Goal: Task Accomplishment & Management: Manage account settings

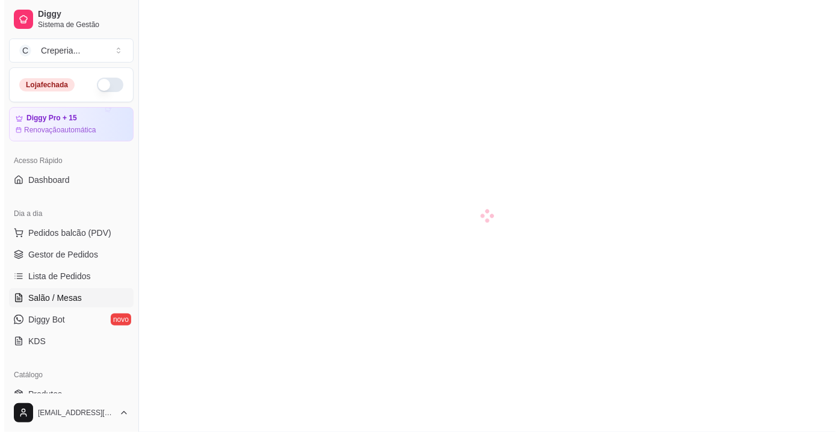
scroll to position [109, 0]
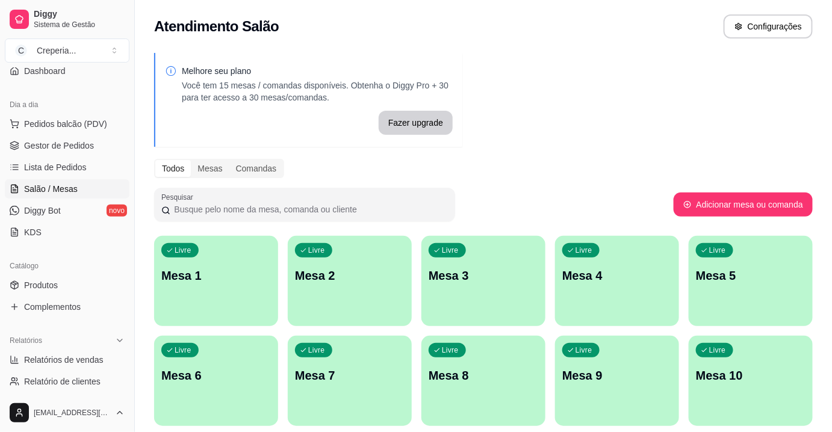
click at [530, 199] on div "Pesquisar" at bounding box center [413, 205] width 519 height 34
click at [631, 288] on div "Livre Mesa 4" at bounding box center [617, 274] width 124 height 76
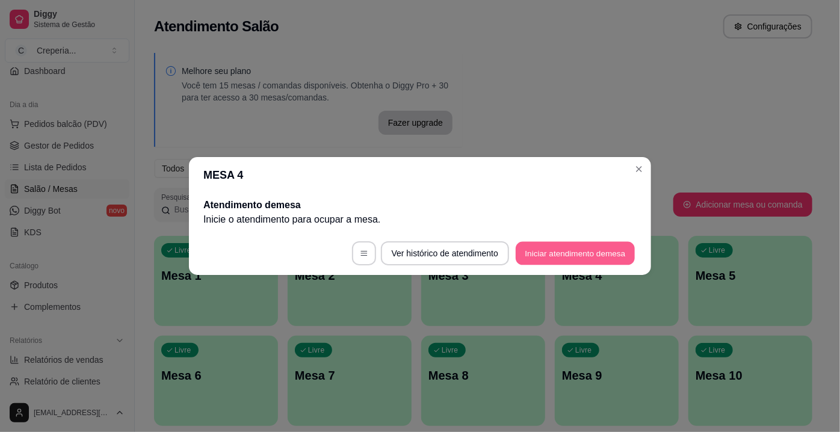
click at [533, 248] on button "Iniciar atendimento de mesa" at bounding box center [575, 253] width 119 height 23
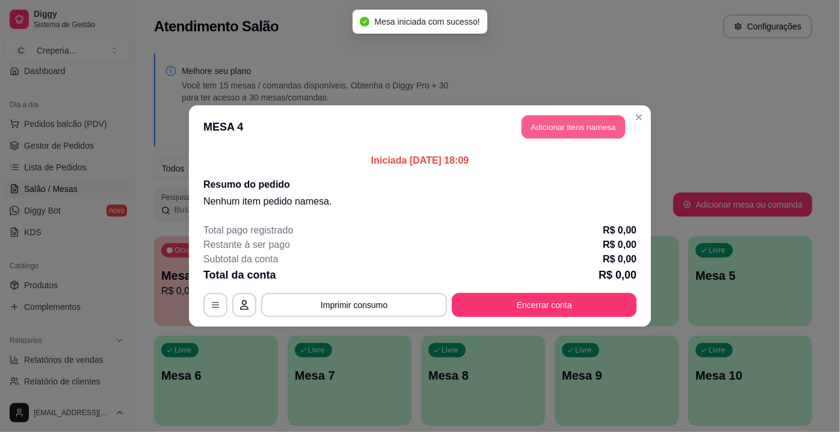
click at [557, 134] on button "Adicionar itens na mesa" at bounding box center [574, 127] width 104 height 23
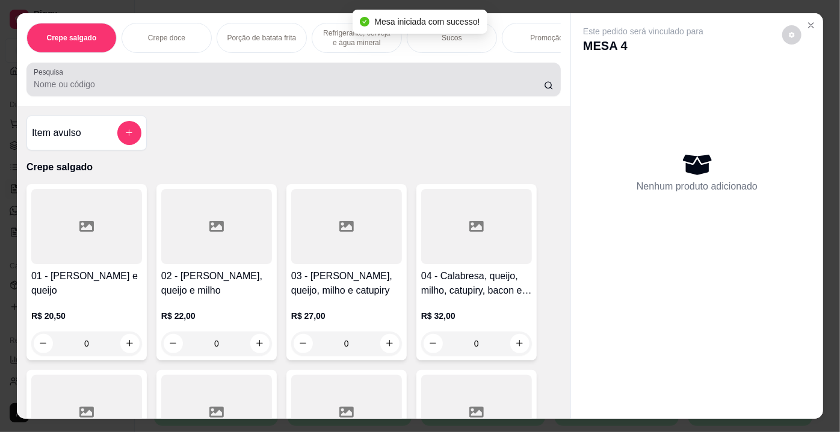
click at [165, 80] on div at bounding box center [294, 79] width 520 height 24
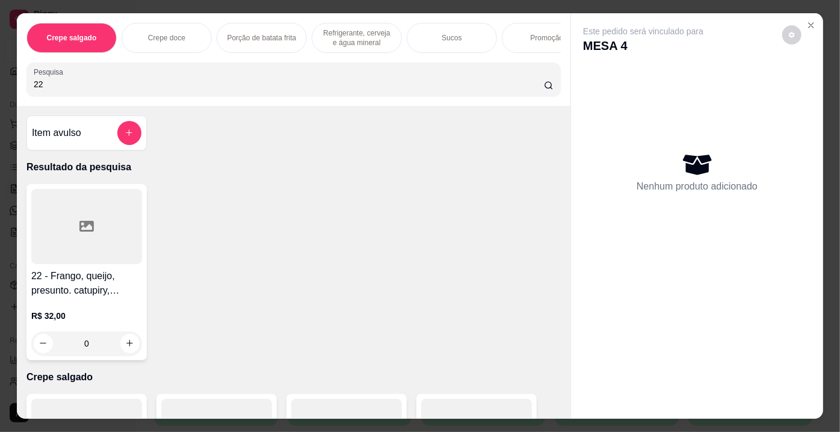
type input "22"
click at [101, 232] on div at bounding box center [86, 226] width 111 height 75
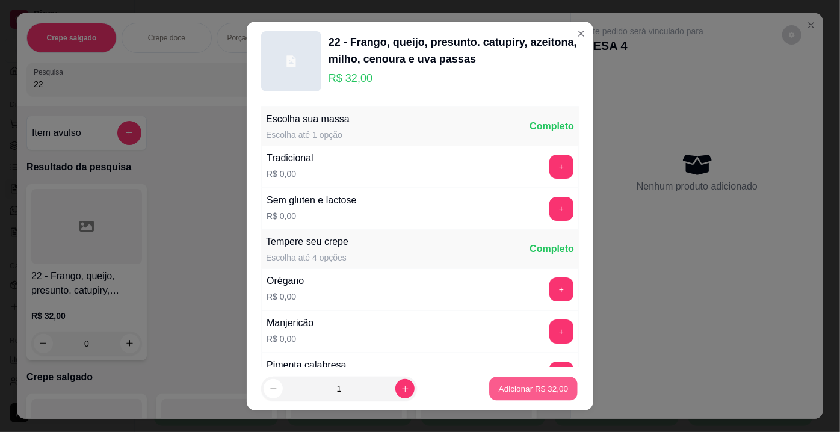
click at [512, 384] on p "Adicionar R$ 32,00" at bounding box center [534, 388] width 70 height 11
type input "1"
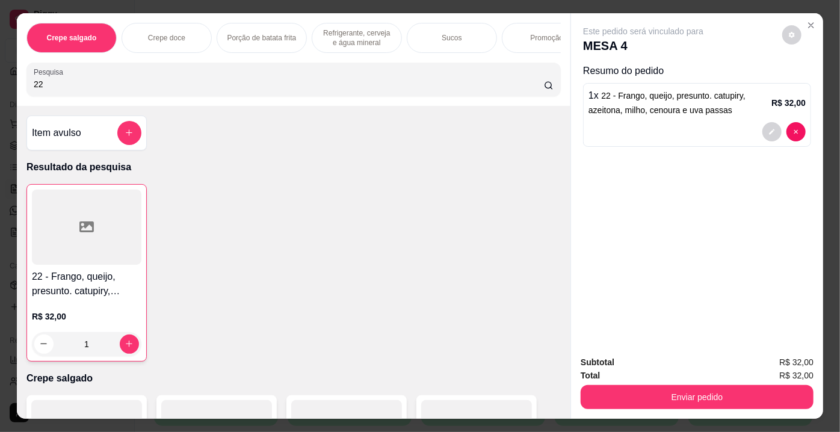
drag, startPoint x: 75, startPoint y: 79, endPoint x: 0, endPoint y: 100, distance: 78.0
click at [0, 100] on div "Crepe salgado Crepe doce Porção de batata frita Refrigerante, cerveja e água mi…" at bounding box center [420, 216] width 840 height 432
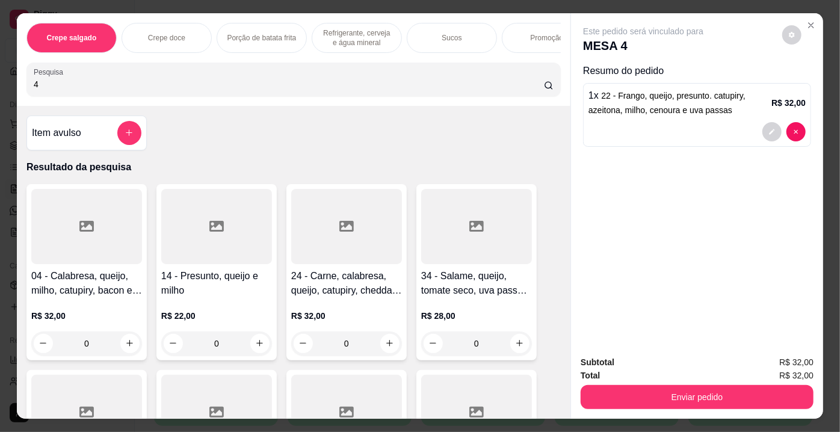
type input "4"
click at [100, 231] on div at bounding box center [86, 226] width 111 height 75
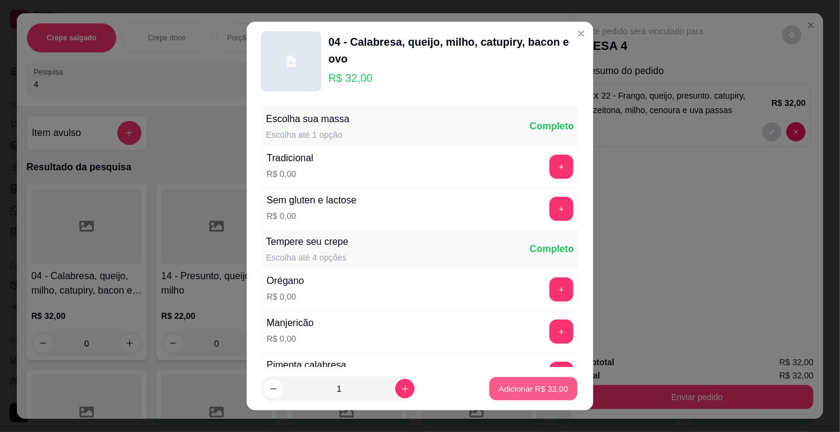
click at [537, 390] on p "Adicionar R$ 32,00" at bounding box center [534, 388] width 70 height 11
type input "1"
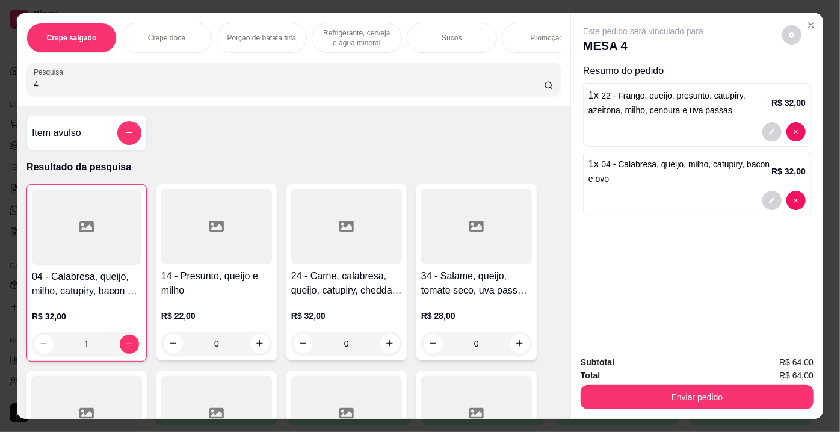
drag, startPoint x: 46, startPoint y: 90, endPoint x: 1, endPoint y: 90, distance: 45.7
click at [1, 90] on div "Crepe salgado Crepe doce Porção de batata frita Refrigerante, cerveja e água mi…" at bounding box center [420, 216] width 840 height 432
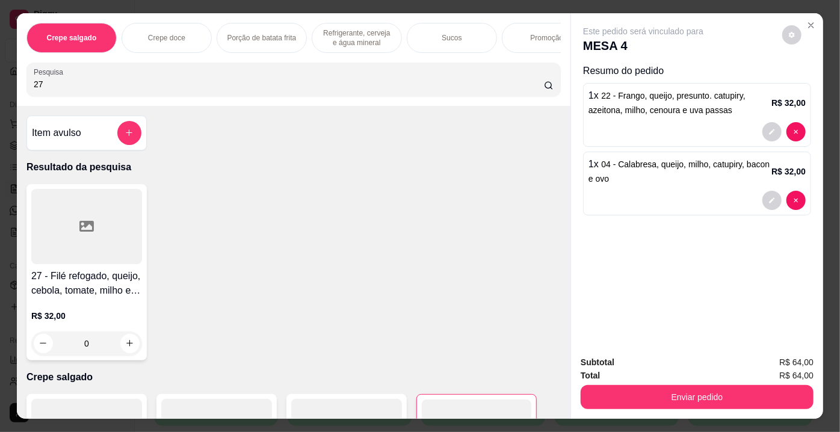
type input "27"
click at [98, 223] on div at bounding box center [86, 226] width 111 height 75
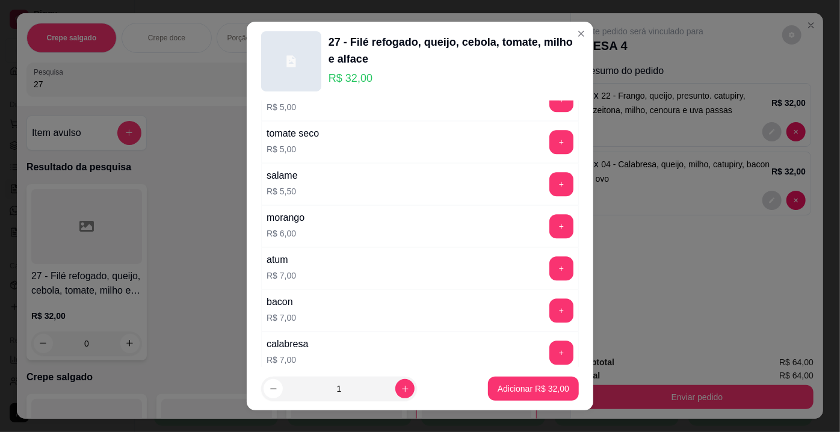
scroll to position [2160, 0]
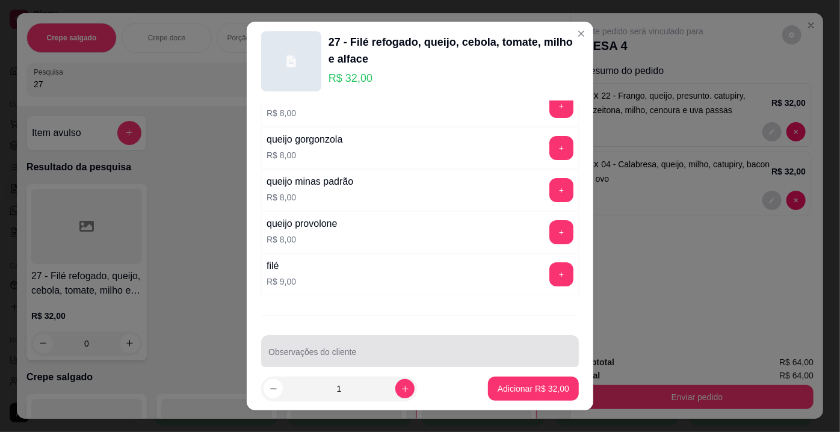
click at [448, 340] on div at bounding box center [419, 352] width 303 height 24
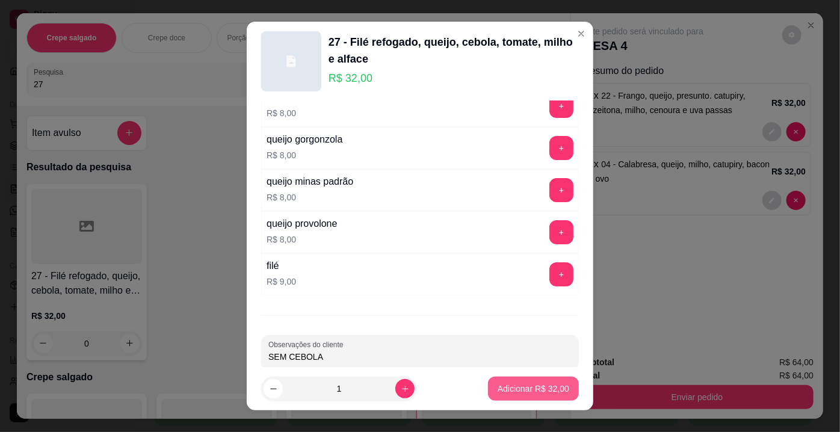
type input "SEM CEBOLA"
click at [500, 391] on p "Adicionar R$ 32,00" at bounding box center [534, 388] width 70 height 11
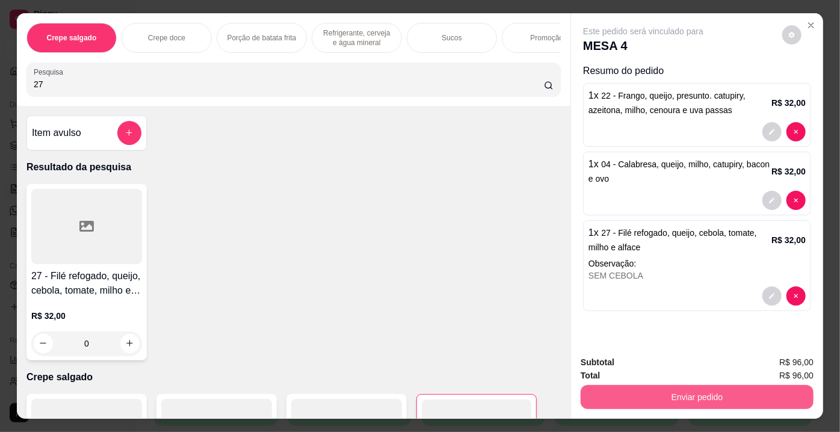
click at [728, 391] on button "Enviar pedido" at bounding box center [697, 397] width 233 height 24
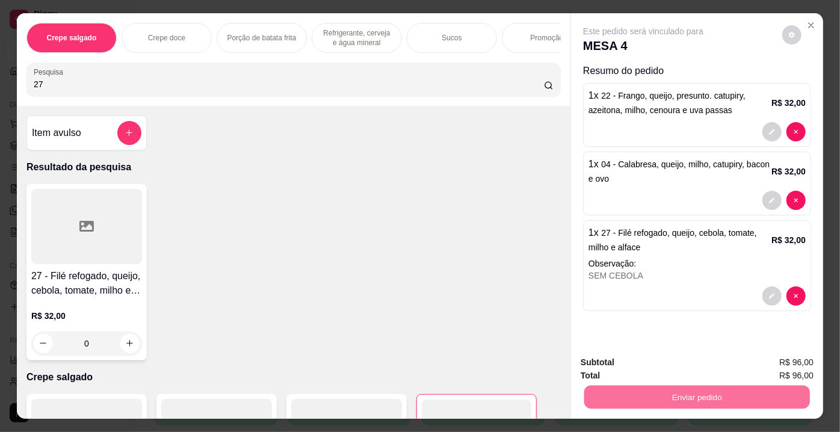
click at [613, 362] on button "Não registrar e enviar pedido" at bounding box center [657, 364] width 125 height 23
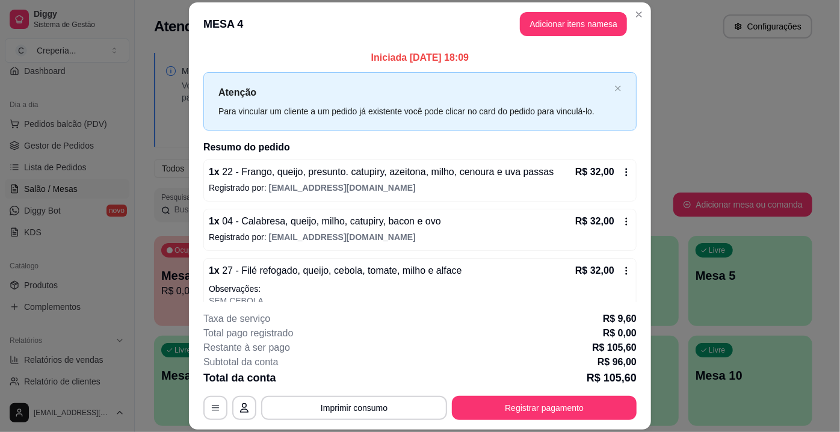
click at [374, 408] on button "Imprimir consumo" at bounding box center [354, 408] width 186 height 24
click at [359, 383] on button "IMPRESSORA" at bounding box center [354, 380] width 84 height 19
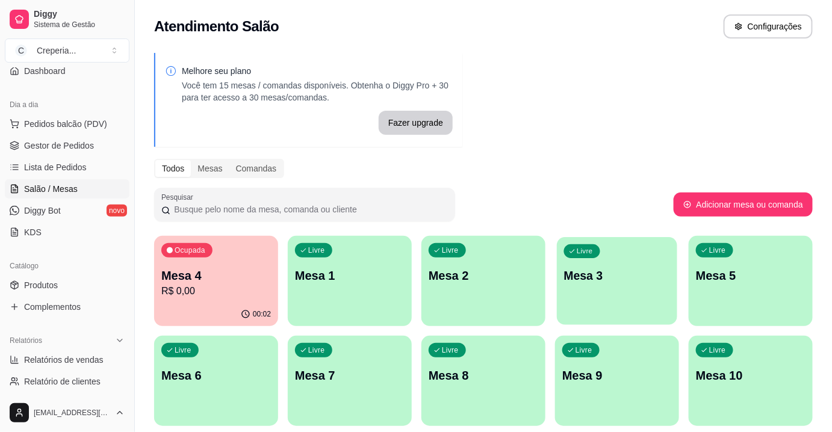
click at [583, 287] on div "Livre Mesa 3" at bounding box center [617, 273] width 120 height 73
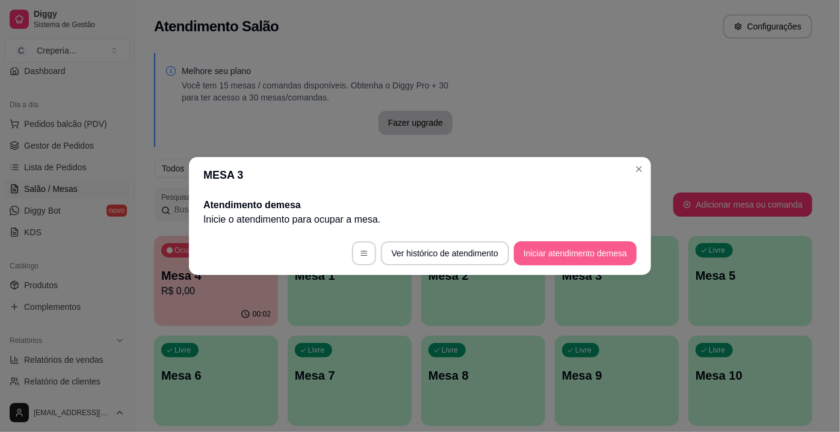
click at [552, 258] on button "Iniciar atendimento de mesa" at bounding box center [575, 253] width 123 height 24
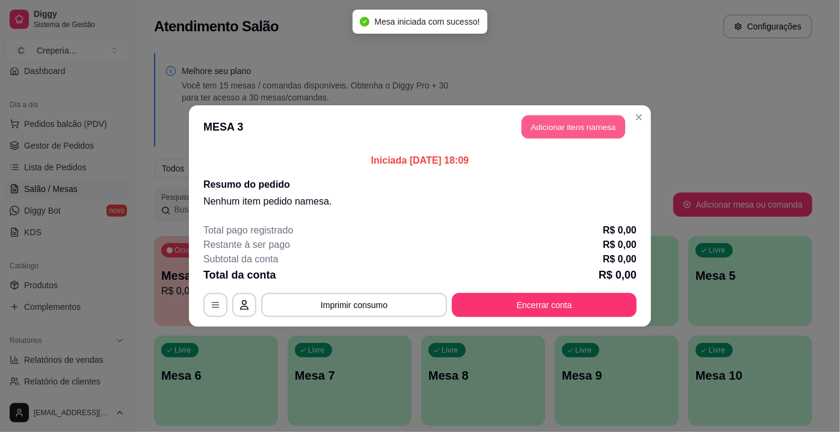
click at [555, 121] on button "Adicionar itens na mesa" at bounding box center [574, 127] width 104 height 23
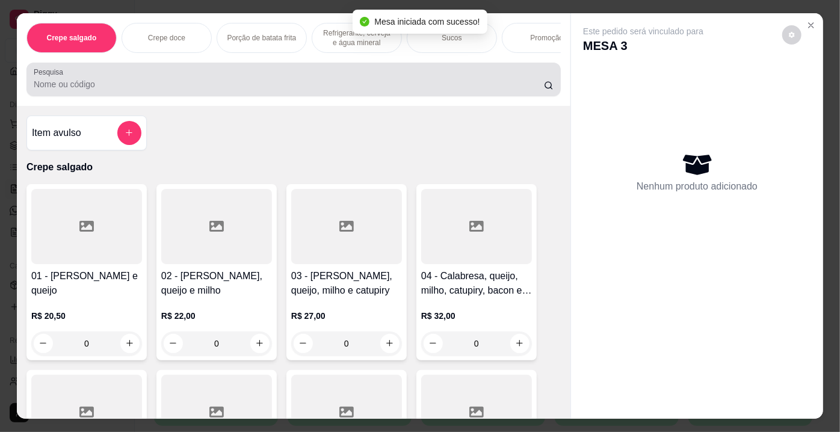
click at [280, 88] on input "Pesquisa" at bounding box center [289, 84] width 510 height 12
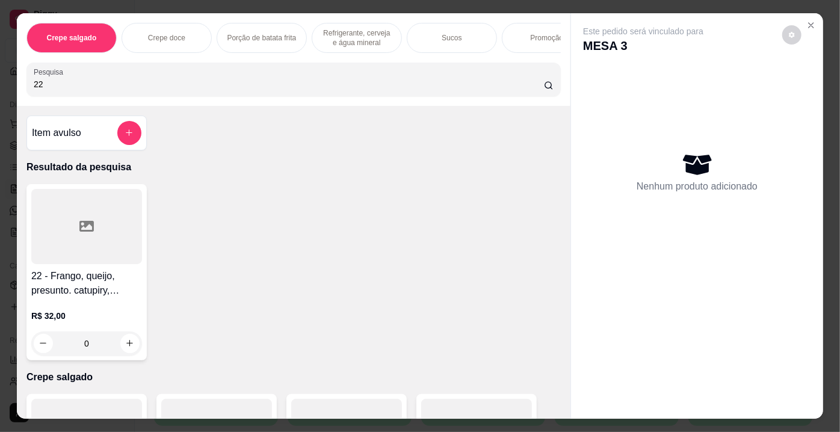
type input "22"
click at [102, 241] on div at bounding box center [86, 226] width 111 height 75
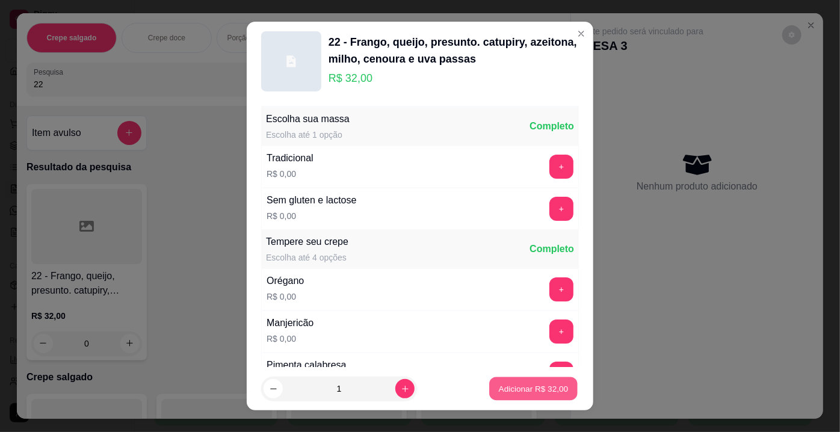
click at [499, 384] on p "Adicionar R$ 32,00" at bounding box center [534, 388] width 70 height 11
type input "1"
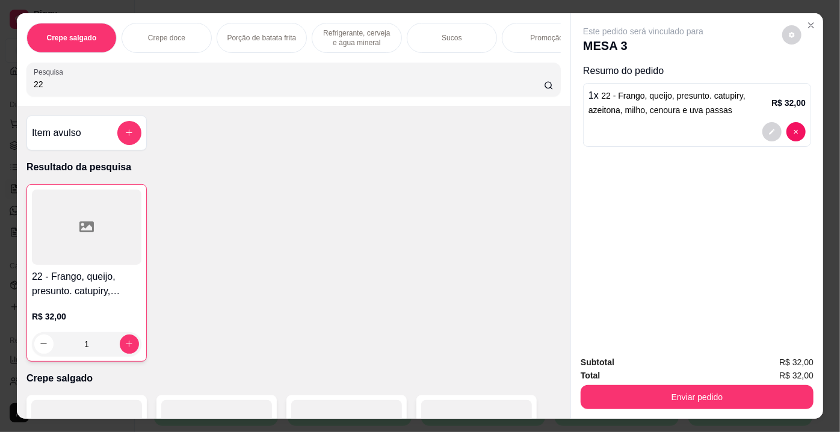
drag, startPoint x: 49, startPoint y: 88, endPoint x: 1, endPoint y: 87, distance: 48.2
click at [1, 87] on div "Crepe salgado Crepe doce Porção de batata frita Refrigerante, cerveja e água mi…" at bounding box center [420, 216] width 840 height 432
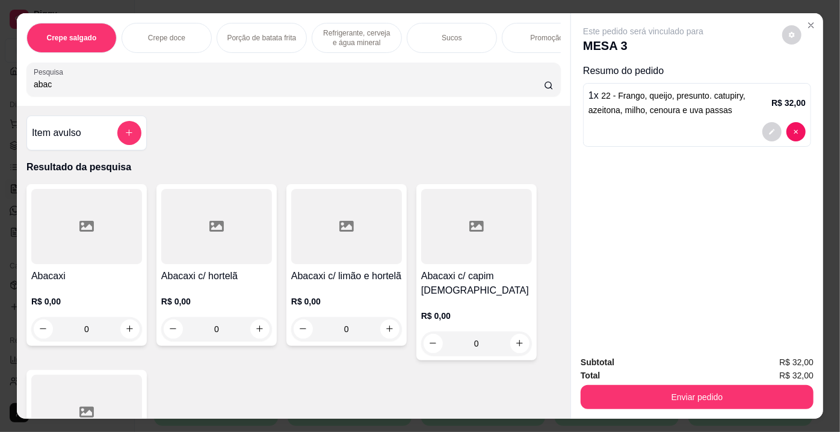
type input "abac"
click at [236, 247] on div at bounding box center [216, 226] width 111 height 75
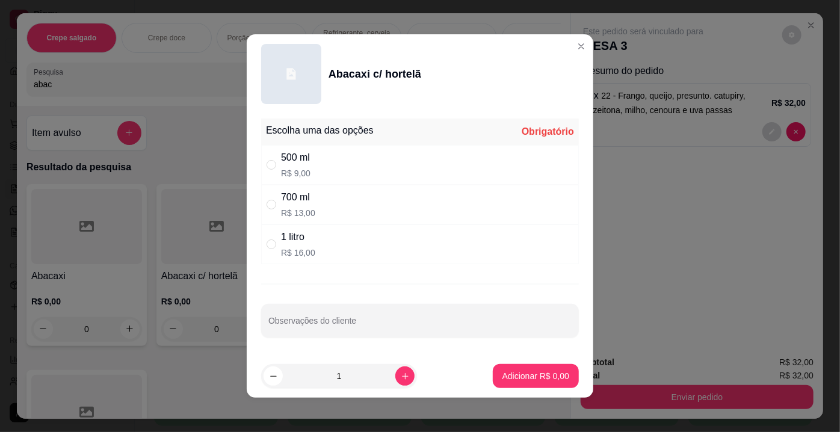
click at [307, 164] on div "500 ml R$ 9,00" at bounding box center [420, 165] width 318 height 40
radio input "true"
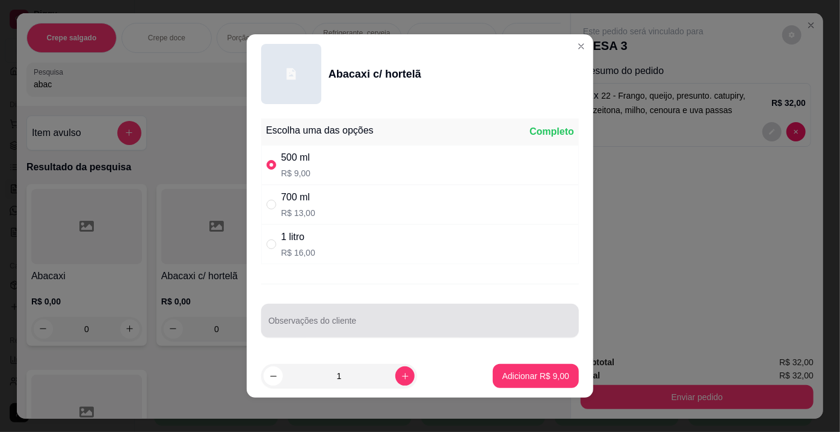
click at [306, 325] on input "Observações do cliente" at bounding box center [419, 326] width 303 height 12
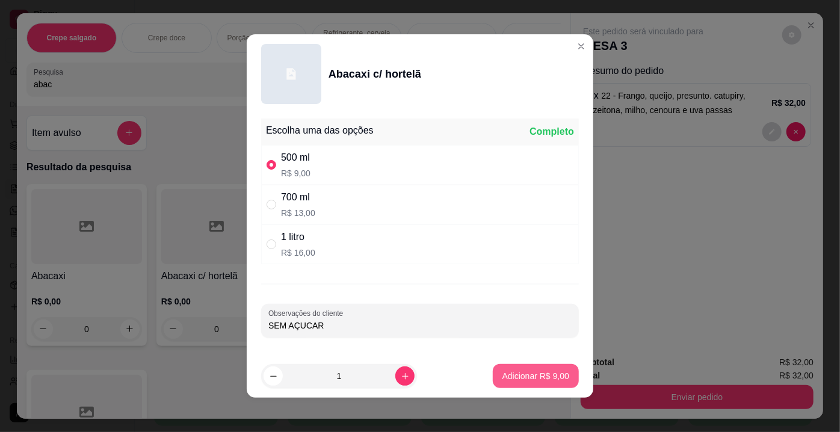
type input "SEM AÇUCAR"
click at [534, 379] on p "Adicionar R$ 9,00" at bounding box center [535, 375] width 65 height 11
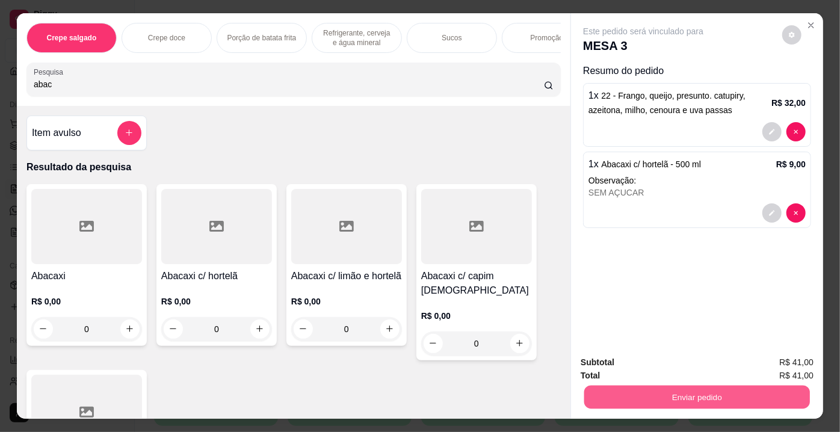
click at [722, 396] on button "Enviar pedido" at bounding box center [697, 397] width 226 height 23
click at [687, 367] on button "Não registrar e enviar pedido" at bounding box center [658, 364] width 122 height 22
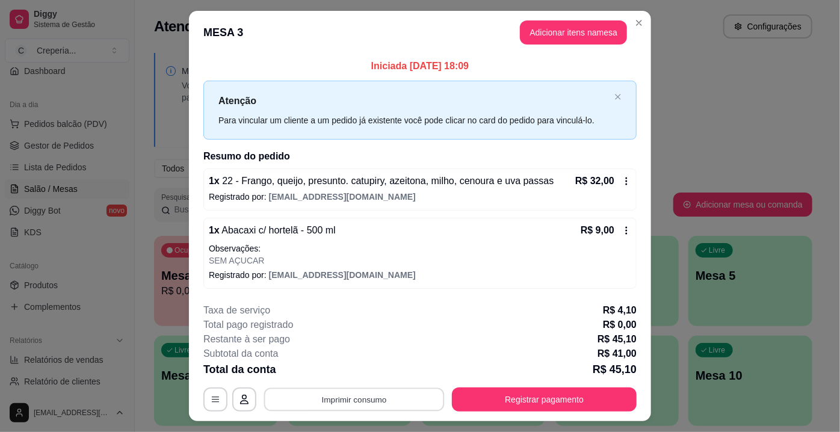
click at [334, 402] on button "Imprimir consumo" at bounding box center [354, 399] width 181 height 23
click at [326, 374] on button "IMPRESSORA" at bounding box center [354, 371] width 87 height 19
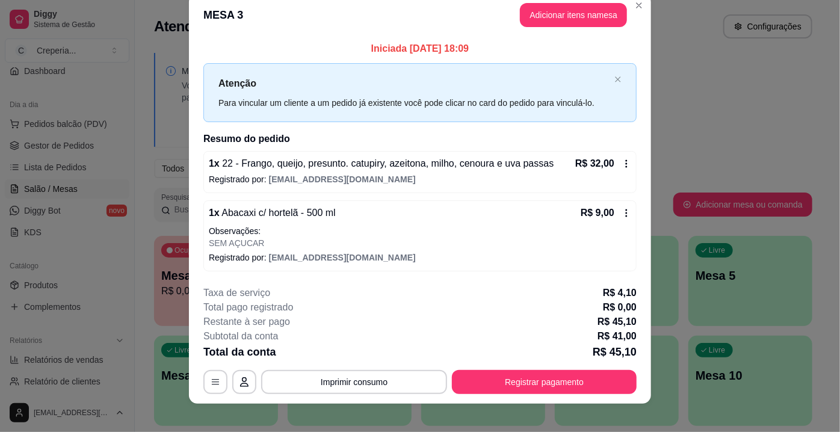
scroll to position [26, 0]
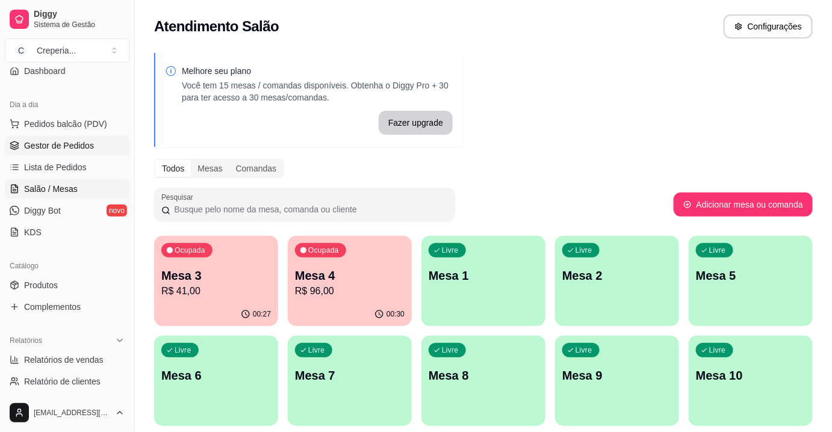
click at [81, 152] on link "Gestor de Pedidos" at bounding box center [67, 145] width 125 height 19
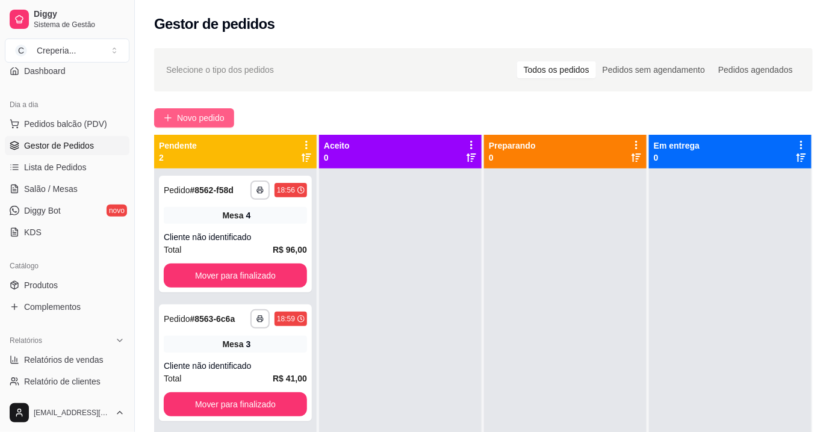
click at [198, 113] on span "Novo pedido" at bounding box center [201, 117] width 48 height 13
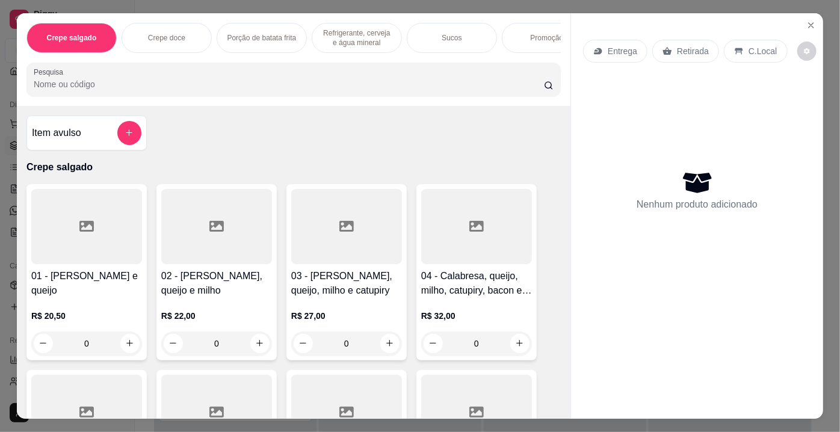
click at [119, 124] on div "Item avulso" at bounding box center [86, 133] width 120 height 35
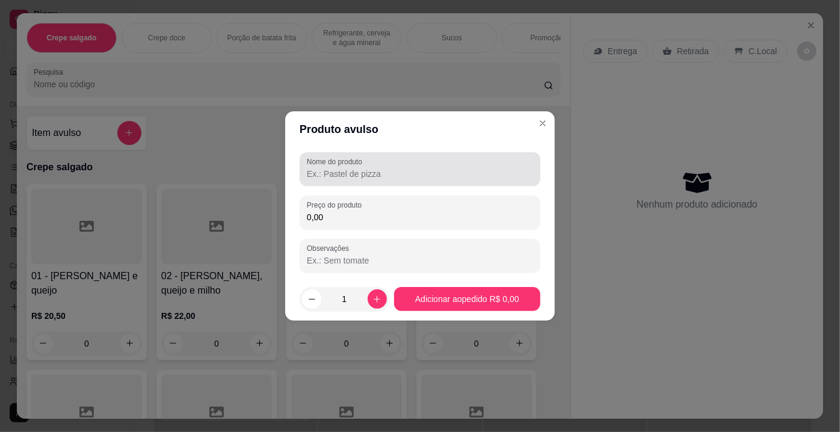
click at [356, 168] on input "Nome do produto" at bounding box center [420, 174] width 226 height 12
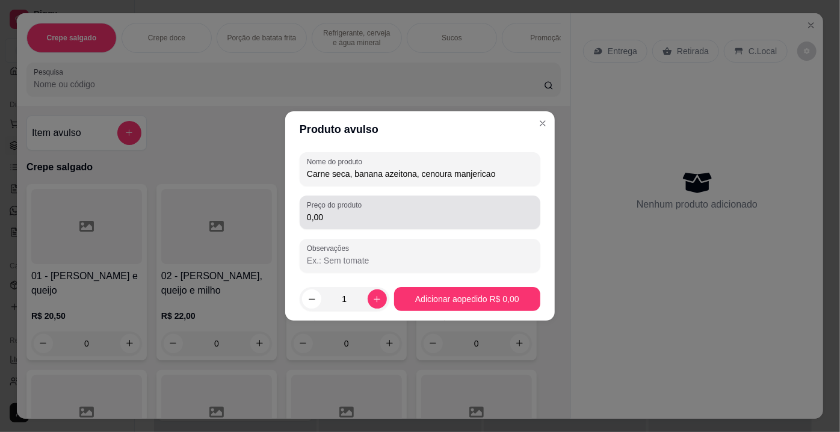
type input "Carne seca, banana azeitona, cenoura manjericao"
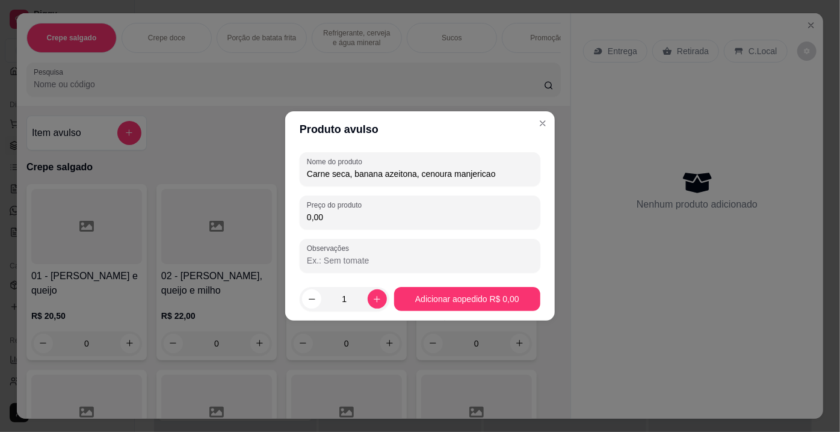
drag, startPoint x: 345, startPoint y: 219, endPoint x: 298, endPoint y: 220, distance: 47.0
click at [298, 220] on div "Nome do produto Carne seca, banana azeitona, cenoura manjericao Preço do produt…" at bounding box center [420, 212] width 270 height 130
type input "26,00"
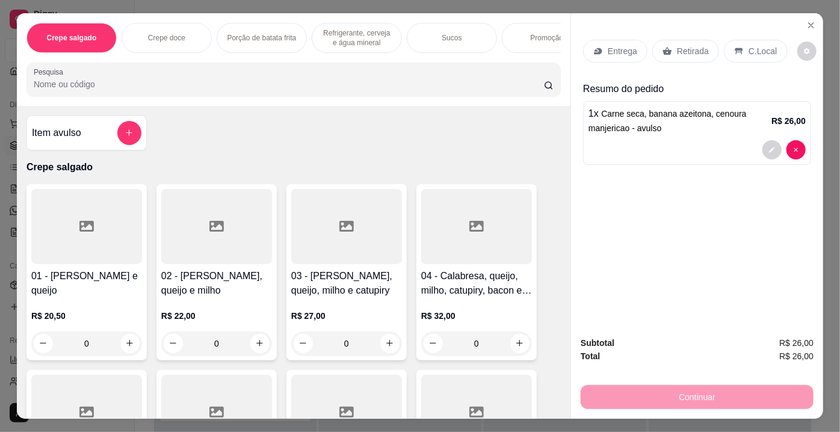
click at [690, 51] on p "Retirada" at bounding box center [693, 51] width 32 height 12
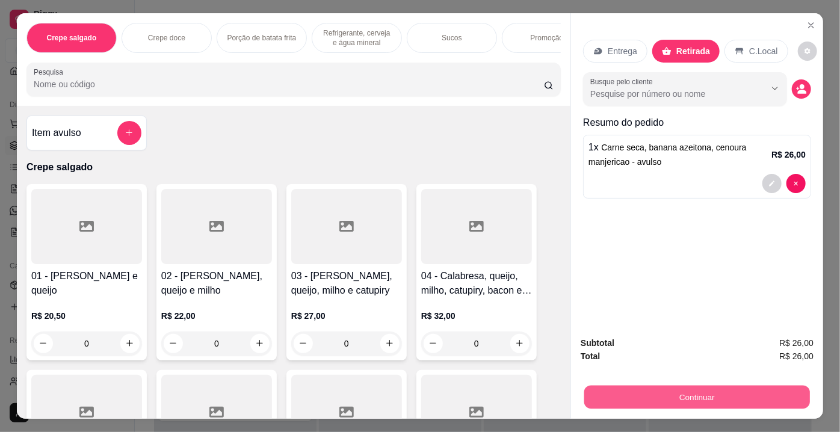
click at [647, 401] on button "Continuar" at bounding box center [697, 397] width 226 height 23
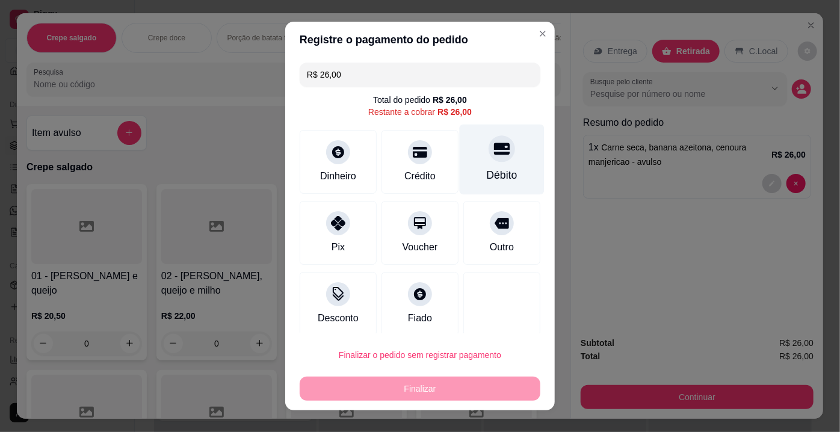
click at [477, 164] on div "Débito" at bounding box center [502, 160] width 85 height 70
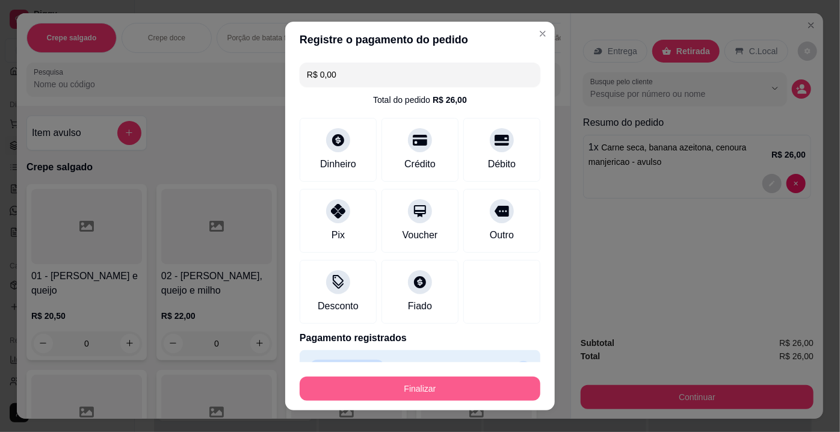
click at [442, 383] on button "Finalizar" at bounding box center [420, 389] width 241 height 24
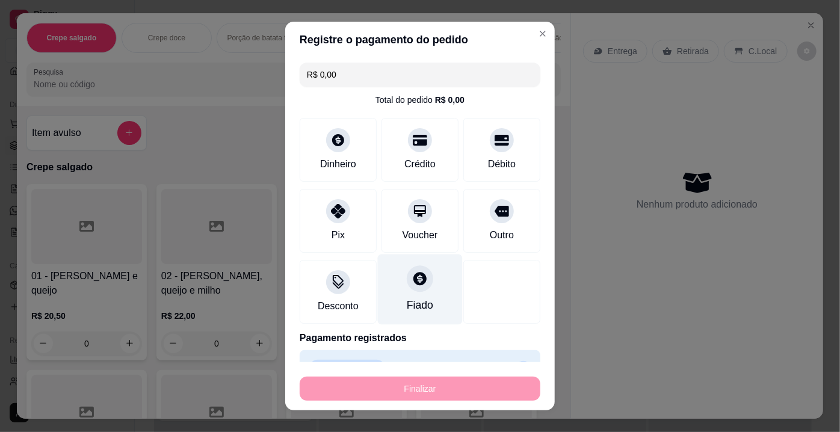
type input "-R$ 26,00"
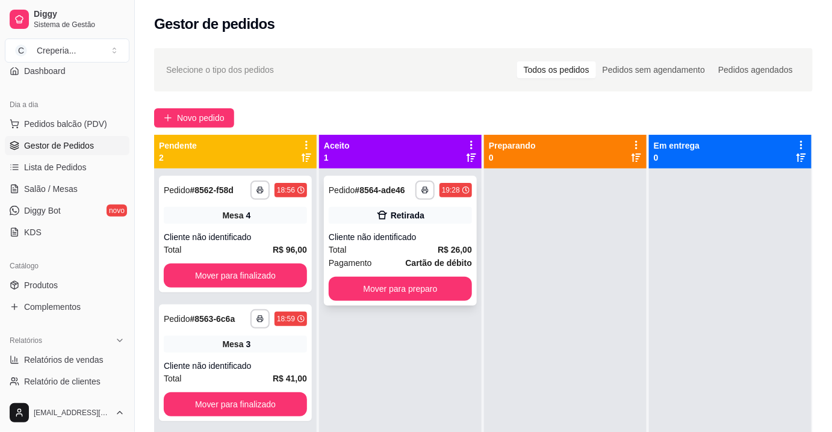
click at [433, 255] on div "Total R$ 26,00" at bounding box center [400, 249] width 143 height 13
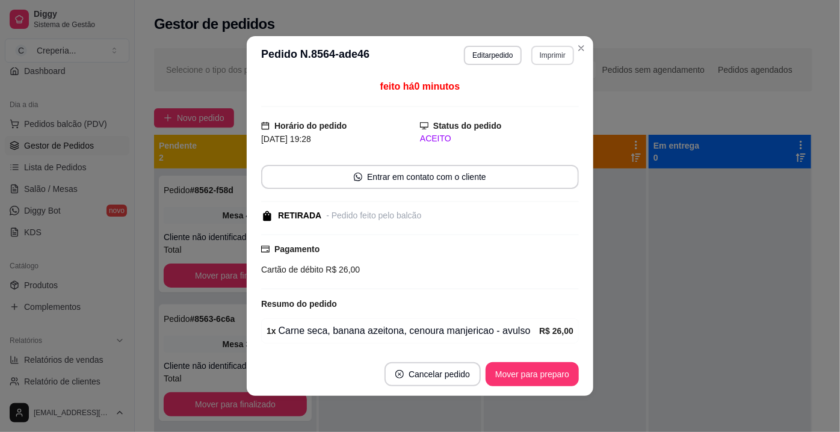
click at [541, 57] on button "Imprimir" at bounding box center [552, 55] width 43 height 19
click at [547, 101] on button "IMPRESSORA" at bounding box center [527, 97] width 87 height 19
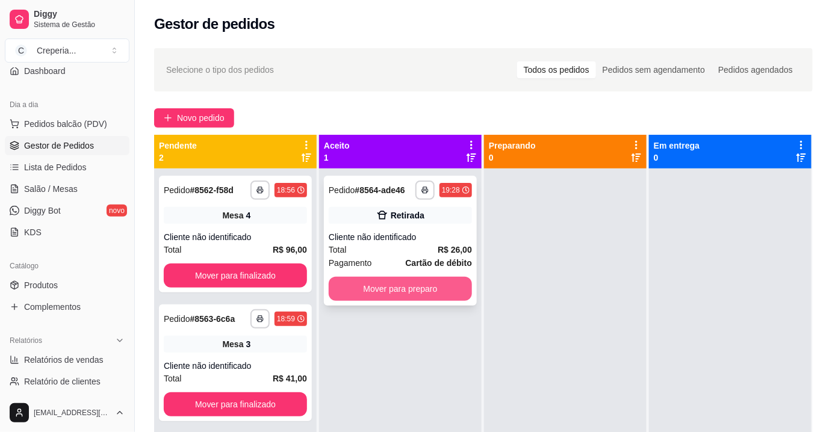
click at [432, 297] on button "Mover para preparo" at bounding box center [400, 289] width 143 height 24
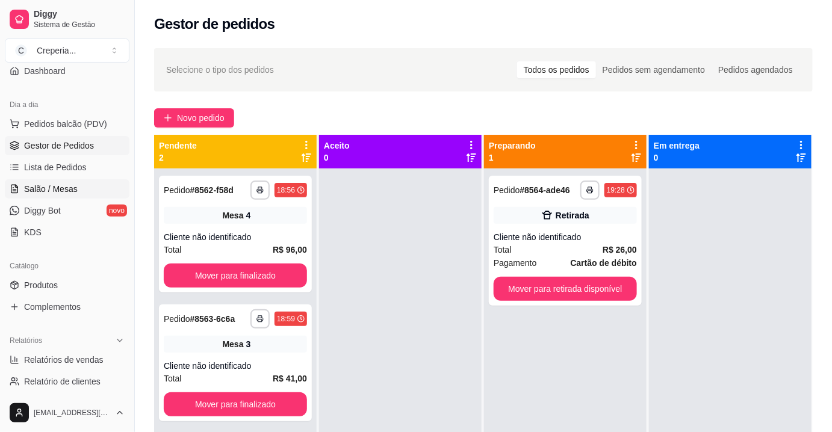
click at [73, 187] on span "Salão / Mesas" at bounding box center [51, 189] width 54 height 12
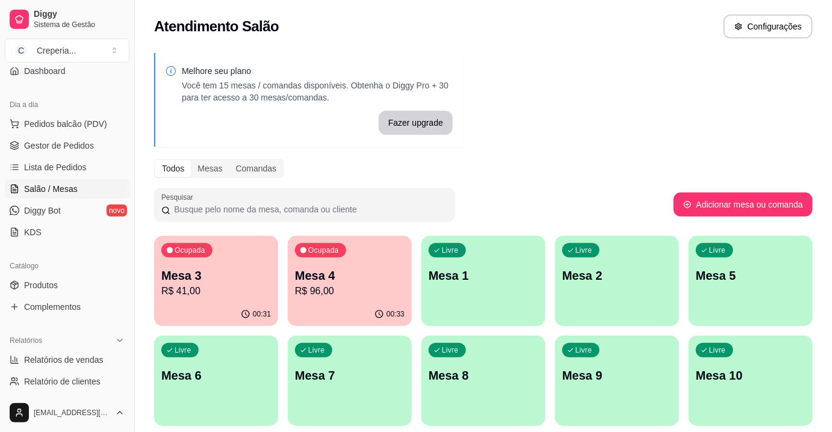
click at [345, 292] on p "R$ 96,00" at bounding box center [350, 291] width 110 height 14
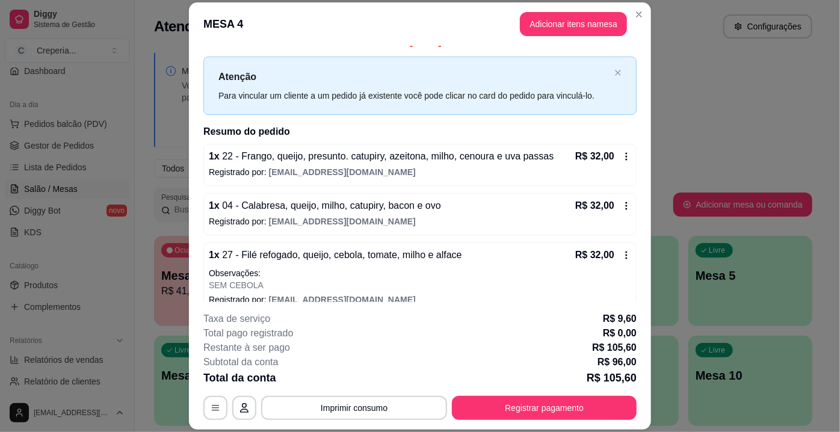
scroll to position [29, 0]
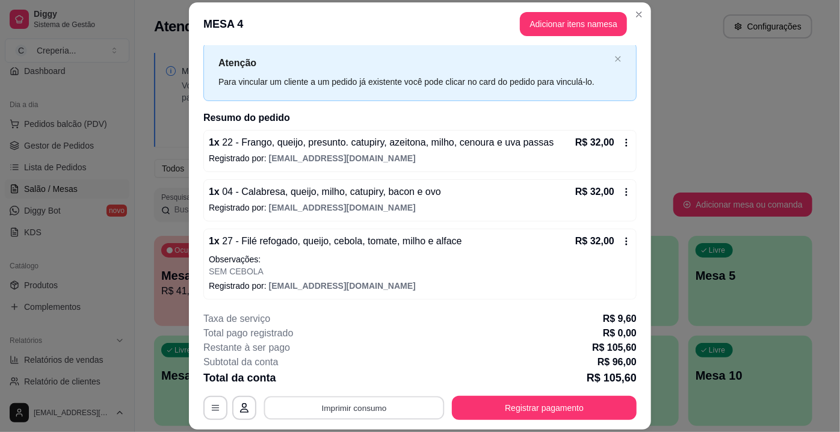
click at [352, 410] on button "Imprimir consumo" at bounding box center [354, 408] width 181 height 23
click at [350, 381] on button "IMPRESSORA" at bounding box center [354, 380] width 84 height 19
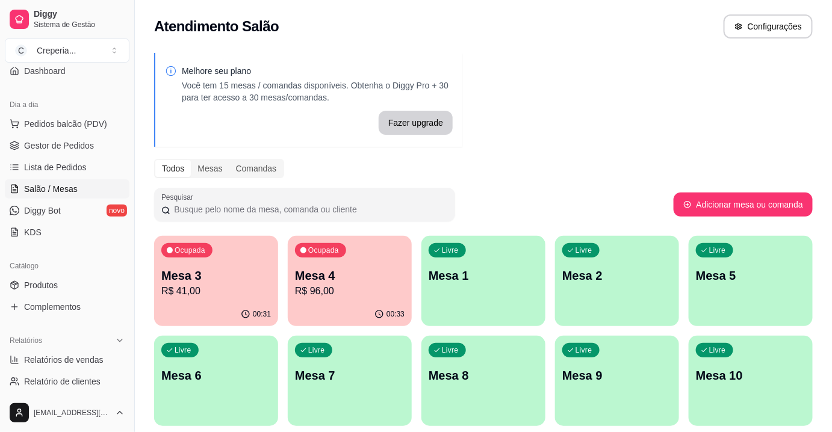
click at [220, 275] on p "Mesa 3" at bounding box center [216, 275] width 110 height 17
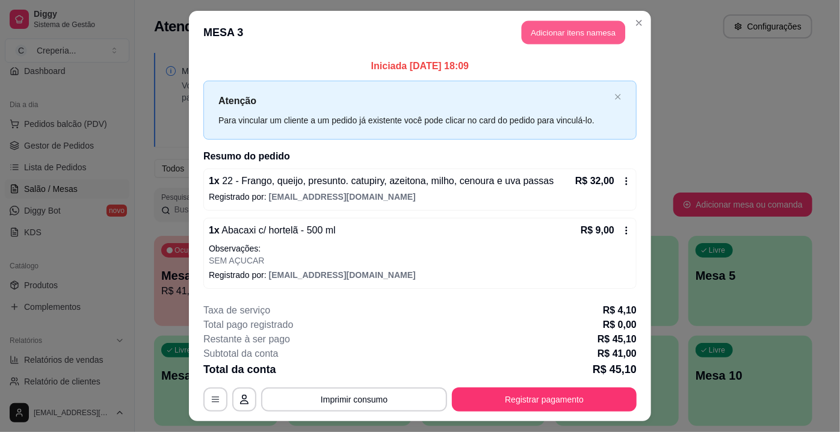
click at [545, 34] on button "Adicionar itens na mesa" at bounding box center [574, 32] width 104 height 23
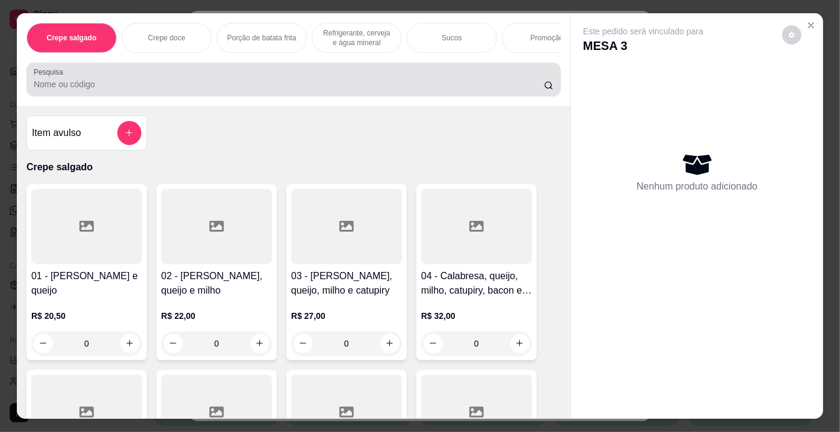
click at [309, 88] on input "Pesquisa" at bounding box center [289, 84] width 510 height 12
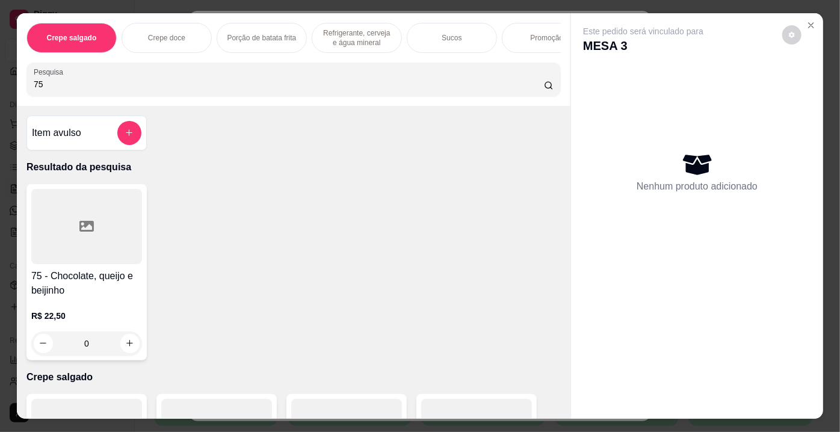
type input "75"
click at [111, 224] on div at bounding box center [86, 226] width 111 height 75
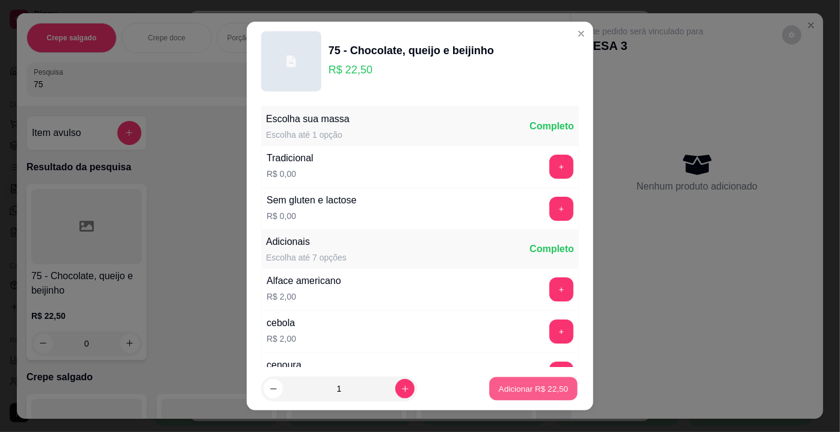
click at [530, 391] on p "Adicionar R$ 22,50" at bounding box center [534, 388] width 70 height 11
type input "1"
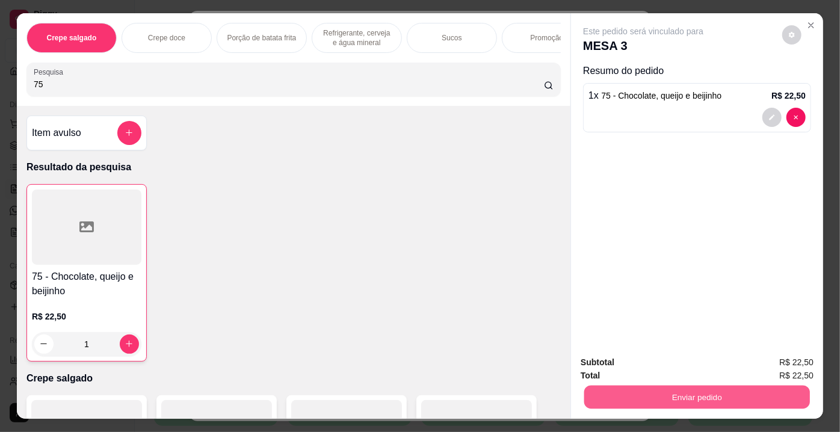
click at [634, 404] on button "Enviar pedido" at bounding box center [697, 397] width 226 height 23
click at [674, 365] on button "Não registrar e enviar pedido" at bounding box center [658, 364] width 122 height 22
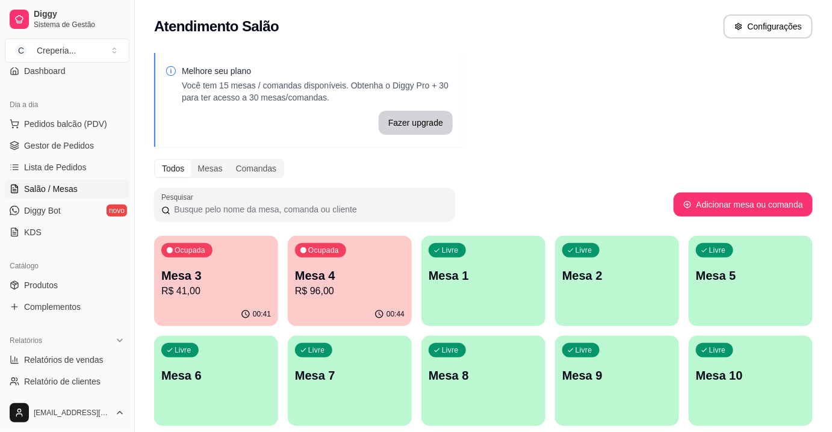
click at [356, 282] on p "Mesa 4" at bounding box center [350, 275] width 110 height 17
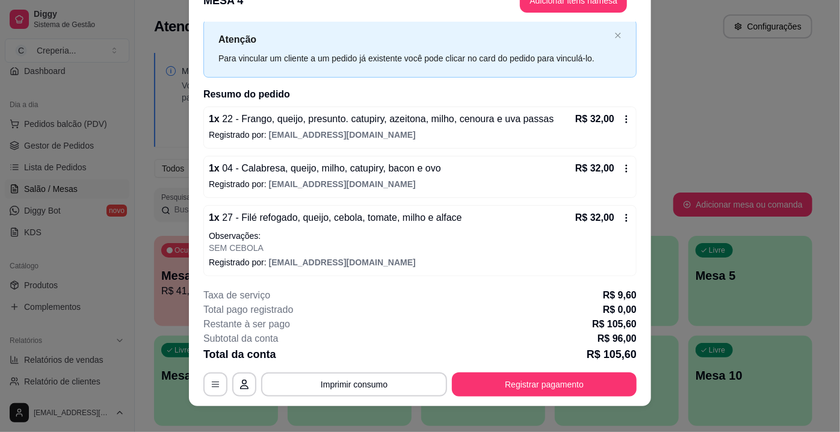
scroll to position [36, 0]
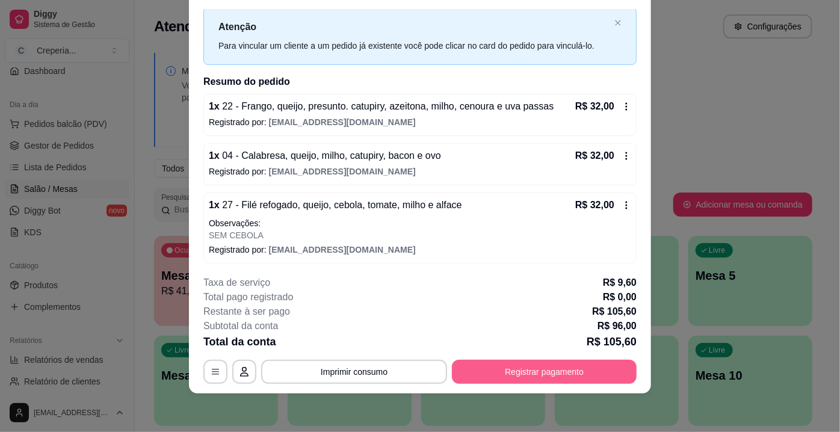
click at [506, 370] on button "Registrar pagamento" at bounding box center [544, 372] width 185 height 24
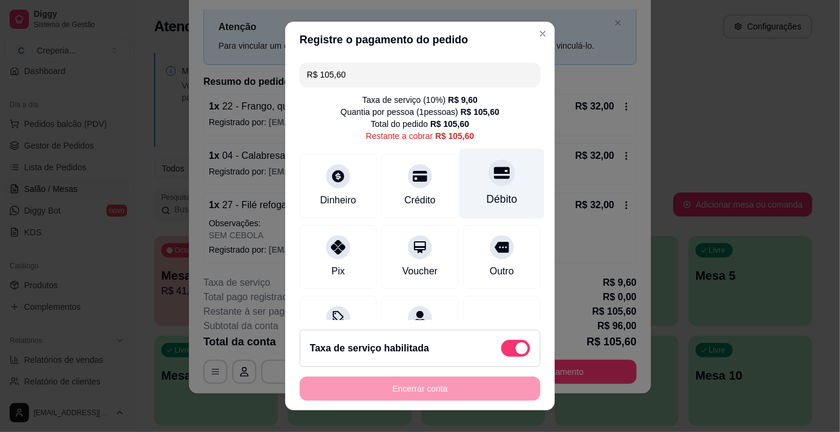
click at [506, 177] on div "Débito" at bounding box center [502, 184] width 85 height 70
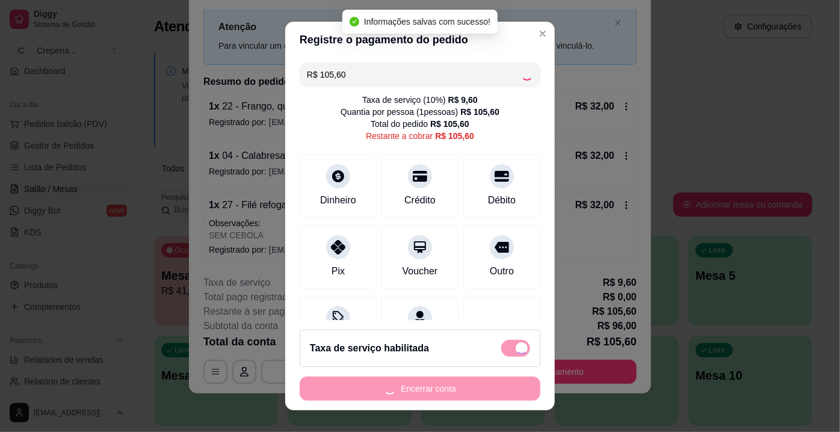
type input "R$ 0,00"
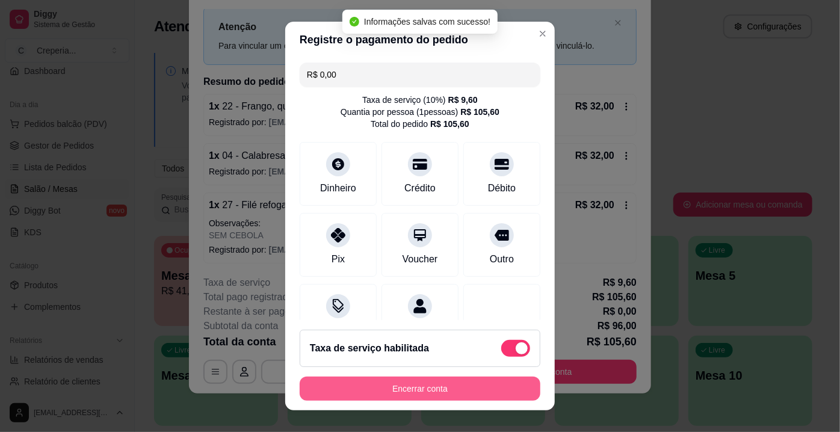
click at [436, 381] on button "Encerrar conta" at bounding box center [420, 389] width 241 height 24
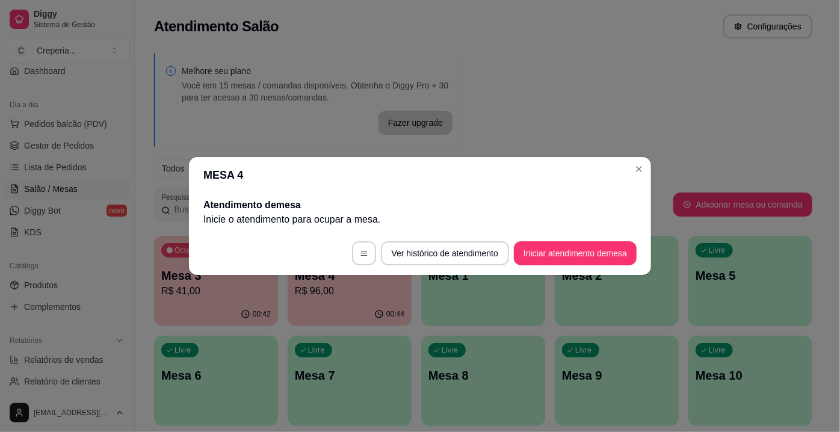
scroll to position [0, 0]
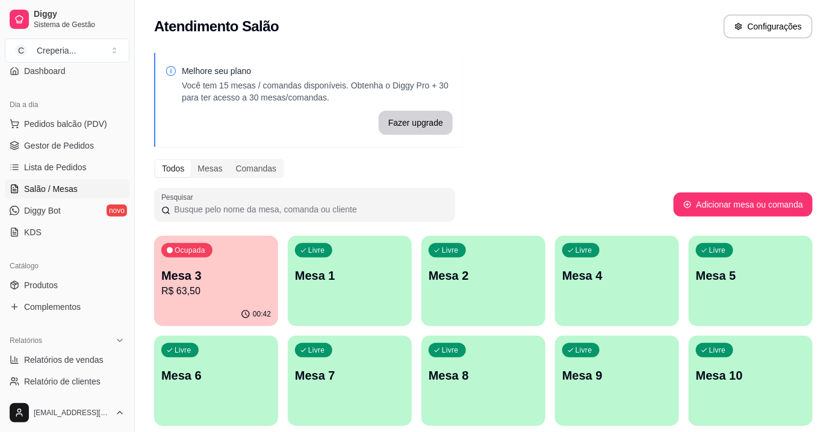
click at [271, 275] on div "Ocupada Mesa 3 R$ 63,50" at bounding box center [216, 269] width 124 height 67
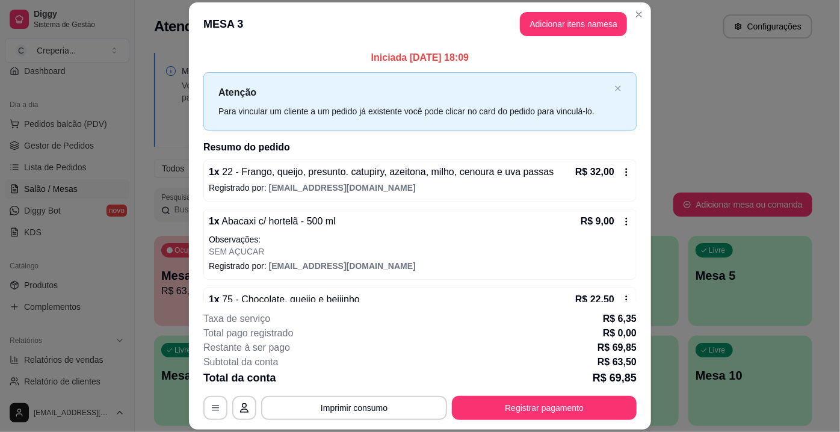
scroll to position [29, 0]
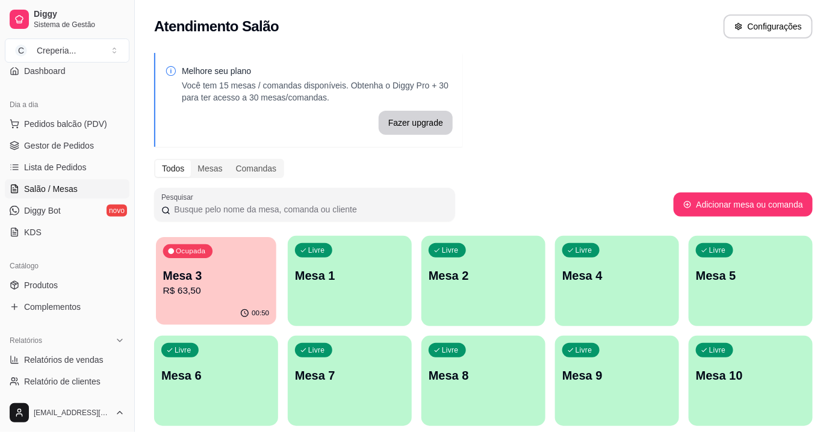
click at [256, 283] on p "Mesa 3" at bounding box center [216, 276] width 107 height 16
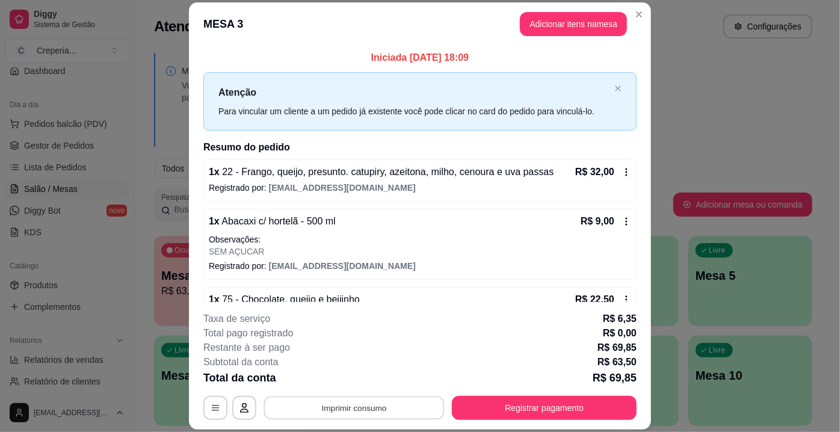
click at [395, 410] on button "Imprimir consumo" at bounding box center [354, 408] width 181 height 23
click at [361, 384] on button "IMPRESSORA" at bounding box center [354, 380] width 87 height 19
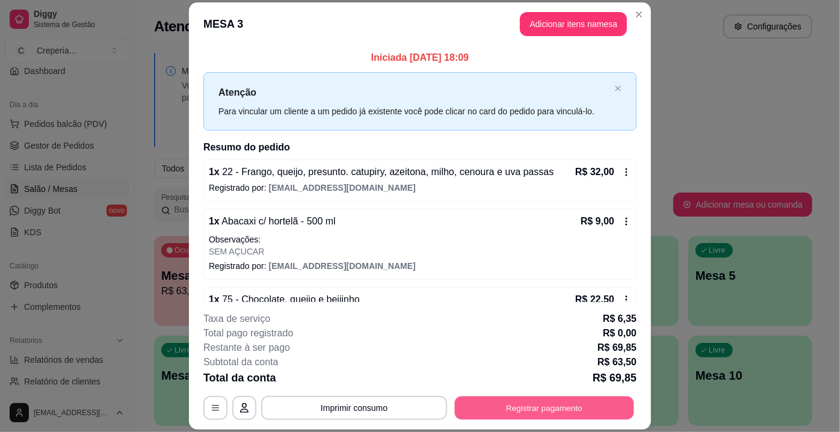
click at [471, 406] on button "Registrar pagamento" at bounding box center [544, 408] width 179 height 23
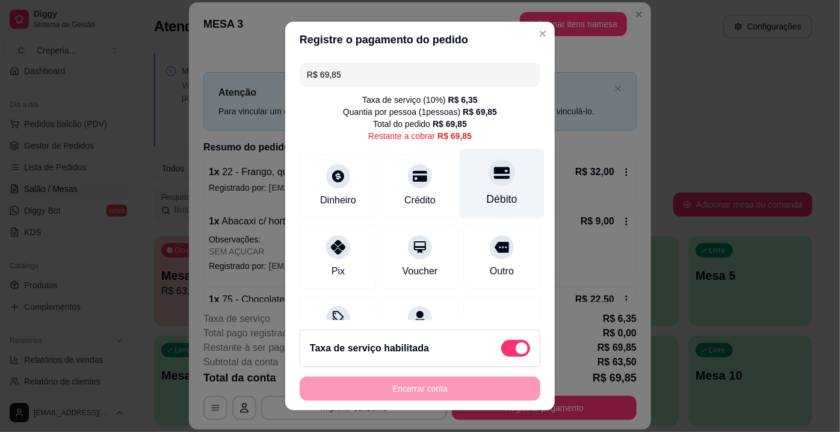
click at [494, 176] on icon at bounding box center [502, 173] width 16 height 16
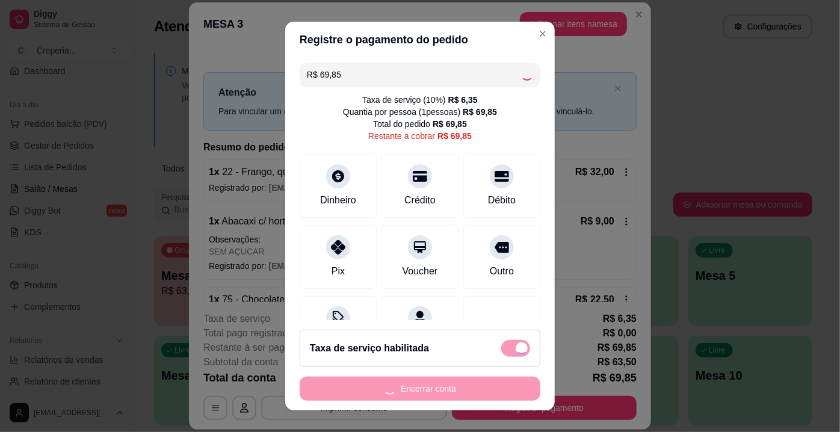
type input "R$ 0,00"
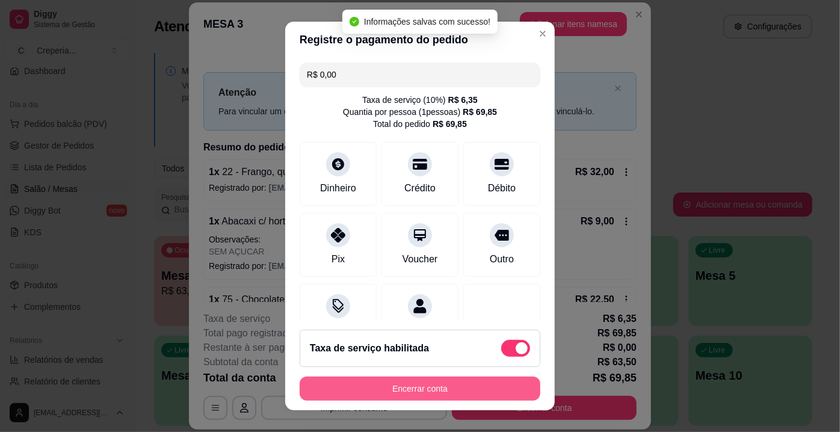
click at [437, 385] on button "Encerrar conta" at bounding box center [420, 389] width 241 height 24
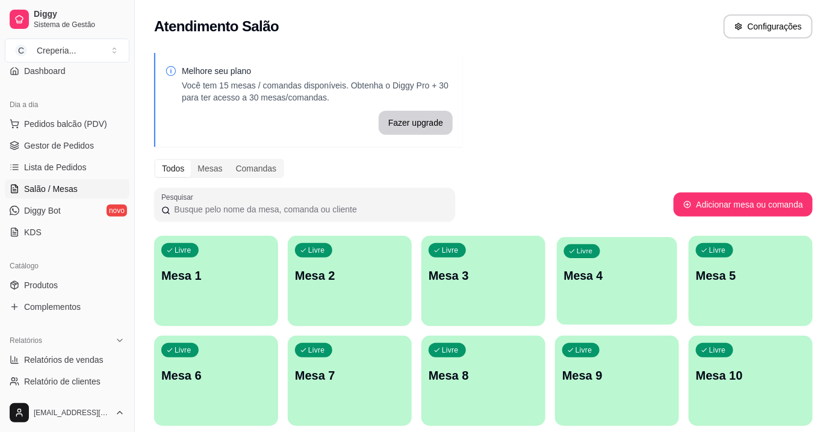
click at [586, 264] on div "Livre Mesa 4" at bounding box center [617, 273] width 120 height 73
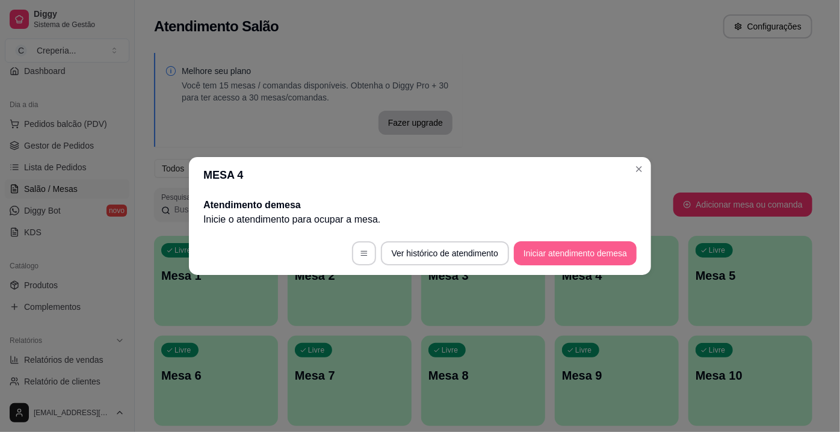
click at [545, 254] on button "Iniciar atendimento de mesa" at bounding box center [575, 253] width 123 height 24
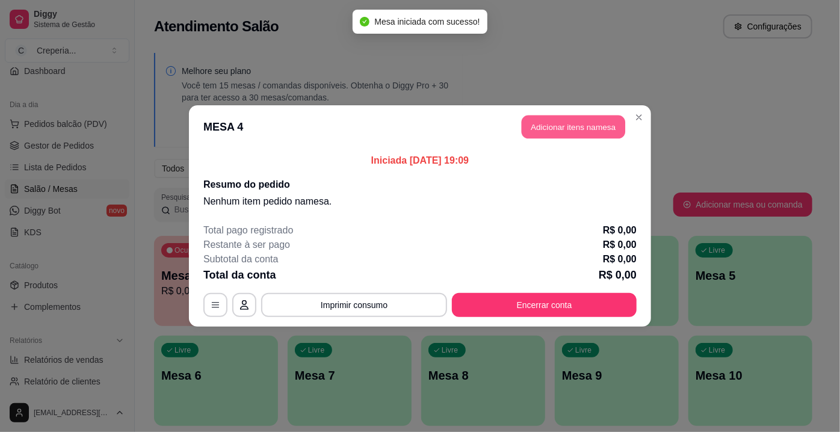
click at [539, 129] on button "Adicionar itens na mesa" at bounding box center [574, 127] width 104 height 23
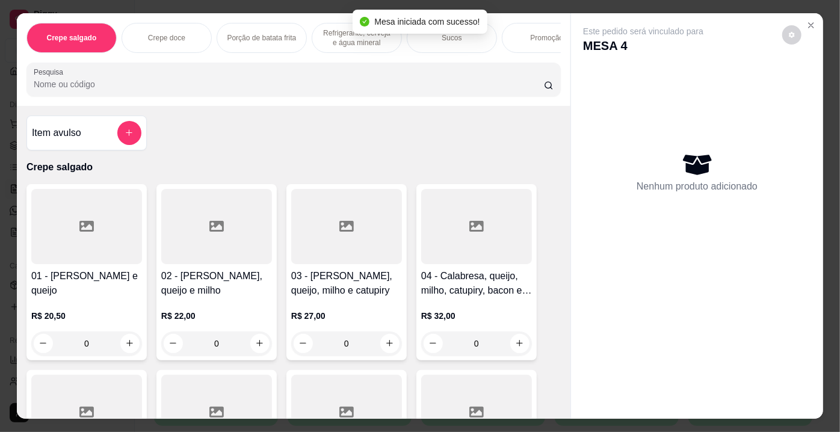
click at [329, 81] on input "Pesquisa" at bounding box center [289, 84] width 510 height 12
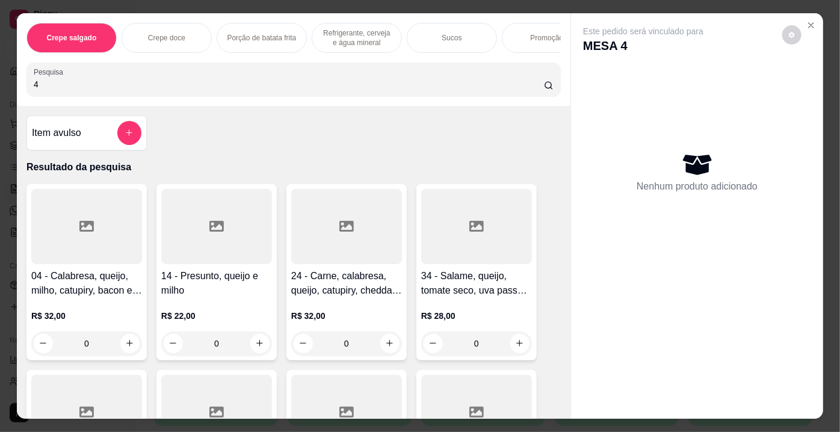
type input "4"
click at [93, 245] on div at bounding box center [86, 226] width 111 height 75
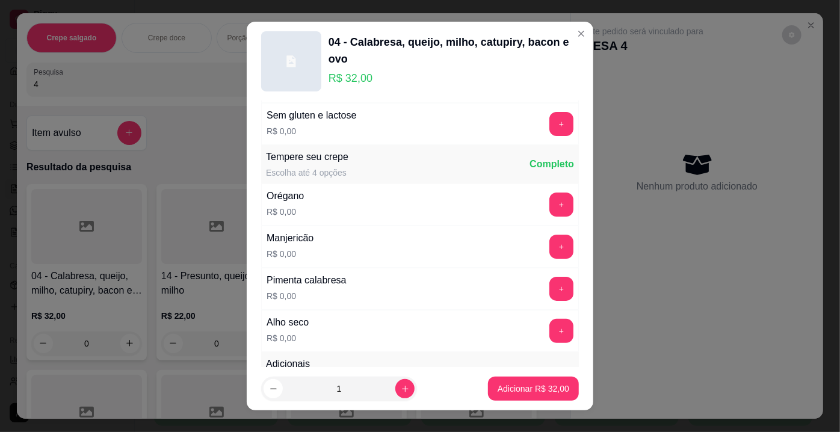
scroll to position [109, 0]
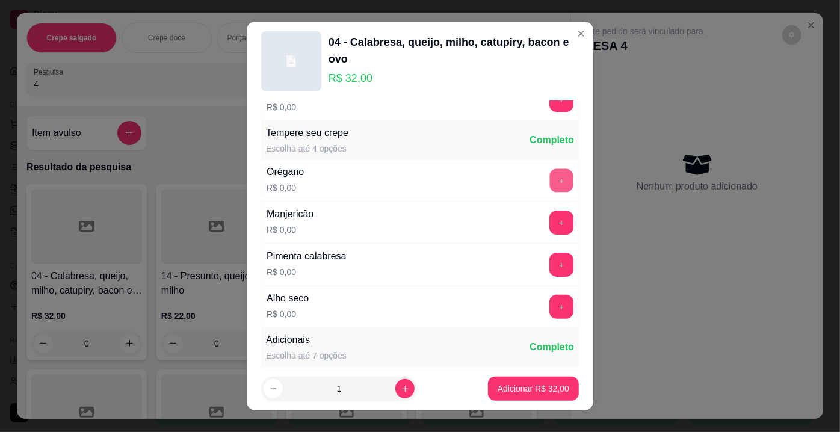
click at [550, 175] on button "+" at bounding box center [561, 180] width 23 height 23
click at [550, 254] on button "+" at bounding box center [561, 264] width 23 height 23
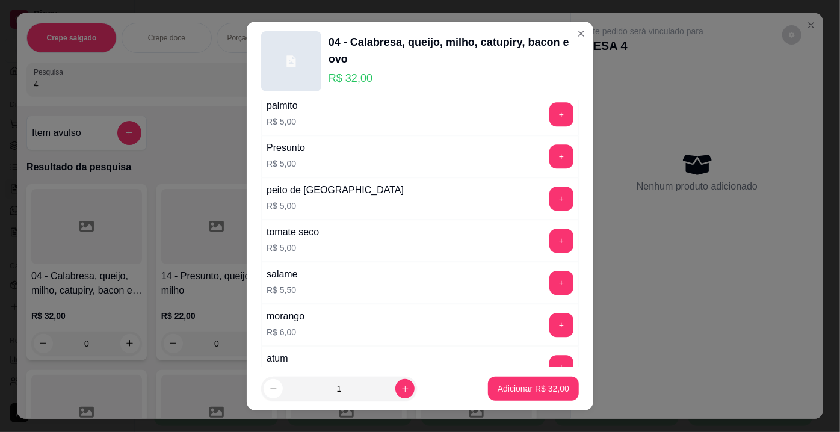
scroll to position [2160, 0]
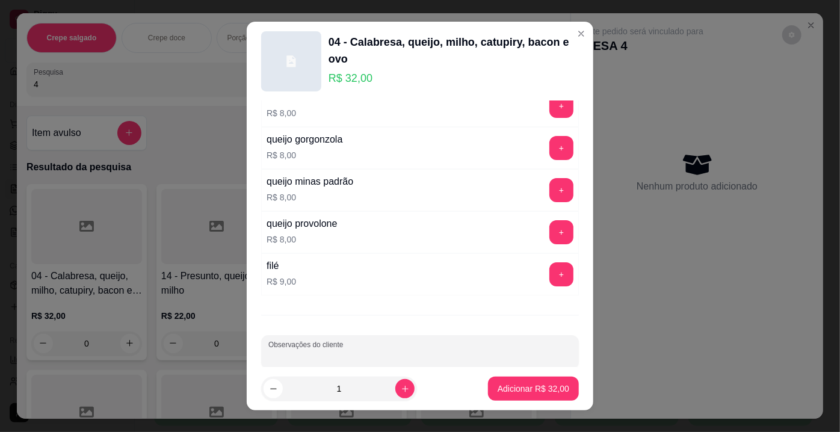
click at [503, 351] on input "Observações do cliente" at bounding box center [419, 357] width 303 height 12
type input "SEM OVO"
click at [528, 386] on p "Adicionar R$ 32,00" at bounding box center [534, 388] width 70 height 11
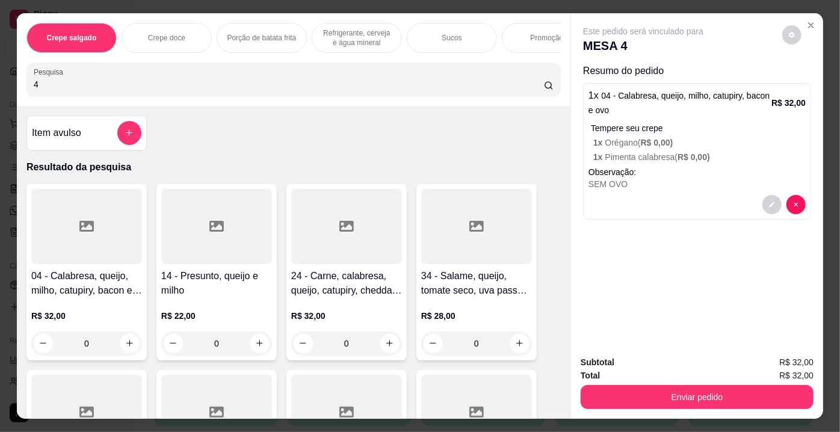
drag, startPoint x: 79, startPoint y: 88, endPoint x: 0, endPoint y: 81, distance: 79.1
click at [0, 81] on div "Crepe salgado Crepe doce Porção de batata frita Refrigerante, cerveja e água mi…" at bounding box center [420, 216] width 840 height 432
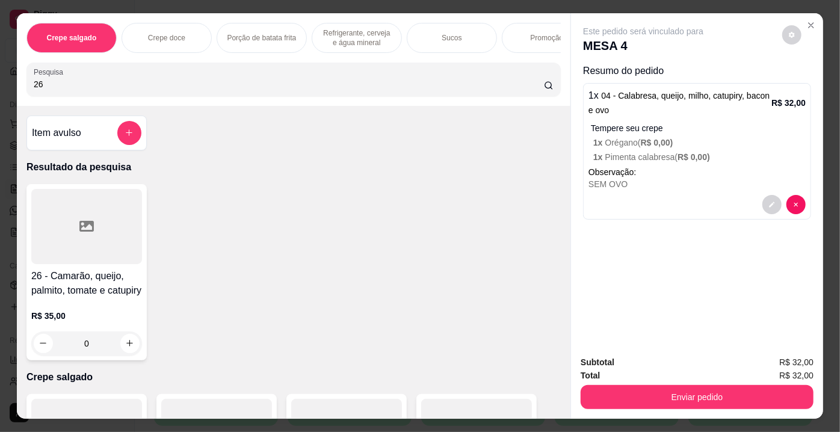
click at [88, 227] on icon at bounding box center [86, 226] width 14 height 11
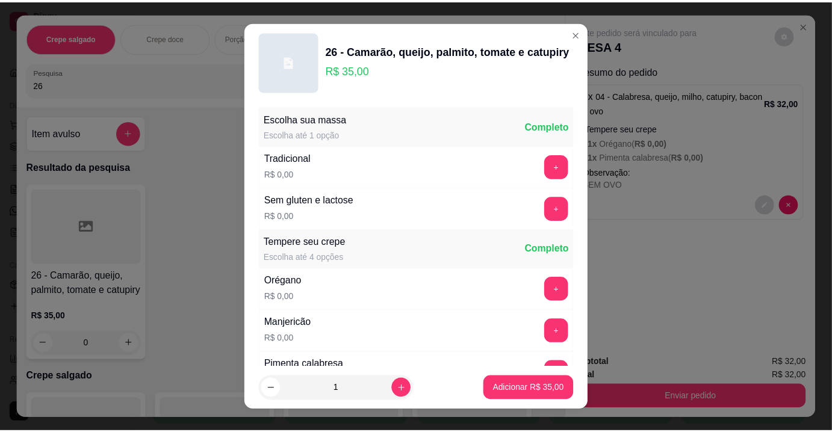
scroll to position [54, 0]
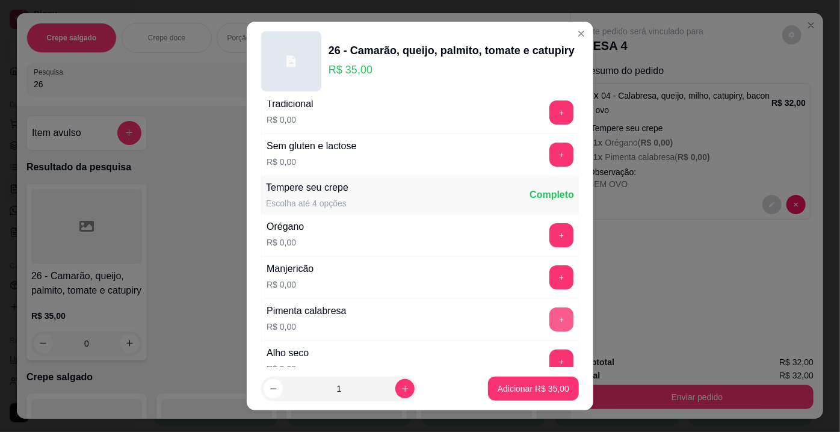
click at [550, 315] on button "+" at bounding box center [562, 320] width 24 height 24
click at [541, 382] on button "Adicionar R$ 35,00" at bounding box center [533, 388] width 88 height 23
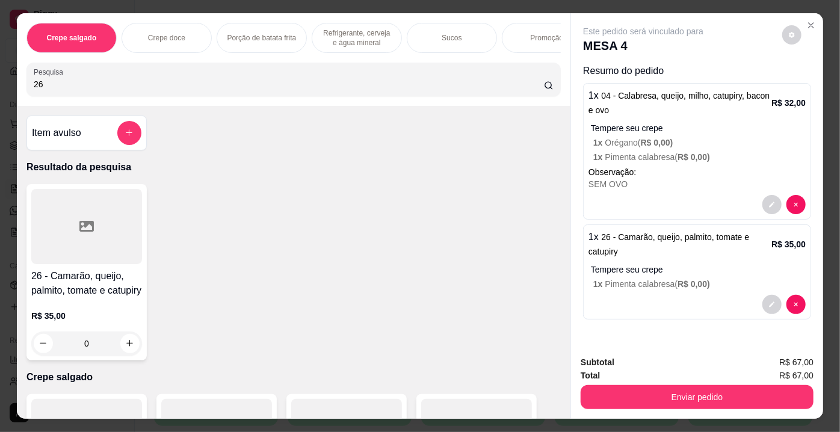
drag, startPoint x: 63, startPoint y: 92, endPoint x: 0, endPoint y: 84, distance: 63.8
click at [0, 84] on div "Crepe salgado Crepe doce Porção de batata frita Refrigerante, cerveja e água mi…" at bounding box center [420, 216] width 840 height 432
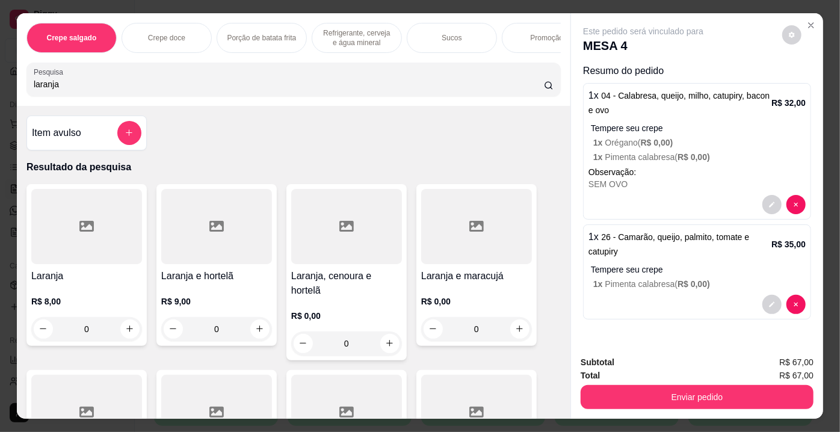
type input "laranja"
click at [90, 229] on div at bounding box center [86, 226] width 111 height 75
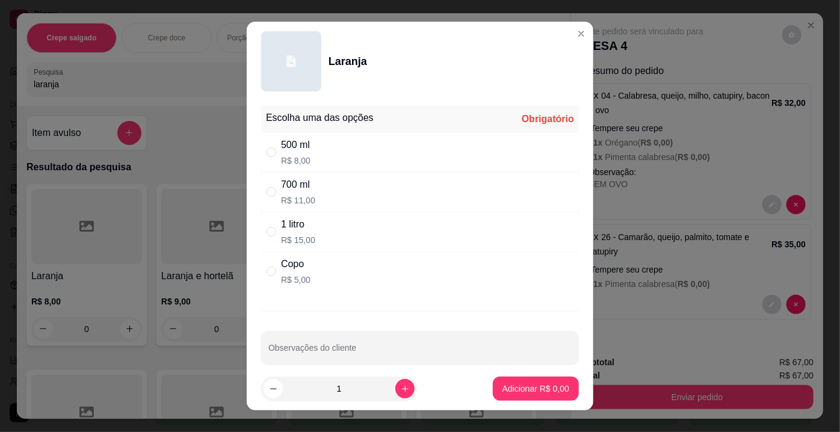
click at [318, 149] on div "500 ml R$ 8,00" at bounding box center [420, 152] width 318 height 40
radio input "true"
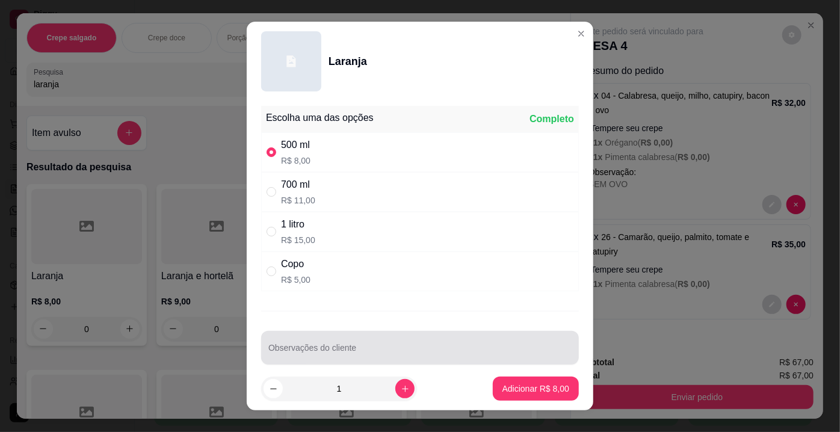
click at [366, 342] on div at bounding box center [419, 348] width 303 height 24
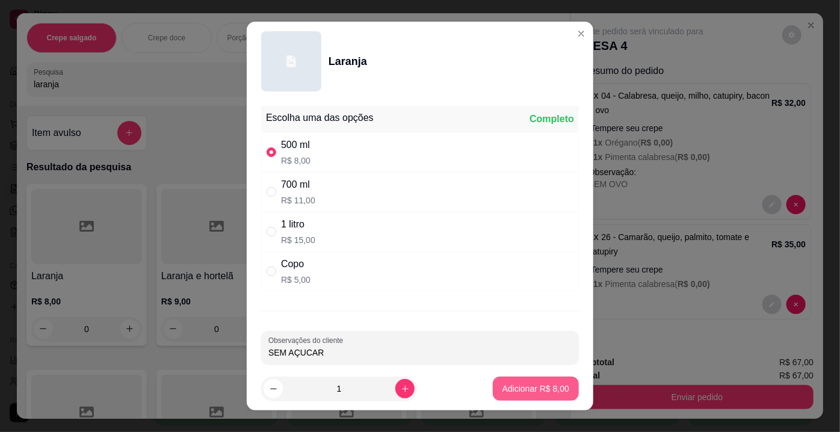
type input "SEM AÇUCAR"
click at [513, 383] on p "Adicionar R$ 8,00" at bounding box center [536, 389] width 67 height 12
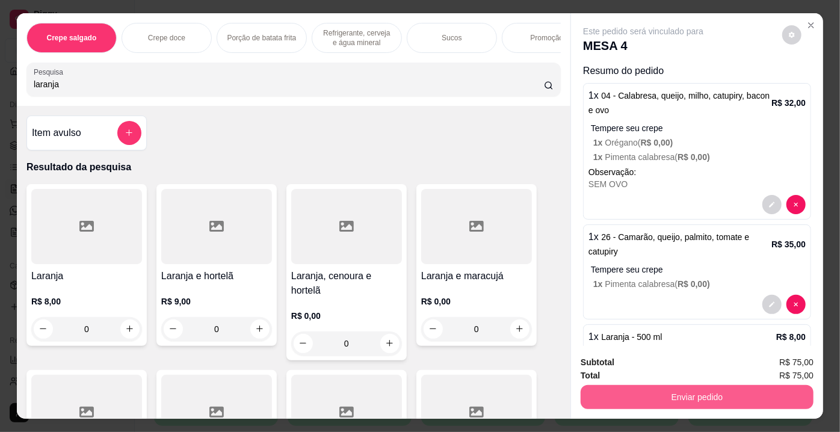
click at [623, 388] on button "Enviar pedido" at bounding box center [697, 397] width 233 height 24
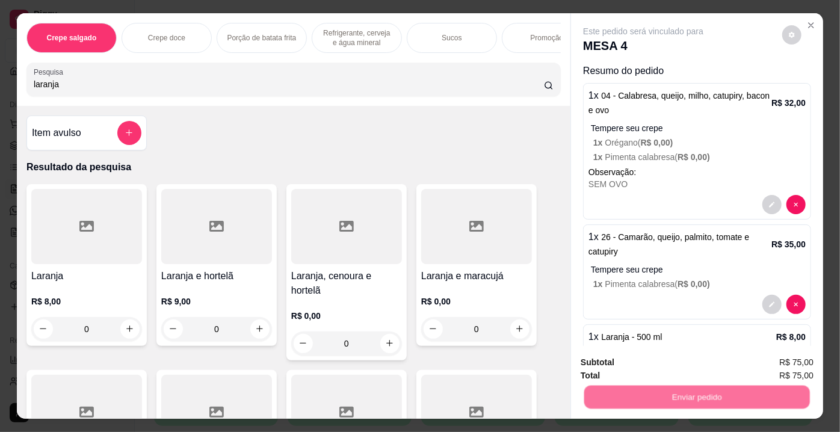
click at [615, 365] on button "Não registrar e enviar pedido" at bounding box center [658, 364] width 122 height 22
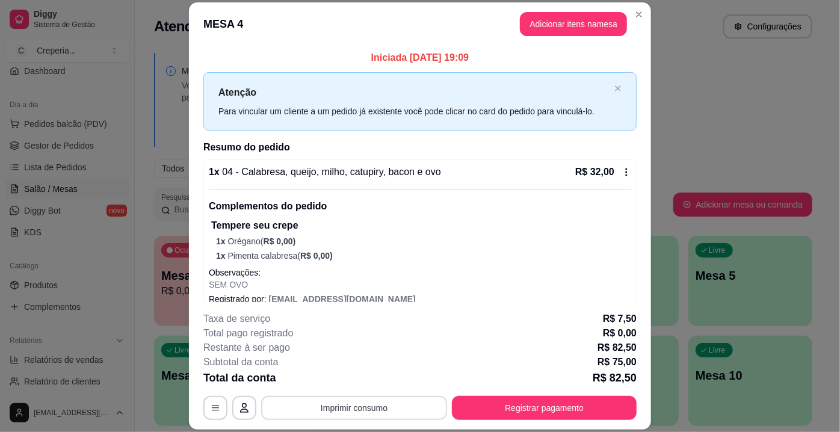
click at [395, 406] on button "Imprimir consumo" at bounding box center [354, 408] width 186 height 24
click at [369, 381] on button "IMPRESSORA" at bounding box center [354, 380] width 84 height 19
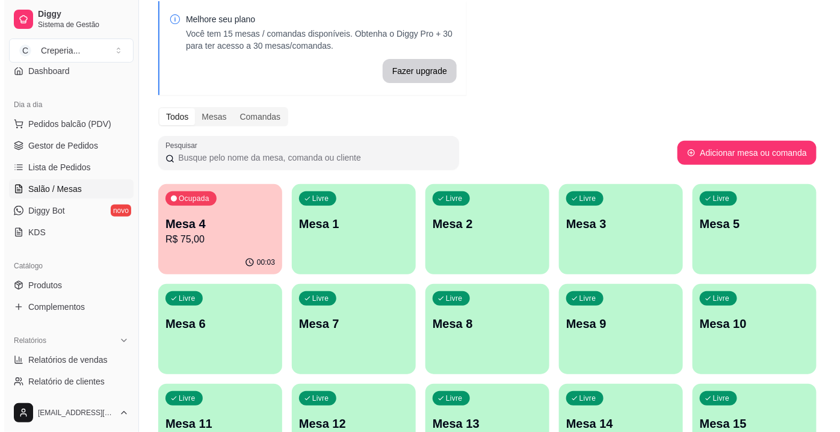
scroll to position [109, 0]
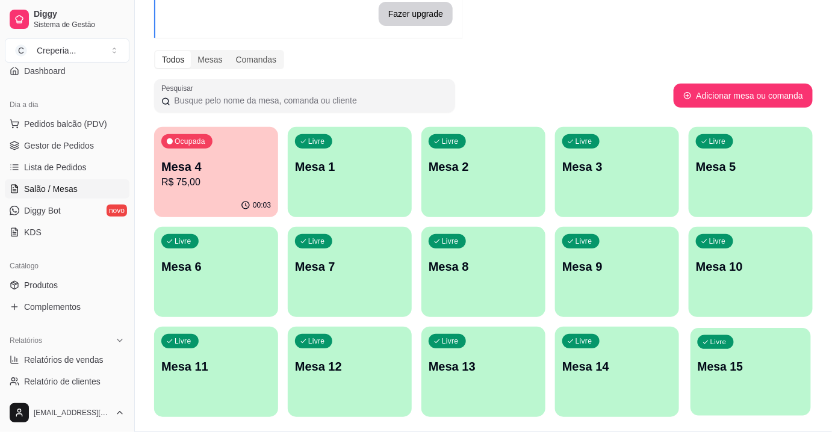
click at [720, 364] on p "Mesa 15" at bounding box center [751, 367] width 107 height 16
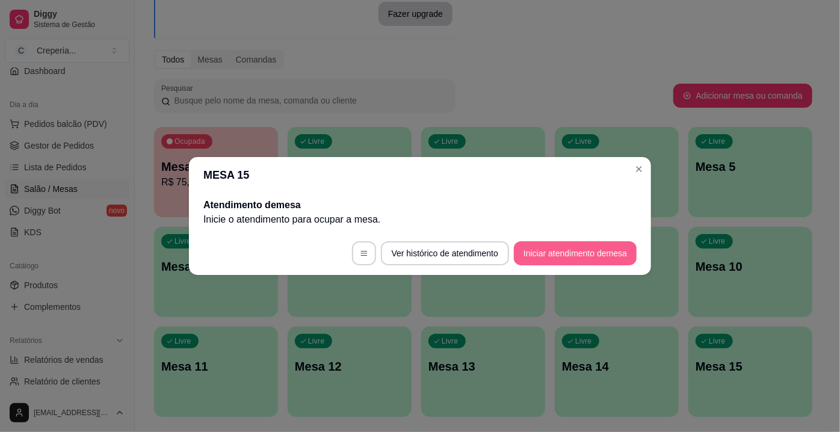
click at [573, 258] on button "Iniciar atendimento de mesa" at bounding box center [575, 253] width 123 height 24
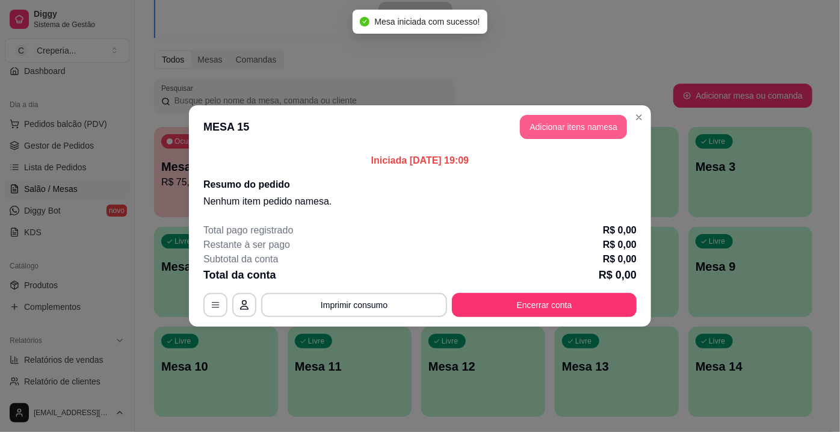
click at [563, 134] on button "Adicionar itens na mesa" at bounding box center [573, 127] width 107 height 24
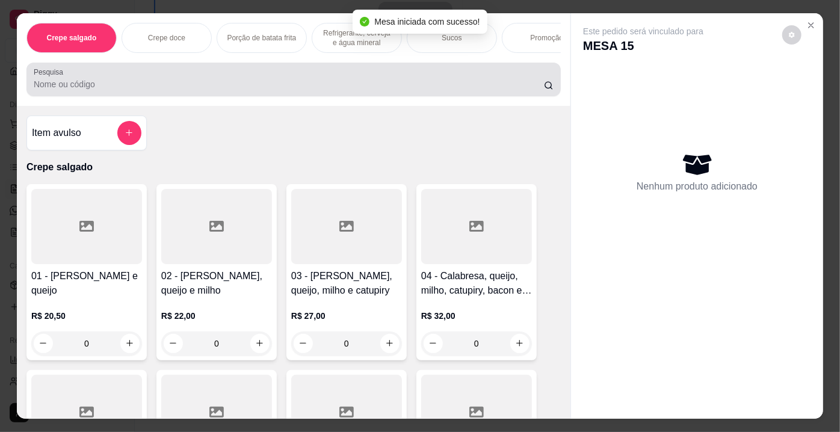
click at [364, 95] on div "Pesquisa" at bounding box center [293, 80] width 534 height 34
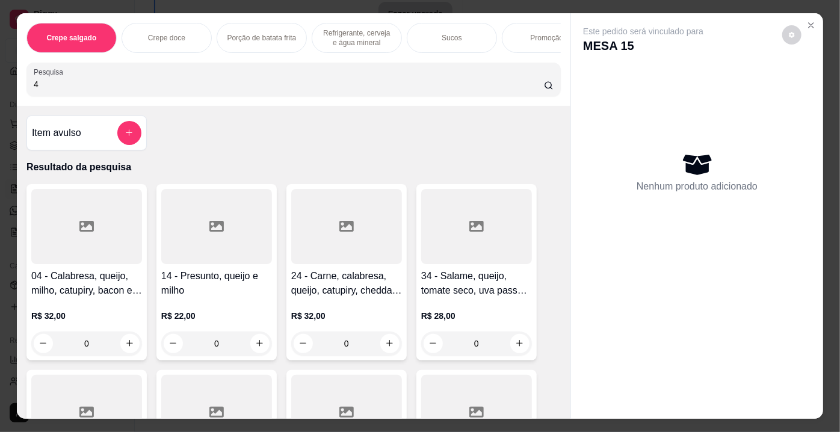
click at [110, 233] on div at bounding box center [86, 226] width 111 height 75
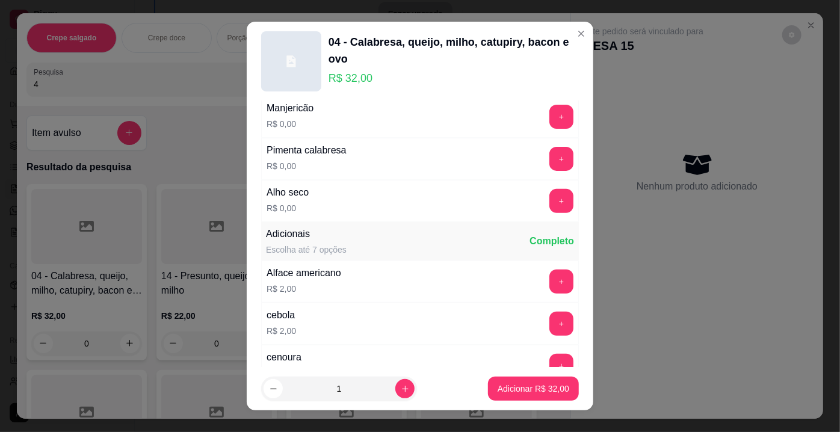
scroll to position [218, 0]
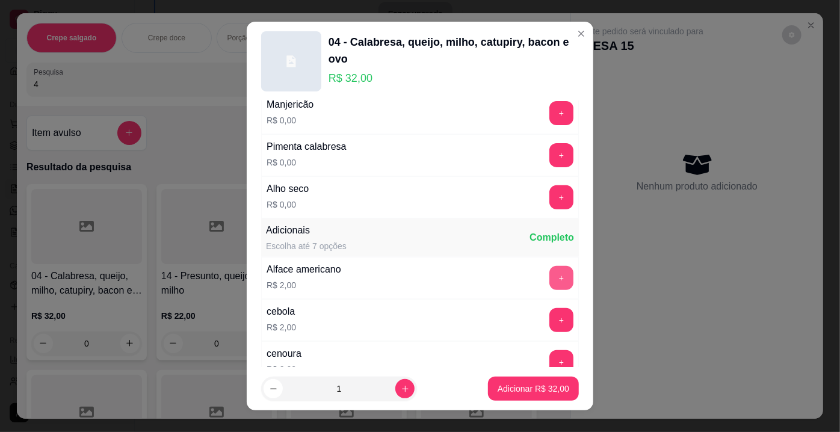
click at [550, 270] on button "+" at bounding box center [562, 278] width 24 height 24
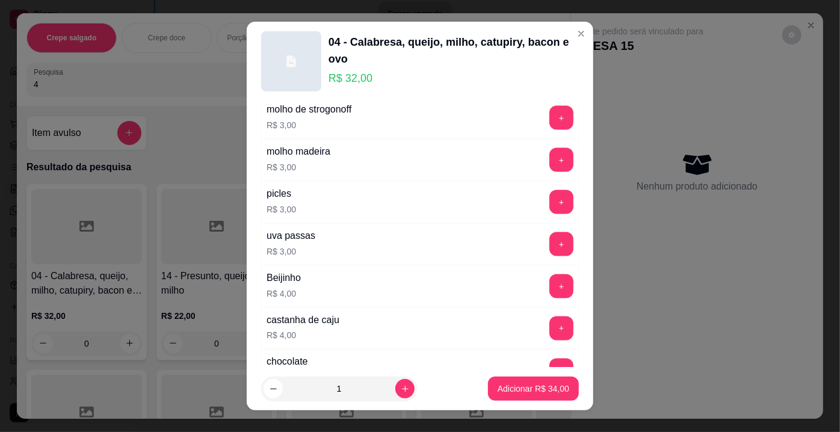
scroll to position [930, 0]
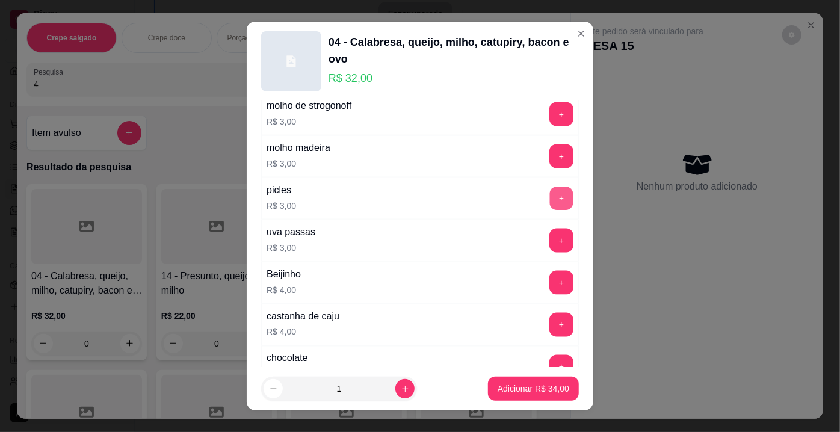
click at [550, 191] on button "+" at bounding box center [561, 198] width 23 height 23
click at [524, 383] on p "Adicionar R$ 37,00" at bounding box center [534, 389] width 72 height 12
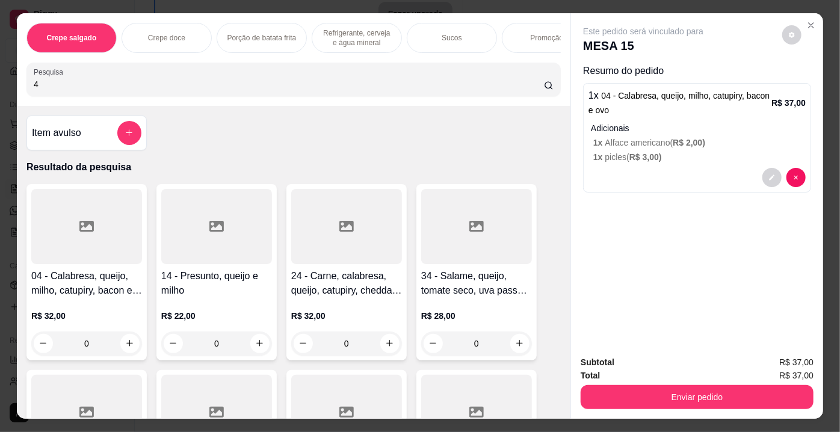
drag, startPoint x: 150, startPoint y: 88, endPoint x: 0, endPoint y: 88, distance: 149.9
click at [0, 88] on div "Crepe salgado Crepe doce Porção de batata frita Refrigerante, cerveja e água mi…" at bounding box center [420, 216] width 840 height 432
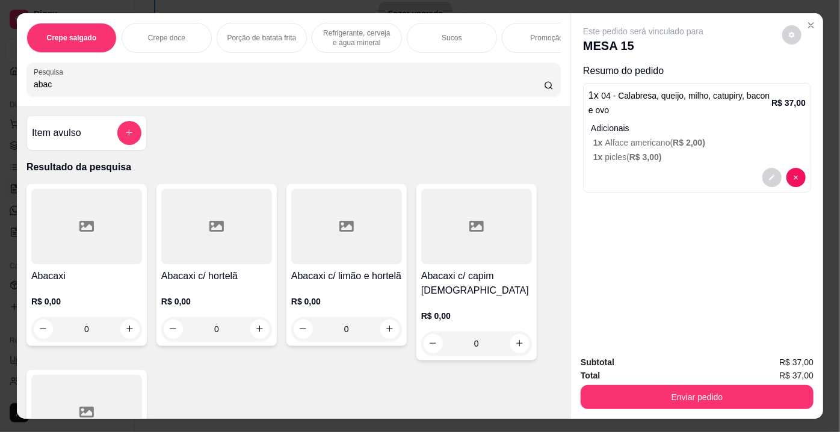
type input "abac"
click at [227, 255] on div at bounding box center [216, 226] width 111 height 75
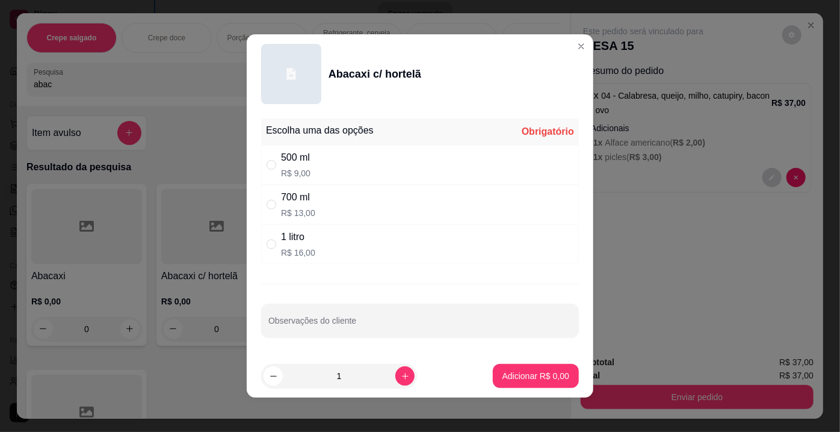
click at [310, 155] on div "500 ml R$ 9,00" at bounding box center [420, 165] width 318 height 40
radio input "true"
click at [516, 369] on button "Adicionar R$ 9,00" at bounding box center [536, 376] width 86 height 24
type input "1"
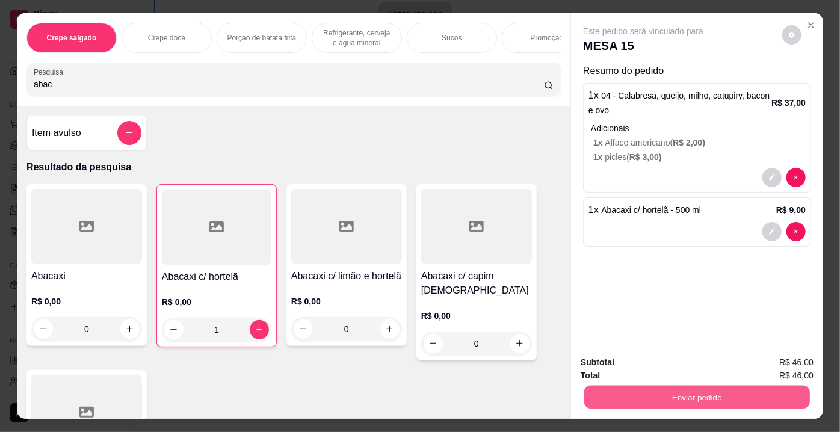
click at [640, 394] on button "Enviar pedido" at bounding box center [697, 397] width 226 height 23
click at [641, 367] on button "Não registrar e enviar pedido" at bounding box center [657, 364] width 125 height 23
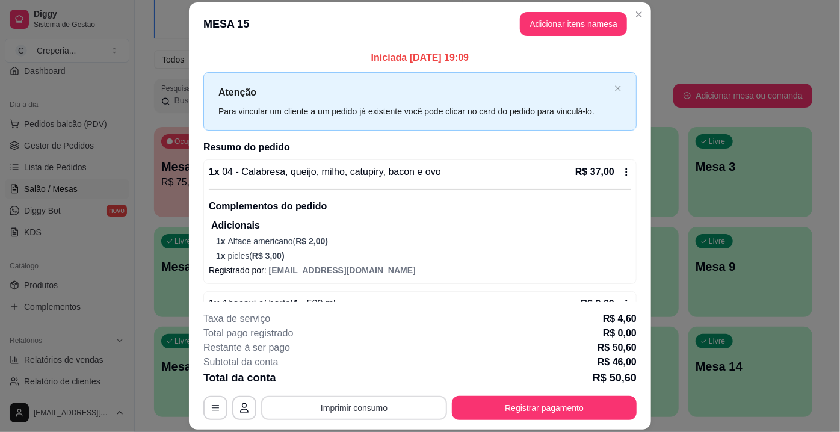
click at [352, 404] on button "Imprimir consumo" at bounding box center [354, 408] width 186 height 24
click at [345, 384] on button "IMPRESSORA" at bounding box center [354, 381] width 87 height 19
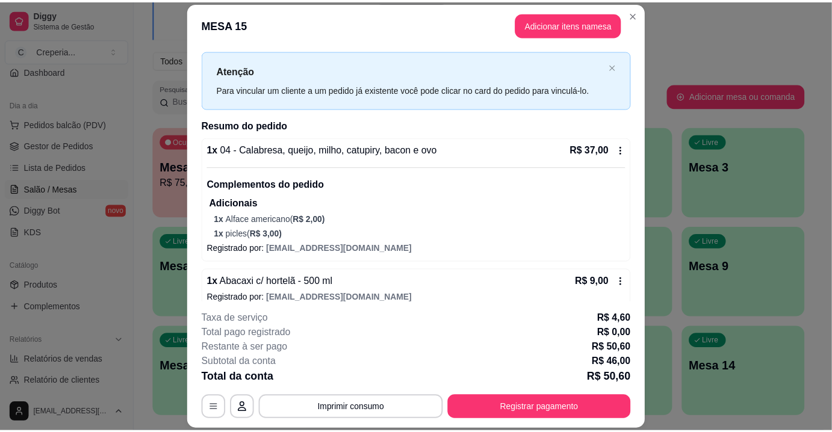
scroll to position [34, 0]
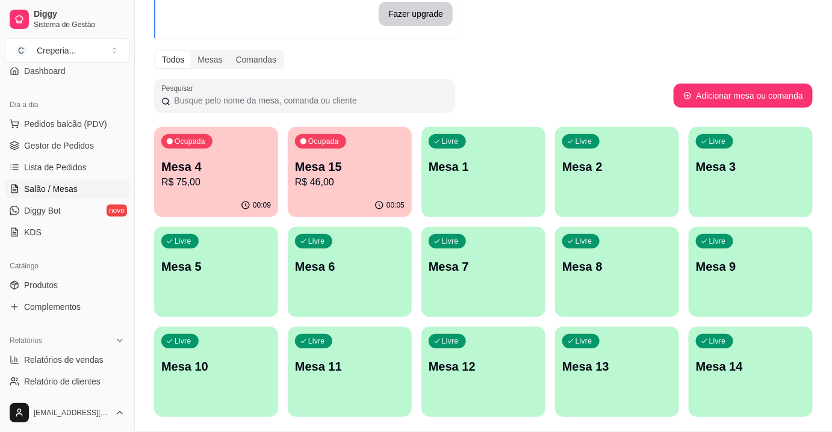
click at [686, 323] on div "Ocupada Mesa 4 R$ 75,00 00:09 Ocupada Mesa 15 R$ 46,00 00:05 Livre Mesa 1 Livre…" at bounding box center [483, 272] width 658 height 290
click at [482, 272] on p "Mesa 7" at bounding box center [483, 267] width 107 height 16
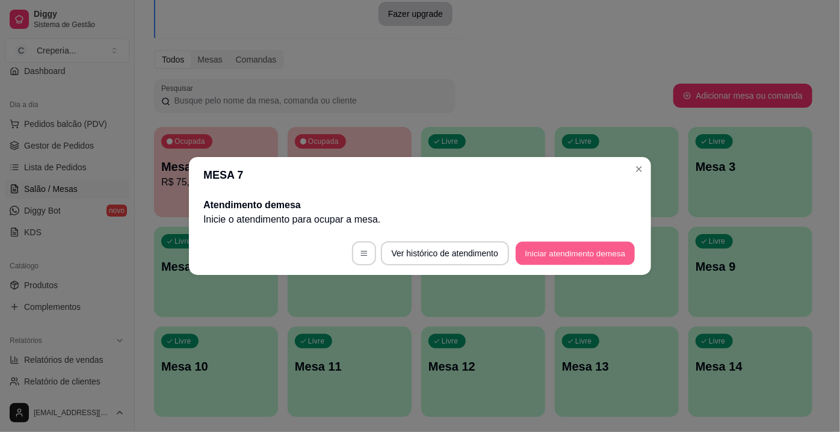
click at [580, 248] on button "Iniciar atendimento de mesa" at bounding box center [575, 253] width 119 height 23
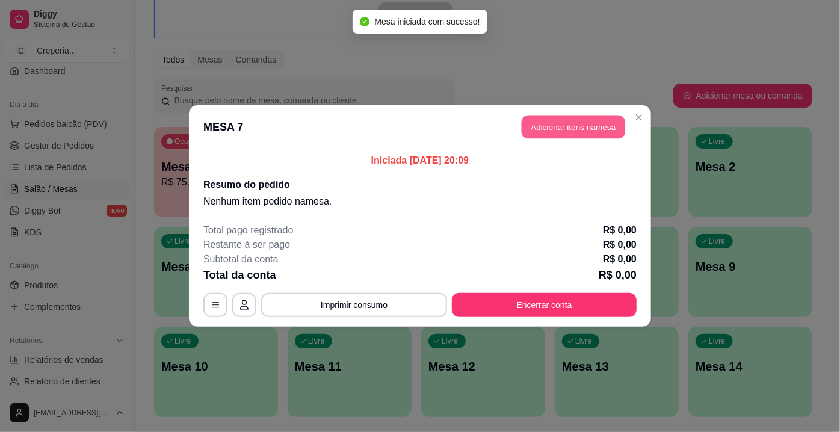
click at [545, 134] on button "Adicionar itens na mesa" at bounding box center [574, 127] width 104 height 23
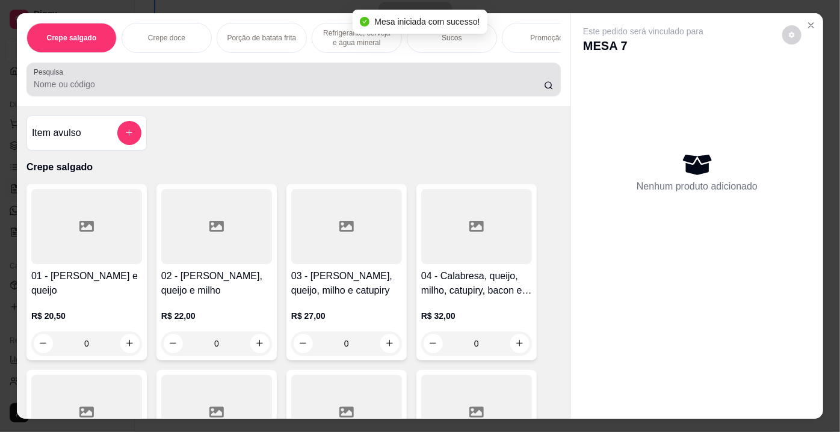
click at [205, 90] on input "Pesquisa" at bounding box center [289, 84] width 510 height 12
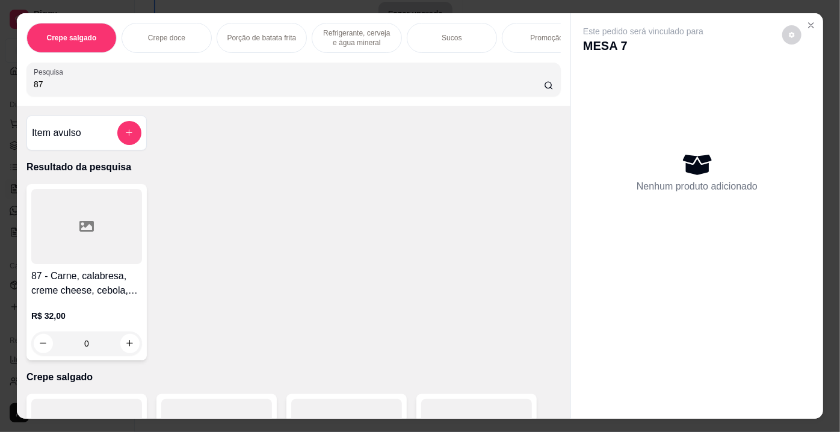
type input "87"
click at [84, 219] on div at bounding box center [86, 226] width 111 height 75
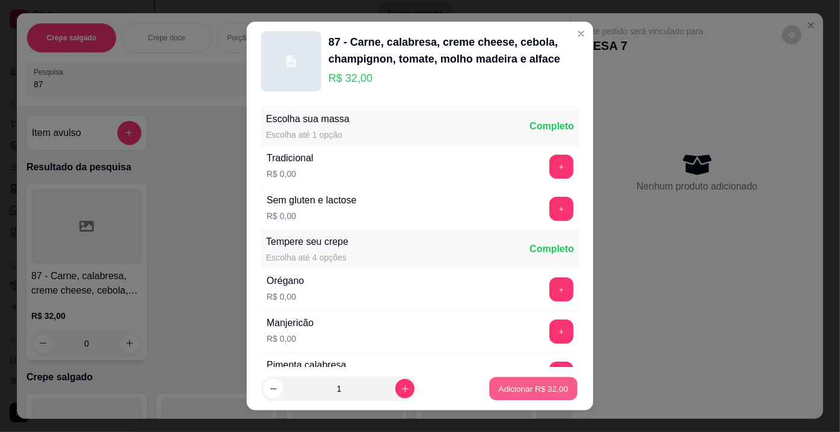
click at [513, 386] on p "Adicionar R$ 32,00" at bounding box center [534, 388] width 70 height 11
type input "1"
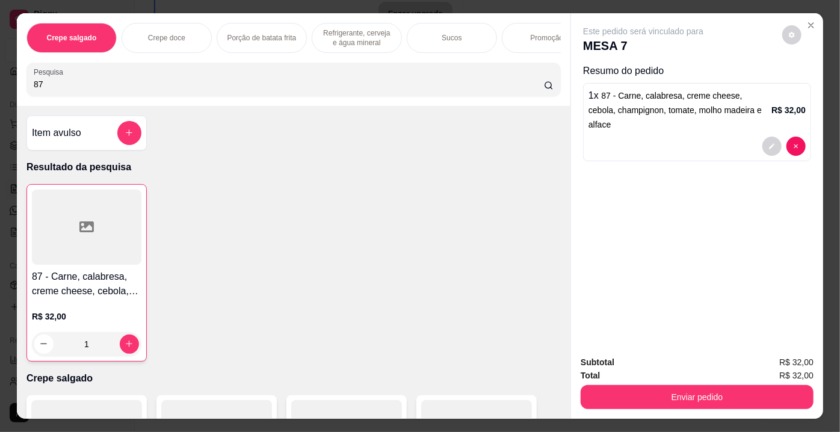
drag, startPoint x: 75, startPoint y: 91, endPoint x: 0, endPoint y: 91, distance: 75.2
click at [0, 91] on div "Crepe salgado Crepe doce Porção de batata frita Refrigerante, cerveja e água mi…" at bounding box center [420, 216] width 840 height 432
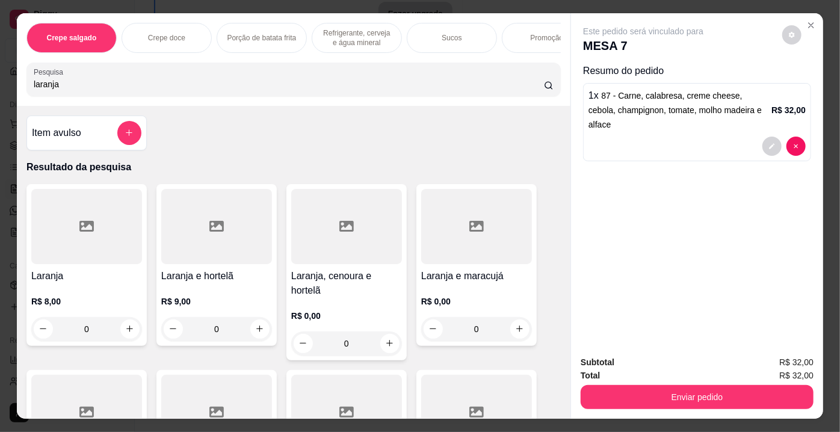
type input "laranja"
click at [234, 245] on div at bounding box center [216, 226] width 111 height 75
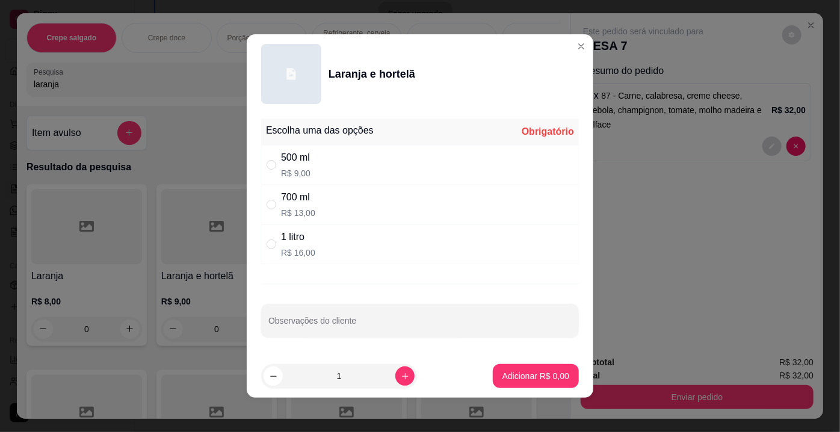
click at [316, 163] on div "500 ml R$ 9,00" at bounding box center [420, 165] width 318 height 40
radio input "true"
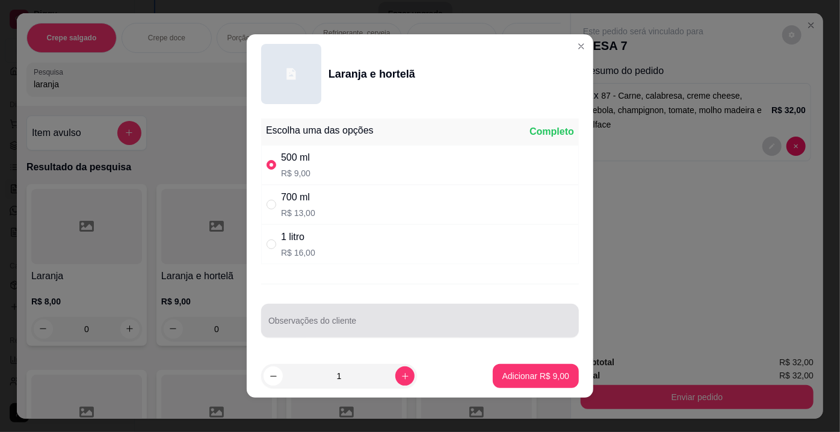
click at [335, 318] on div at bounding box center [419, 321] width 303 height 24
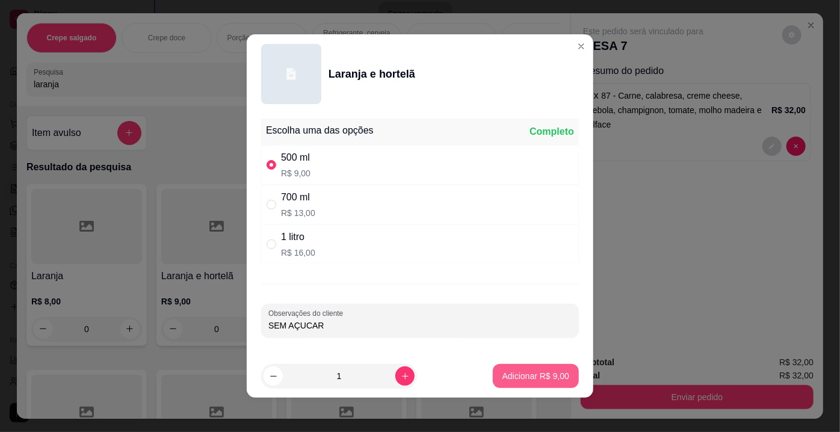
type input "SEM AÇUCAR"
click at [526, 379] on p "Adicionar R$ 9,00" at bounding box center [536, 376] width 67 height 12
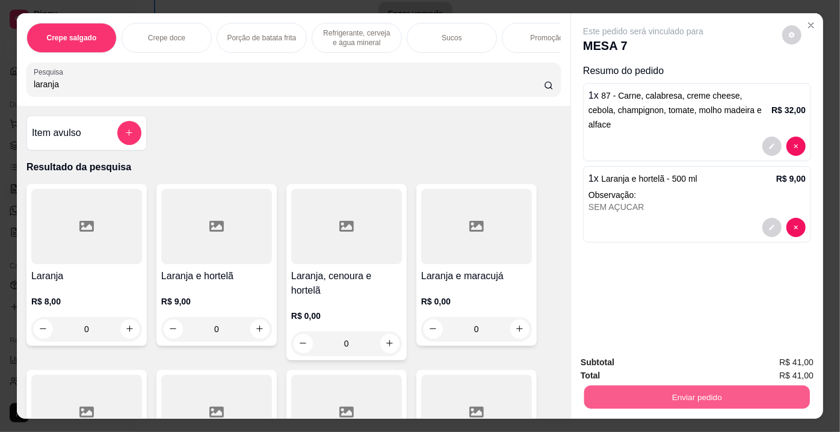
click at [648, 395] on button "Enviar pedido" at bounding box center [697, 397] width 226 height 23
click at [642, 366] on button "Não registrar e enviar pedido" at bounding box center [657, 364] width 125 height 23
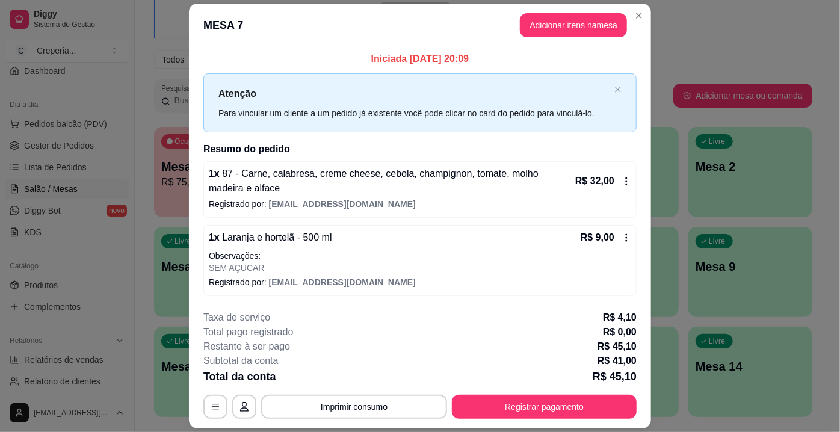
click at [398, 398] on button "Imprimir consumo" at bounding box center [354, 407] width 186 height 24
click at [380, 376] on button "IMPRESSORA" at bounding box center [354, 379] width 87 height 19
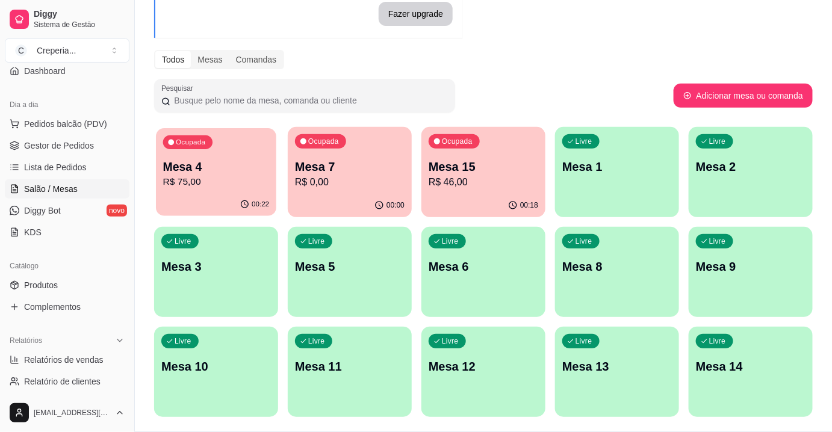
click at [196, 172] on p "Mesa 4" at bounding box center [216, 167] width 107 height 16
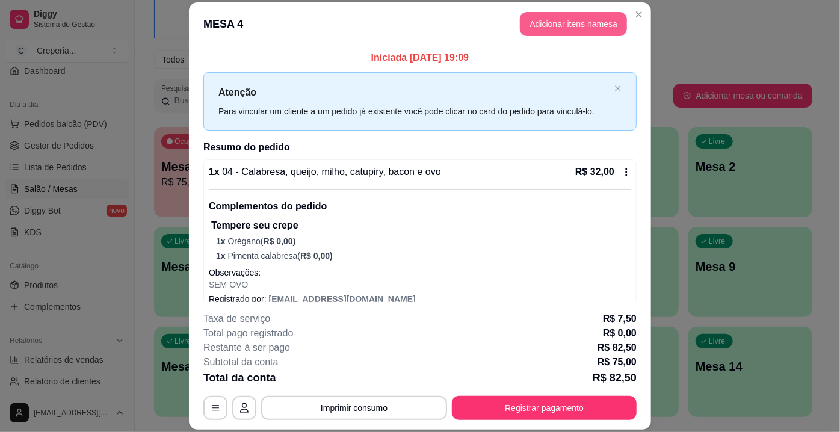
click at [543, 28] on button "Adicionar itens na mesa" at bounding box center [573, 24] width 107 height 24
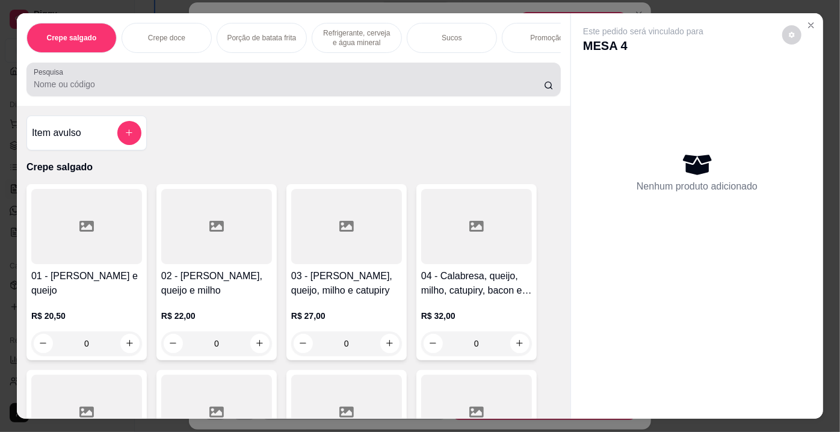
click at [190, 83] on input "Pesquisa" at bounding box center [289, 84] width 510 height 12
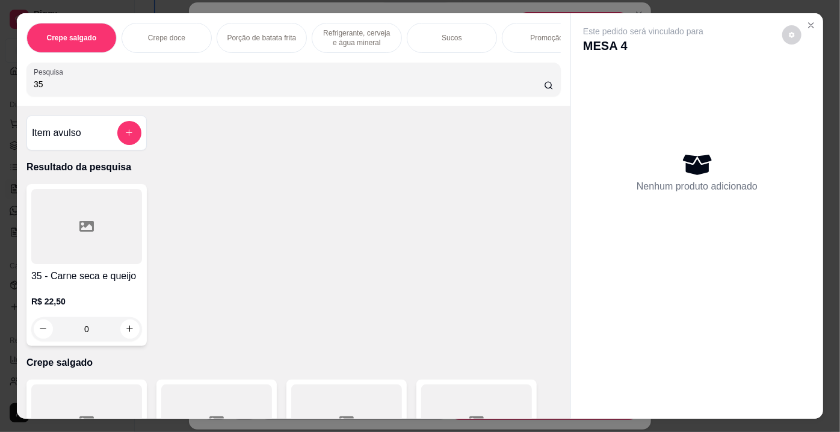
type input "35"
click at [84, 275] on h4 "35 - Carne seca e queijo" at bounding box center [86, 276] width 111 height 14
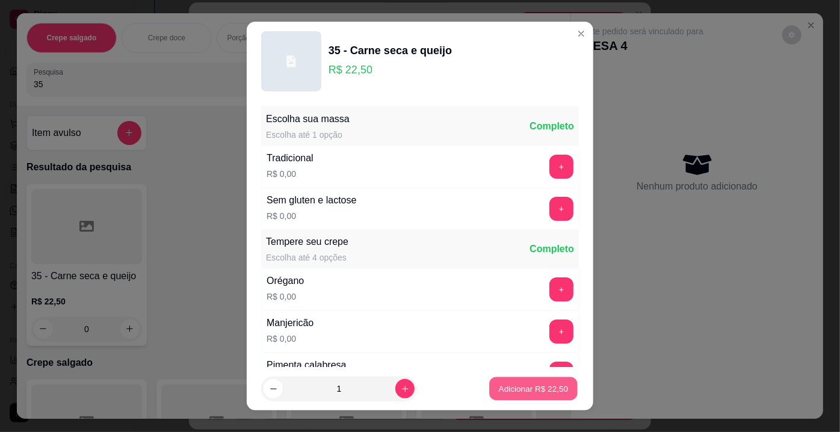
click at [510, 390] on p "Adicionar R$ 22,50" at bounding box center [534, 388] width 70 height 11
type input "1"
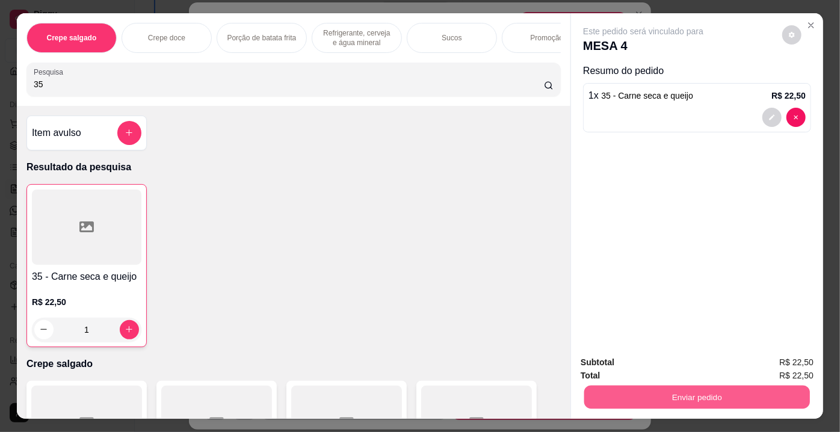
click at [618, 394] on button "Enviar pedido" at bounding box center [697, 397] width 226 height 23
click at [604, 362] on button "Não registrar e enviar pedido" at bounding box center [657, 364] width 125 height 23
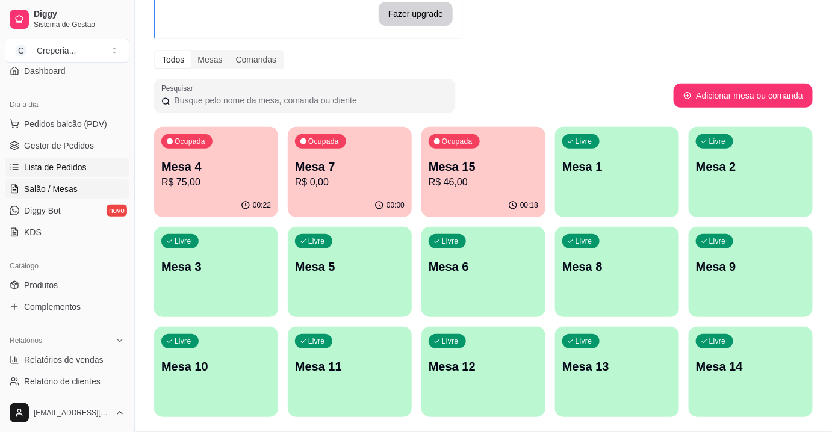
click at [63, 161] on span "Lista de Pedidos" at bounding box center [55, 167] width 63 height 12
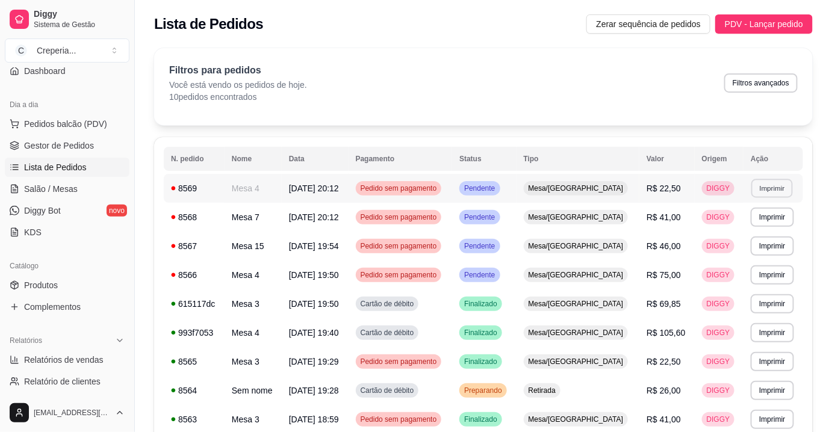
click at [754, 185] on button "Imprimir" at bounding box center [772, 188] width 42 height 19
click at [738, 232] on button "IMPRESSORA" at bounding box center [747, 230] width 84 height 19
click at [55, 193] on span "Salão / Mesas" at bounding box center [51, 189] width 54 height 12
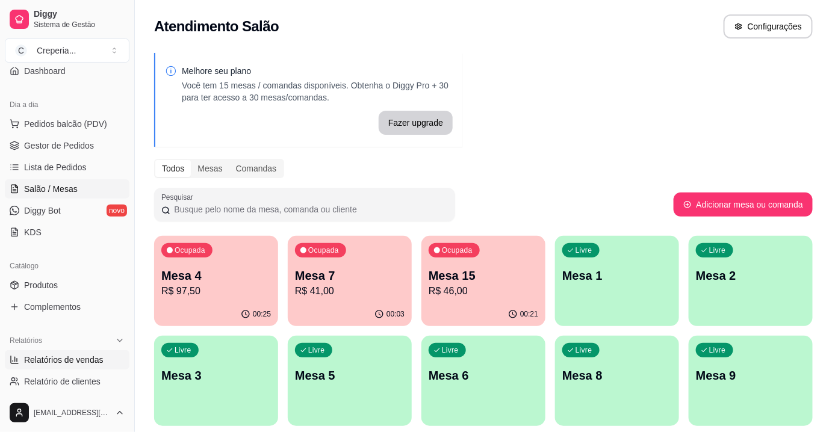
click at [69, 360] on span "Relatórios de vendas" at bounding box center [63, 360] width 79 height 12
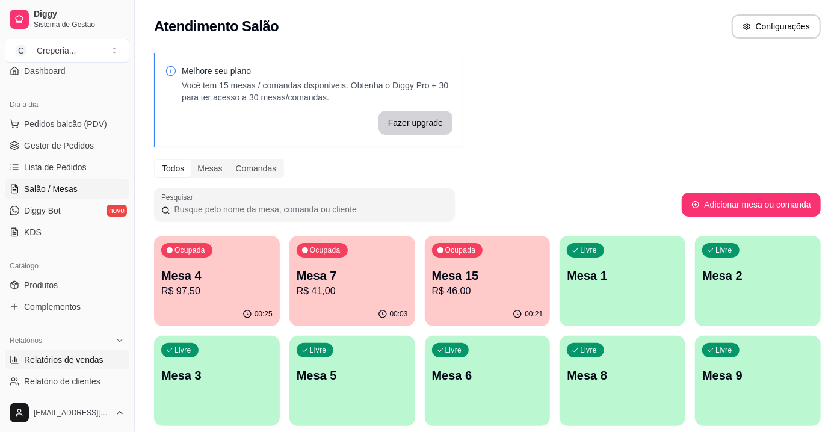
select select "ALL"
select select "0"
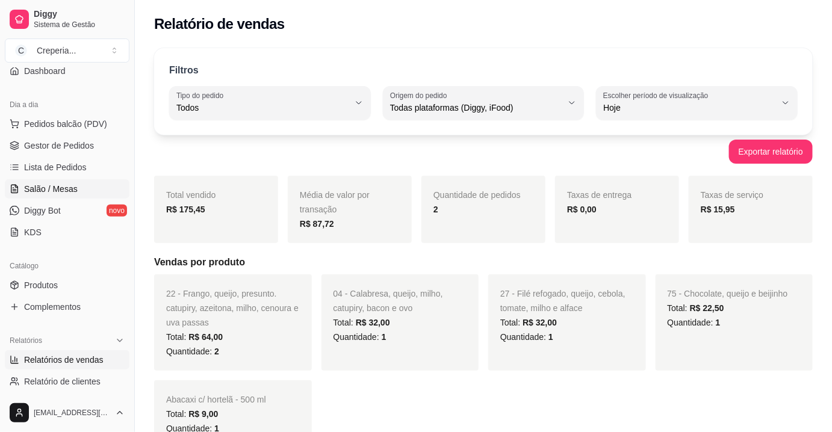
click at [73, 184] on span "Salão / Mesas" at bounding box center [51, 189] width 54 height 12
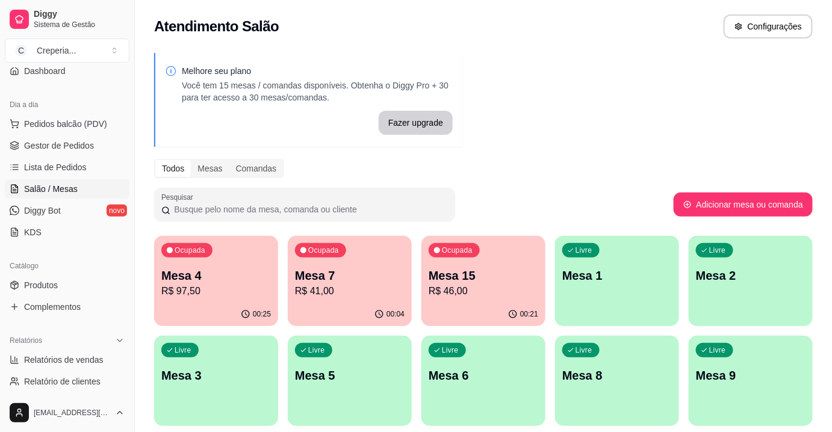
click at [234, 290] on p "R$ 97,50" at bounding box center [216, 291] width 110 height 14
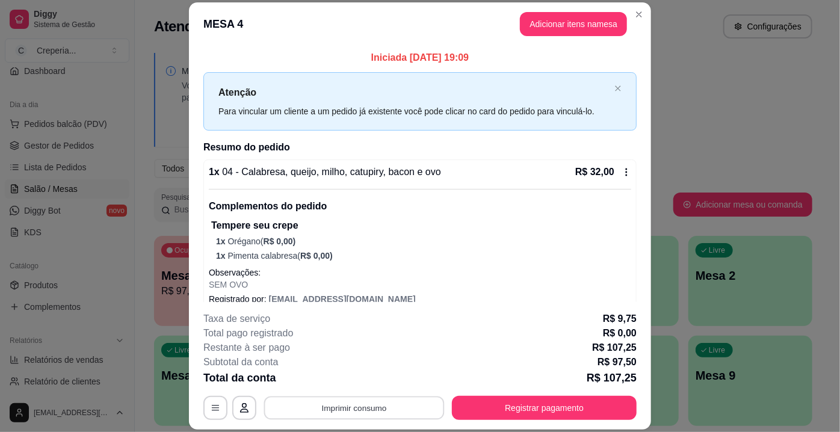
click at [361, 413] on button "Imprimir consumo" at bounding box center [354, 408] width 181 height 23
click at [340, 379] on button "IMPRESSORA" at bounding box center [354, 380] width 87 height 19
click at [504, 400] on button "Registrar pagamento" at bounding box center [544, 408] width 185 height 24
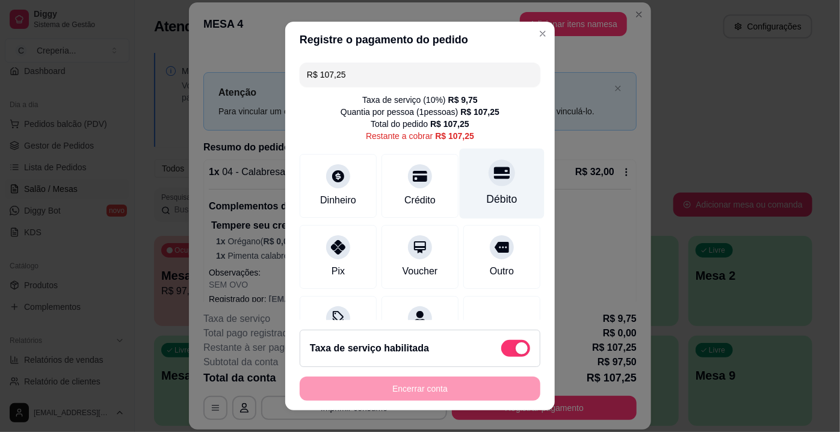
click at [487, 191] on div "Débito" at bounding box center [502, 199] width 31 height 16
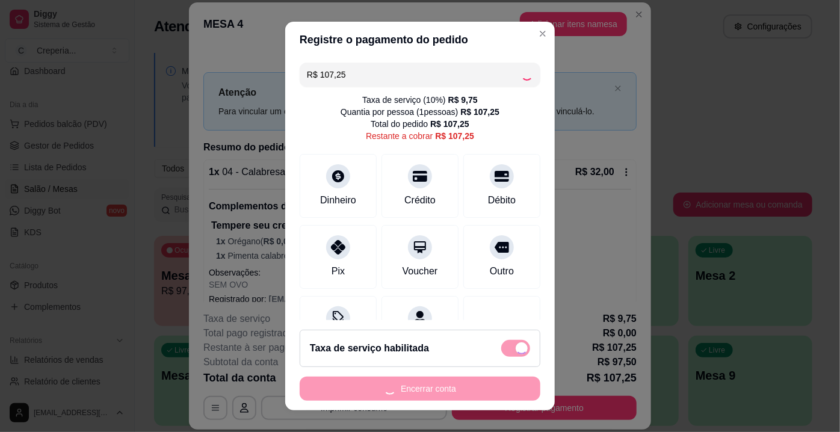
type input "R$ 0,00"
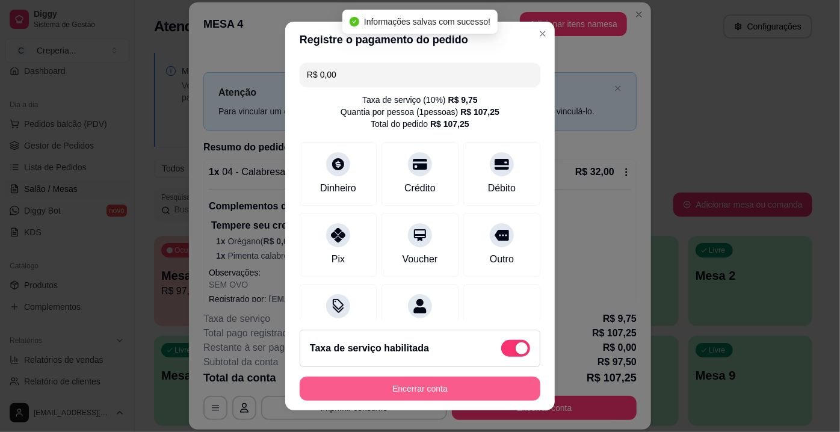
click at [410, 394] on button "Encerrar conta" at bounding box center [420, 389] width 241 height 24
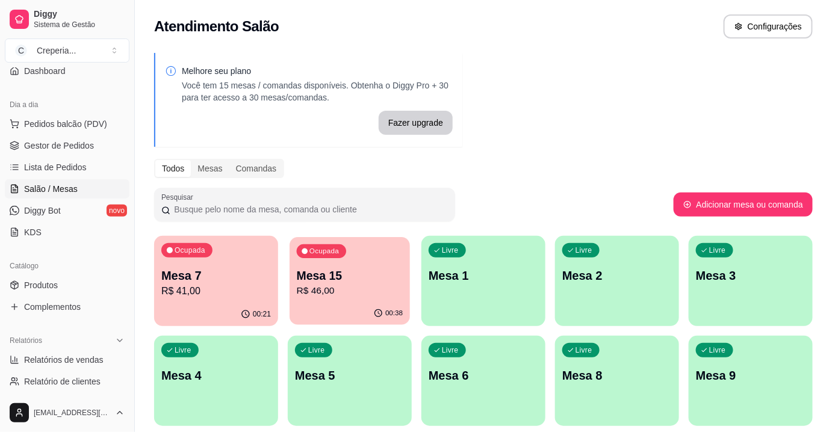
click at [302, 277] on p "Mesa 15" at bounding box center [350, 276] width 107 height 16
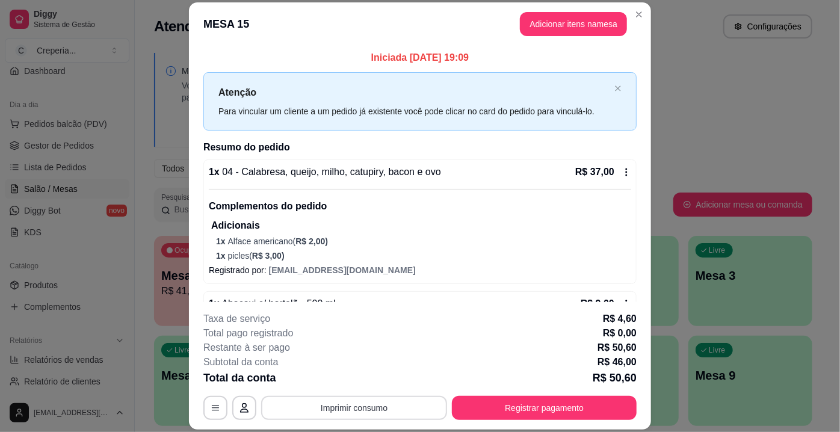
click at [354, 412] on button "Imprimir consumo" at bounding box center [354, 408] width 186 height 24
click at [350, 380] on button "IMPRESSORA" at bounding box center [354, 380] width 84 height 19
click at [539, 401] on button "Registrar pagamento" at bounding box center [544, 408] width 185 height 24
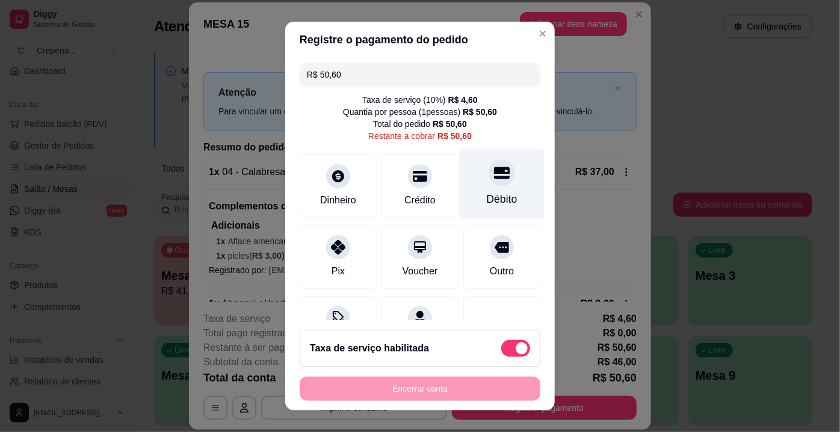
click at [483, 190] on div "Débito" at bounding box center [502, 184] width 85 height 70
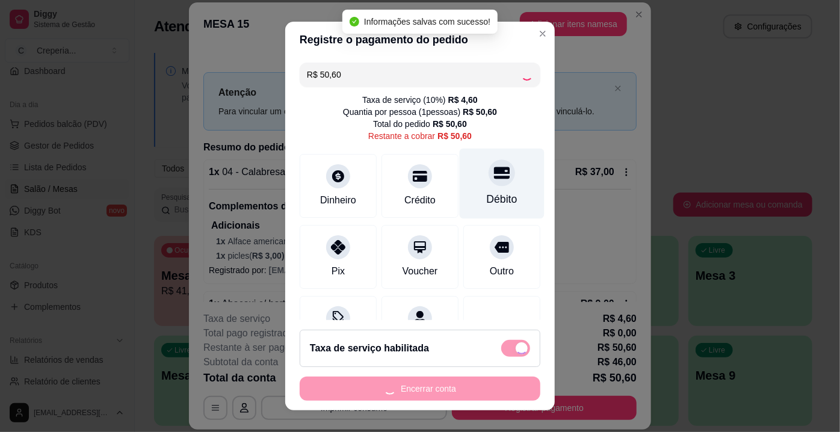
type input "R$ 0,00"
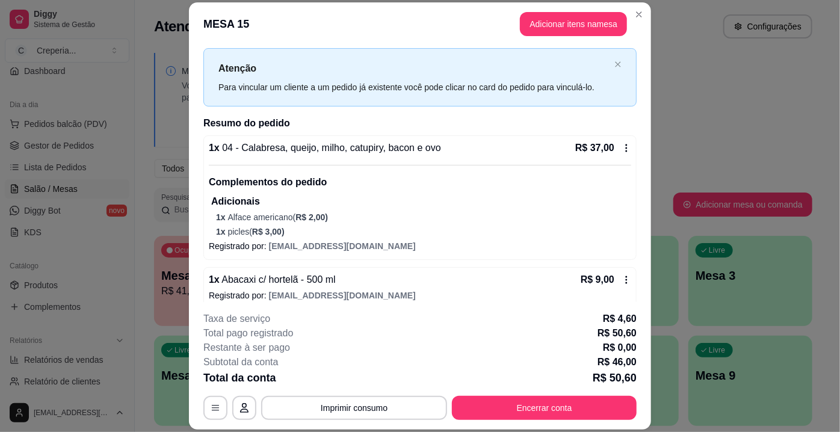
scroll to position [34, 0]
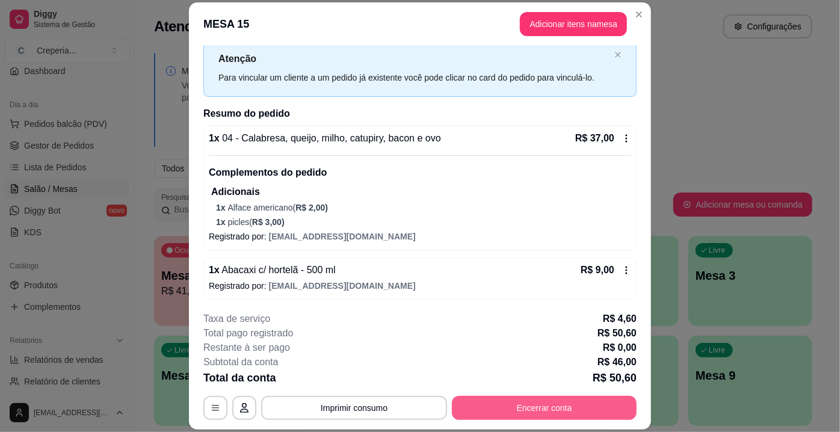
click at [554, 410] on button "Encerrar conta" at bounding box center [544, 408] width 185 height 24
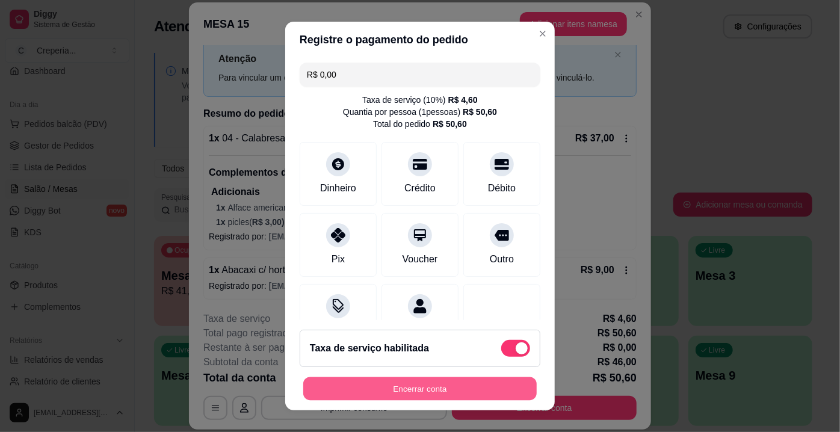
click at [462, 385] on button "Encerrar conta" at bounding box center [420, 388] width 234 height 23
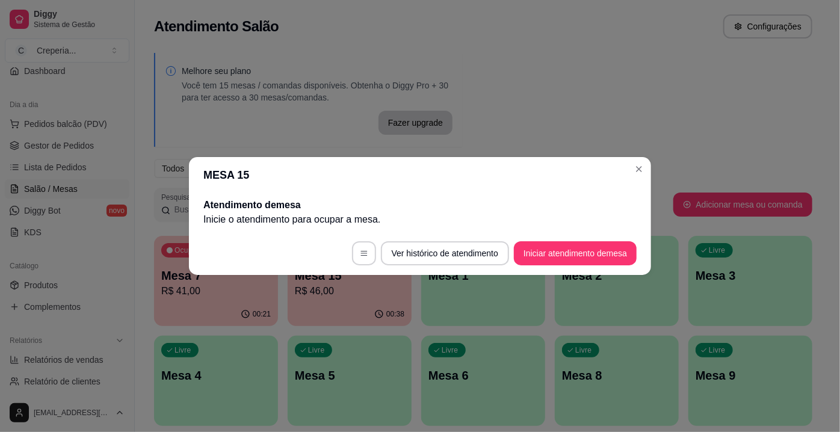
scroll to position [0, 0]
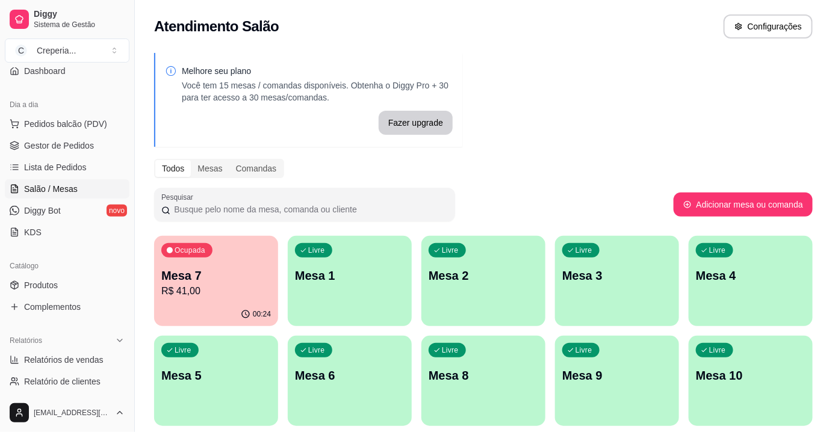
click at [339, 375] on p "Mesa 6" at bounding box center [350, 375] width 110 height 17
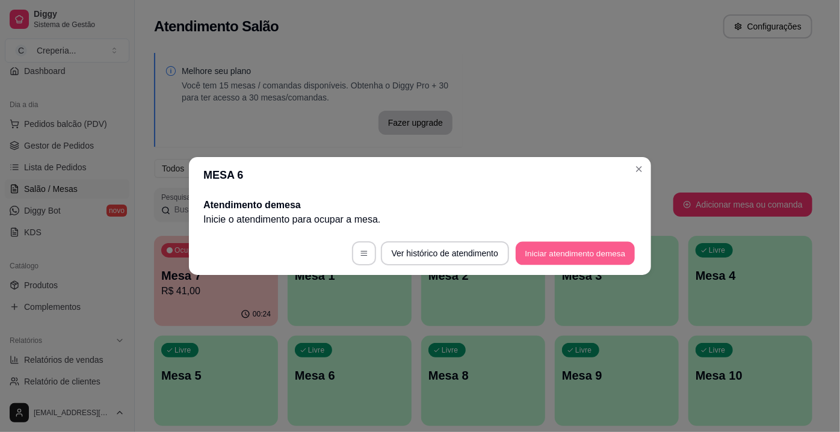
click at [543, 250] on button "Iniciar atendimento de mesa" at bounding box center [575, 253] width 119 height 23
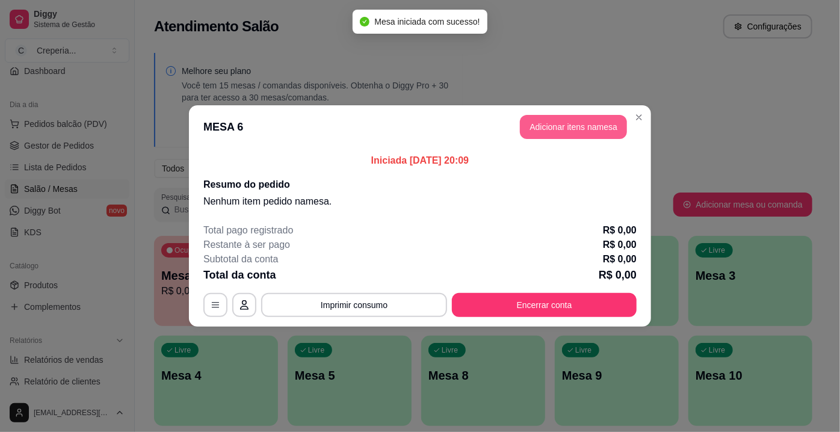
click at [543, 126] on button "Adicionar itens na mesa" at bounding box center [573, 127] width 107 height 24
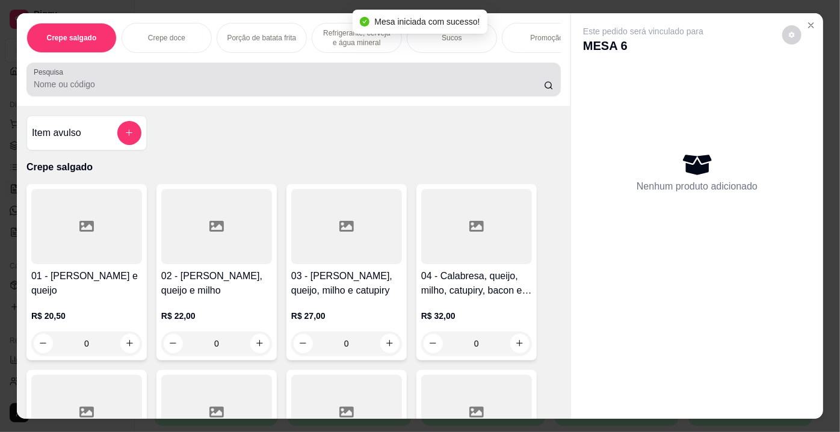
click at [223, 85] on input "Pesquisa" at bounding box center [289, 84] width 510 height 12
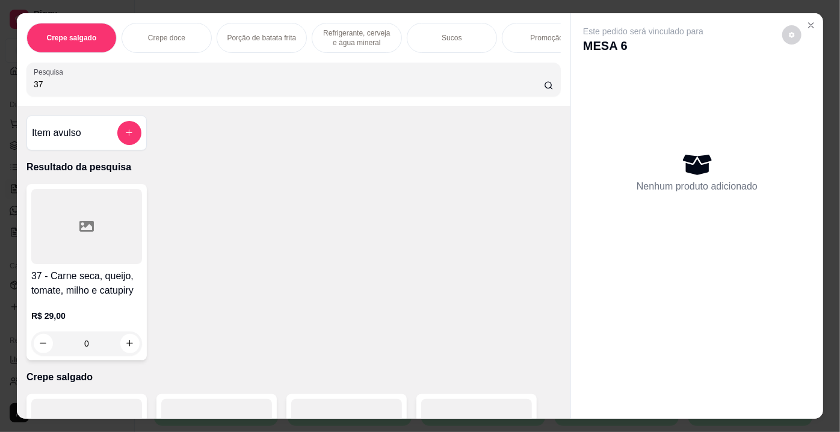
type input "37"
click at [99, 243] on div at bounding box center [86, 226] width 111 height 75
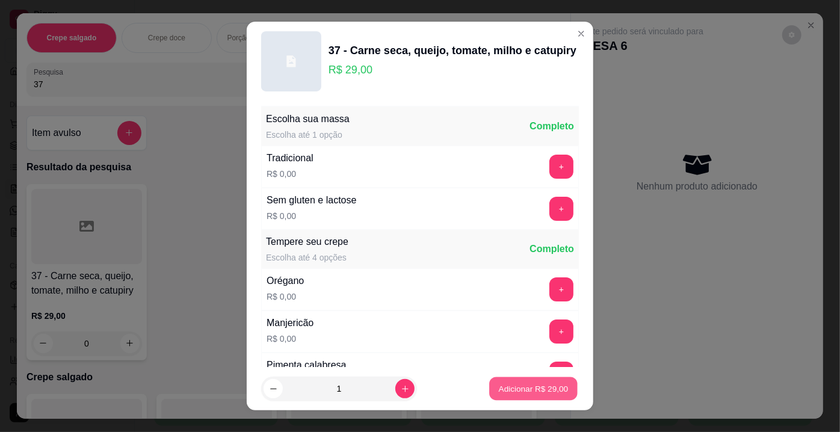
click at [512, 389] on p "Adicionar R$ 29,00" at bounding box center [534, 388] width 70 height 11
type input "1"
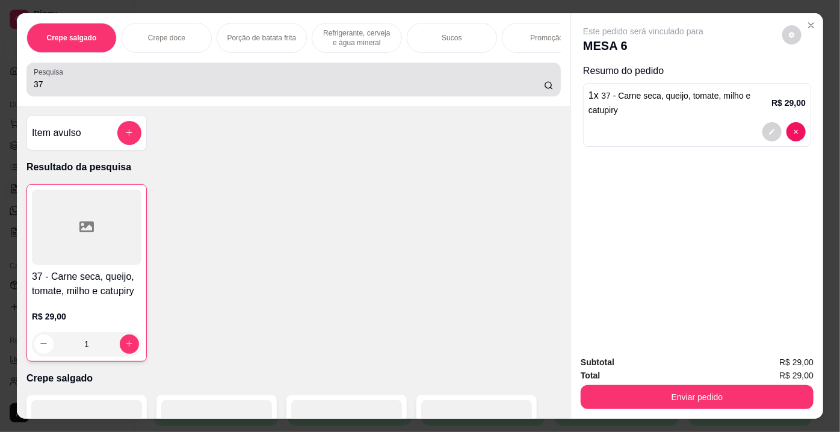
click at [99, 91] on div "37" at bounding box center [294, 79] width 520 height 24
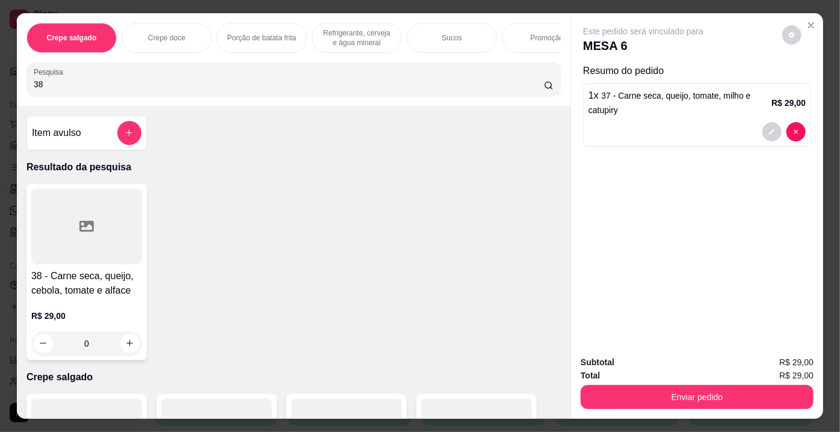
type input "38"
click at [121, 227] on div at bounding box center [86, 226] width 111 height 75
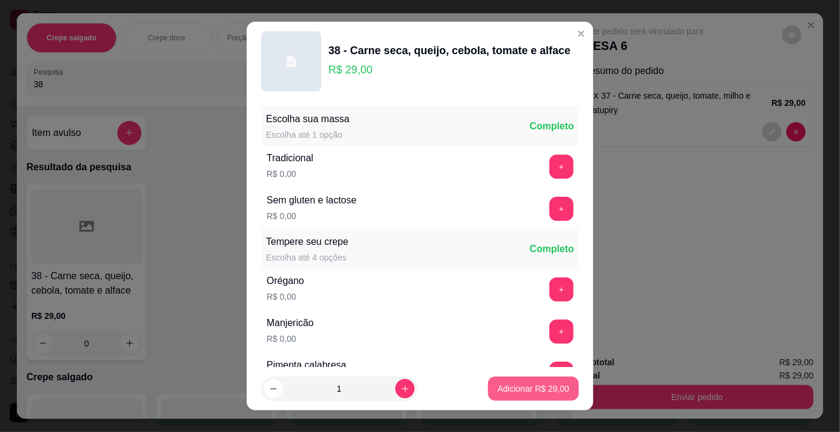
click at [507, 389] on p "Adicionar R$ 29,00" at bounding box center [534, 389] width 72 height 12
type input "1"
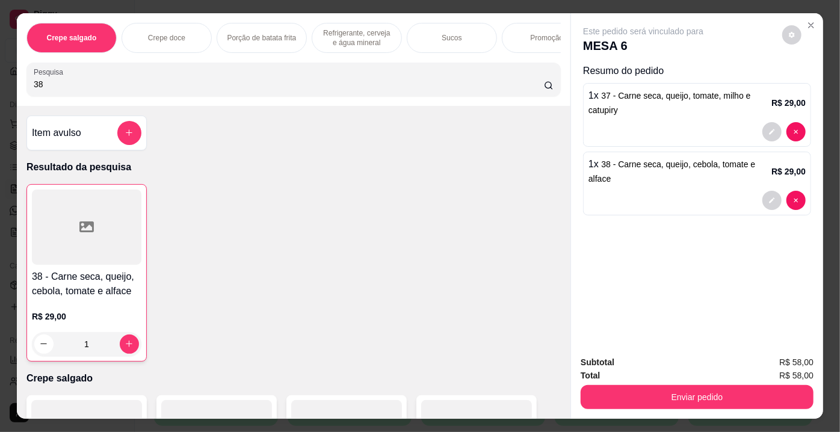
drag, startPoint x: 112, startPoint y: 87, endPoint x: 0, endPoint y: 59, distance: 115.3
click at [0, 59] on div "Crepe salgado Crepe doce Porção de batata frita Refrigerante, cerveja e água mi…" at bounding box center [420, 216] width 840 height 432
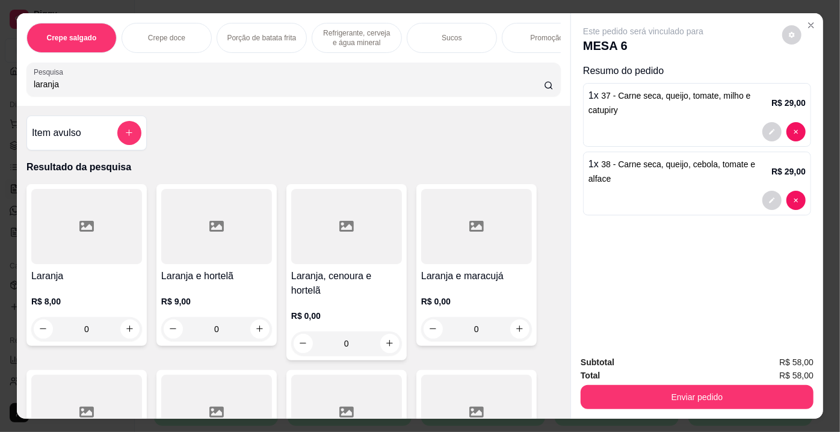
type input "laranja"
click at [85, 250] on div at bounding box center [86, 226] width 111 height 75
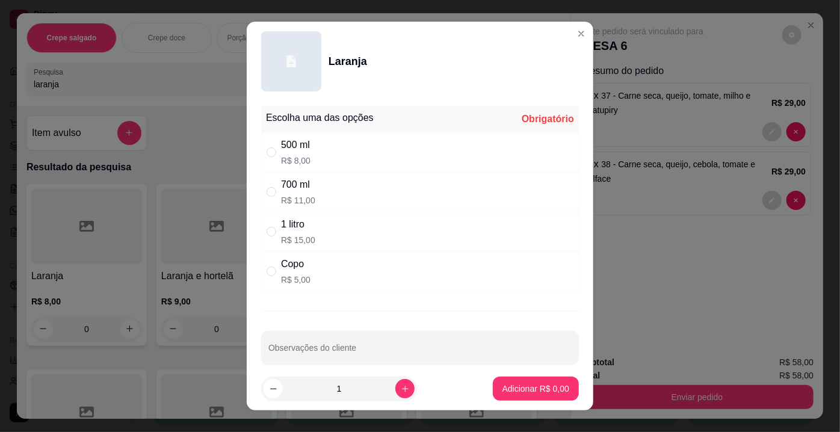
click at [319, 277] on div "Copo R$ 5,00" at bounding box center [420, 272] width 318 height 40
radio input "true"
click at [514, 395] on button "Adicionar R$ 5,00" at bounding box center [536, 389] width 86 height 24
type input "1"
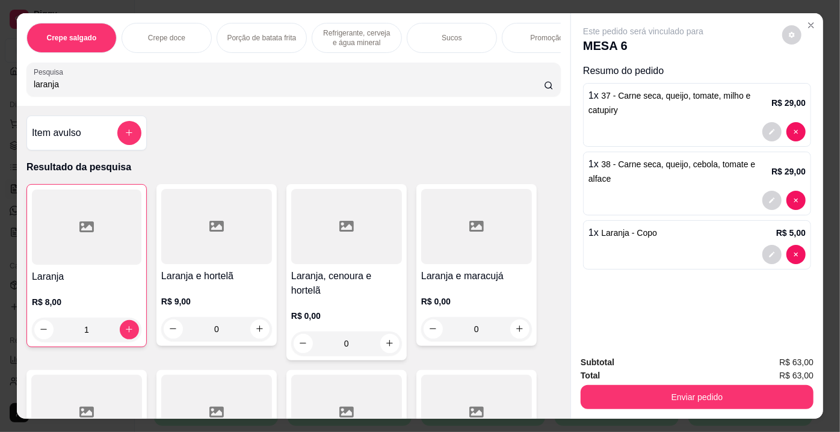
drag, startPoint x: 69, startPoint y: 85, endPoint x: 0, endPoint y: 72, distance: 70.0
click at [0, 72] on div "Crepe salgado Crepe doce Porção de batata frita Refrigerante, cerveja e água mi…" at bounding box center [420, 216] width 840 height 432
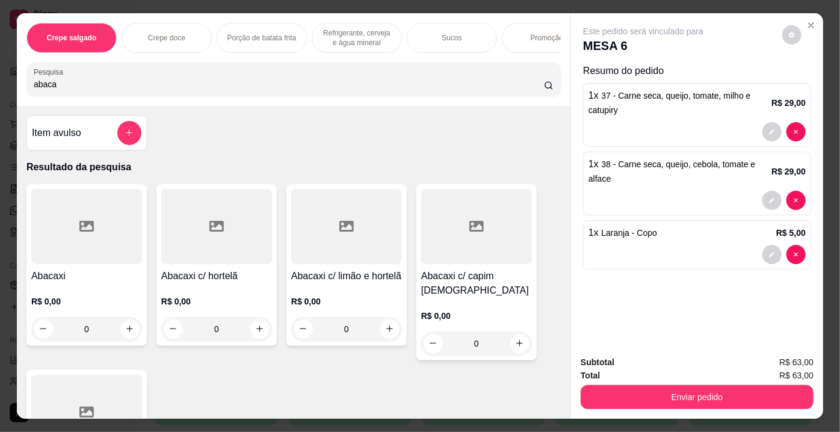
type input "abaca"
click at [244, 259] on div at bounding box center [216, 226] width 111 height 75
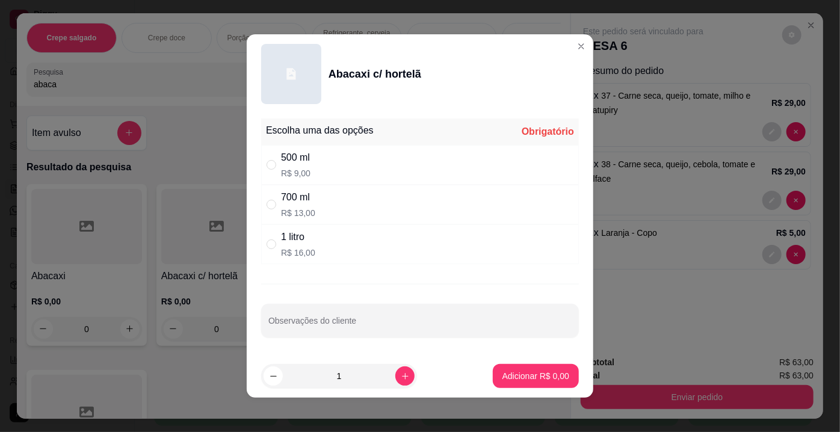
click at [333, 164] on div "500 ml R$ 9,00" at bounding box center [420, 165] width 318 height 40
radio input "true"
click at [517, 382] on button "Adicionar R$ 9,00" at bounding box center [536, 376] width 86 height 24
type input "1"
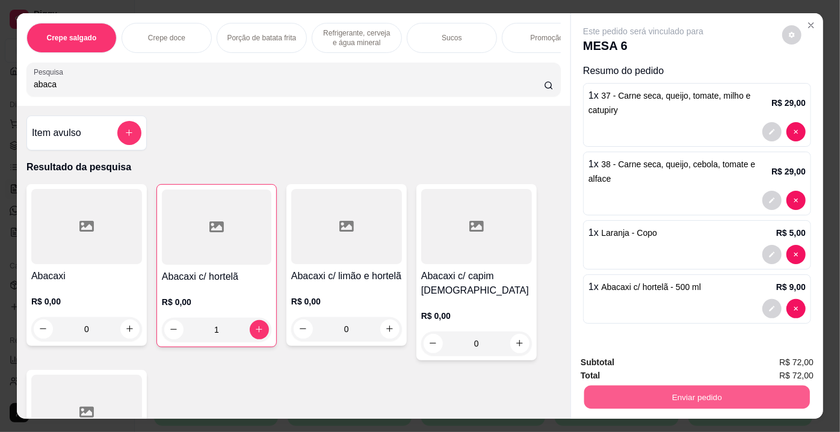
click at [645, 395] on button "Enviar pedido" at bounding box center [697, 397] width 226 height 23
click at [641, 372] on button "Não registrar e enviar pedido" at bounding box center [658, 364] width 122 height 22
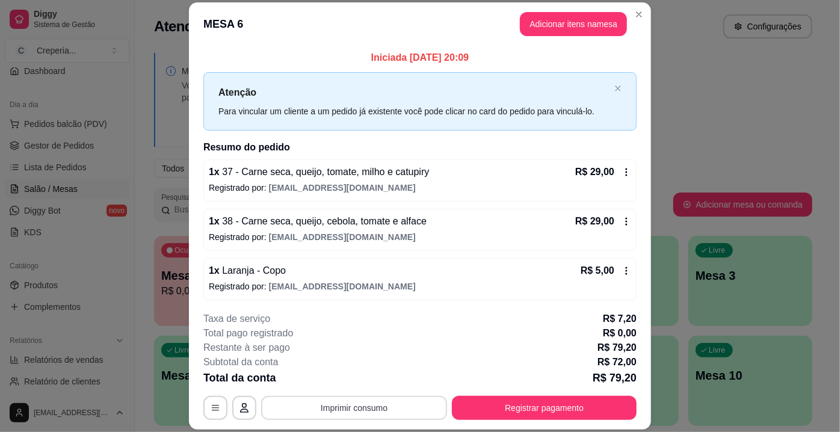
click at [405, 406] on button "Imprimir consumo" at bounding box center [354, 408] width 186 height 24
click at [377, 383] on button "IMPRESSORA" at bounding box center [354, 380] width 84 height 19
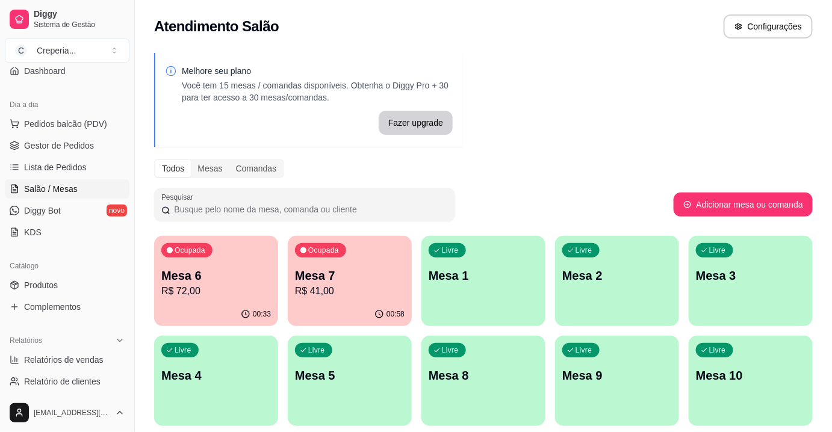
click at [212, 282] on p "Mesa 6" at bounding box center [216, 275] width 110 height 17
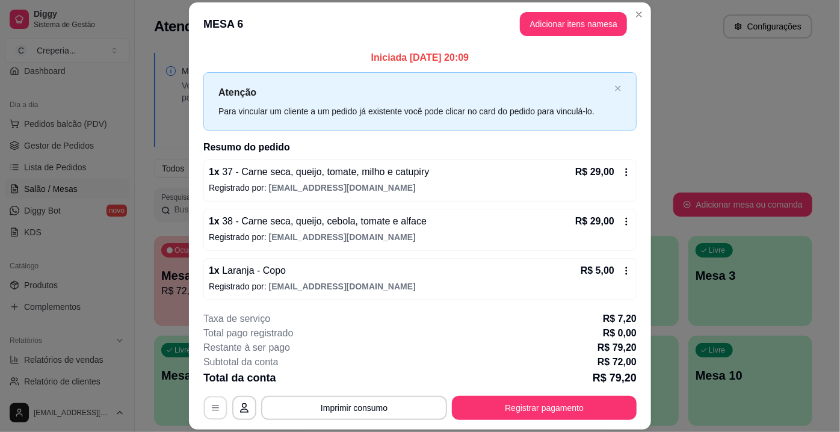
click at [220, 403] on button "button" at bounding box center [215, 408] width 23 height 23
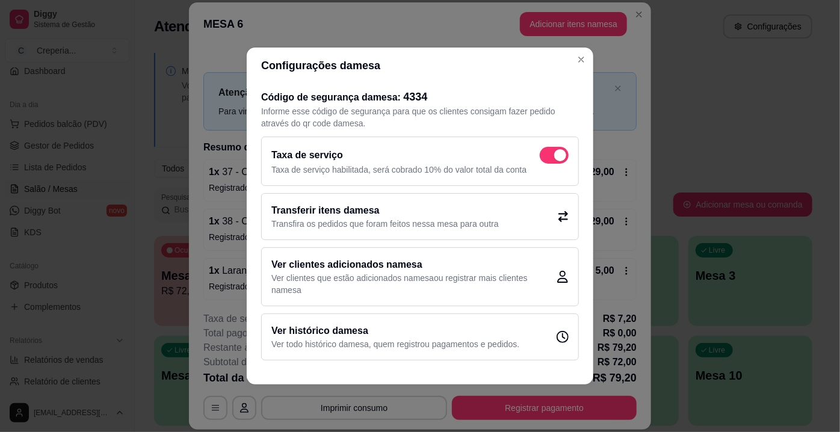
click at [556, 150] on span at bounding box center [554, 155] width 29 height 17
click at [547, 158] on input "checkbox" at bounding box center [543, 162] width 8 height 8
checkbox input "false"
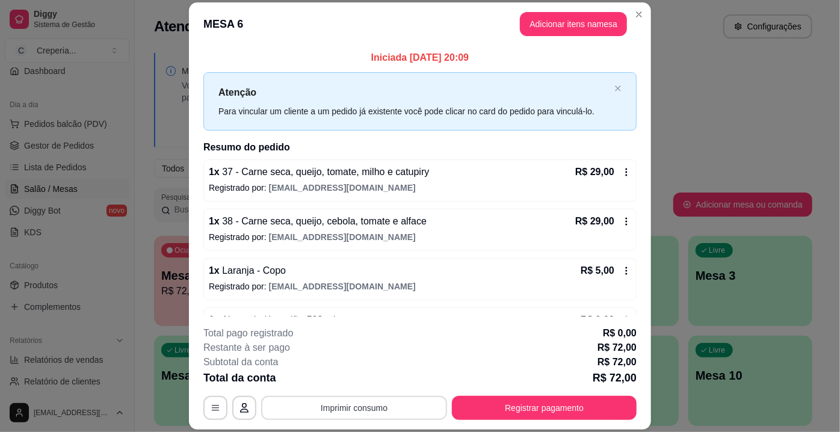
click at [386, 403] on button "Imprimir consumo" at bounding box center [354, 408] width 186 height 24
click at [362, 378] on button "IMPRESSORA" at bounding box center [354, 380] width 87 height 19
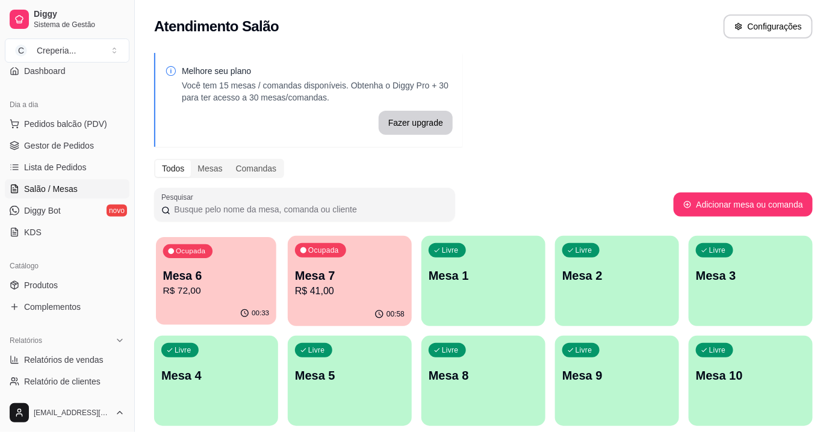
click at [202, 286] on p "R$ 72,00" at bounding box center [216, 291] width 107 height 14
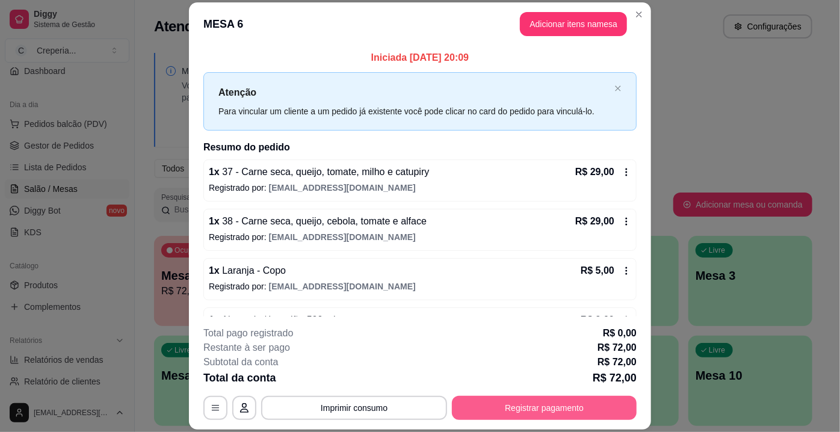
click at [533, 412] on button "Registrar pagamento" at bounding box center [544, 408] width 185 height 24
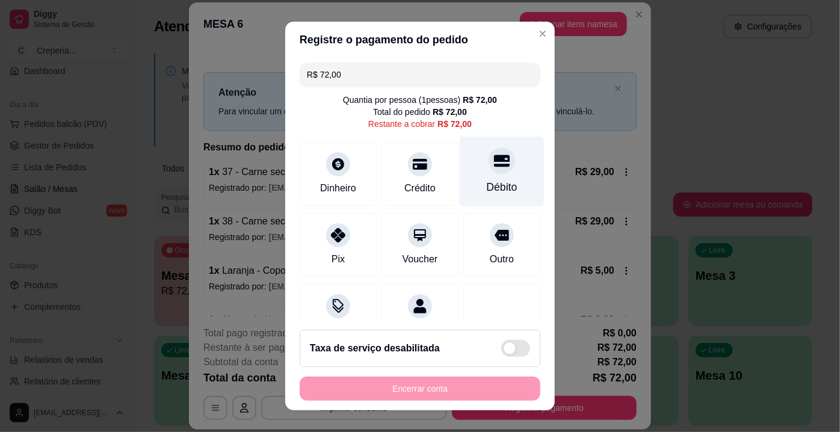
click at [489, 169] on div at bounding box center [502, 160] width 26 height 26
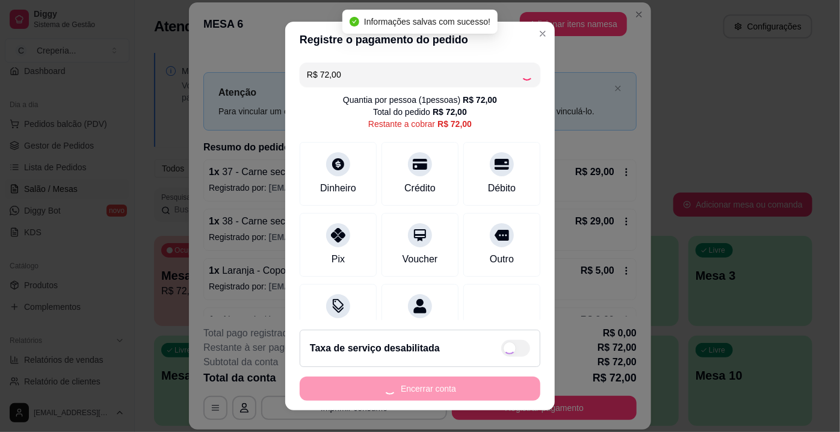
type input "R$ 0,00"
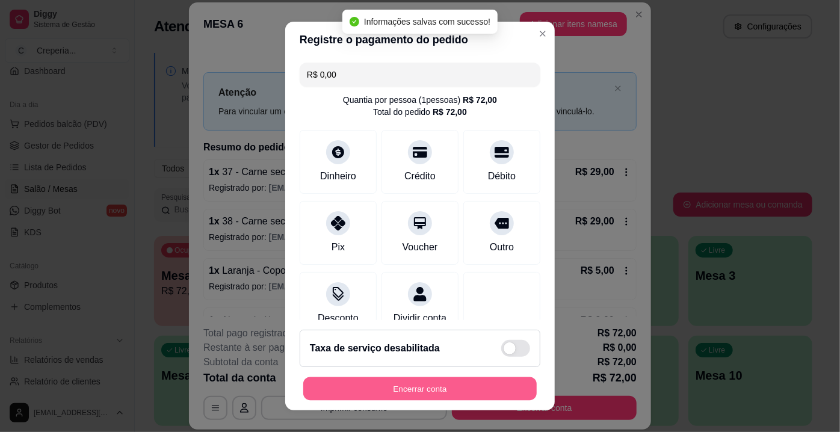
click at [463, 387] on button "Encerrar conta" at bounding box center [420, 388] width 234 height 23
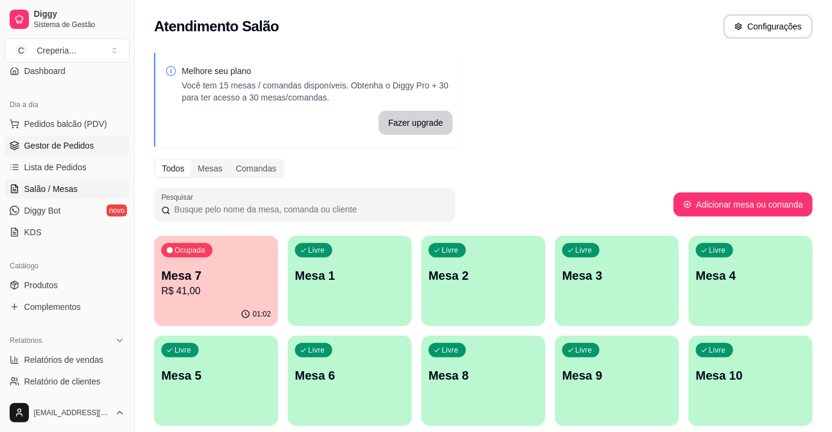
click at [74, 148] on span "Gestor de Pedidos" at bounding box center [59, 146] width 70 height 12
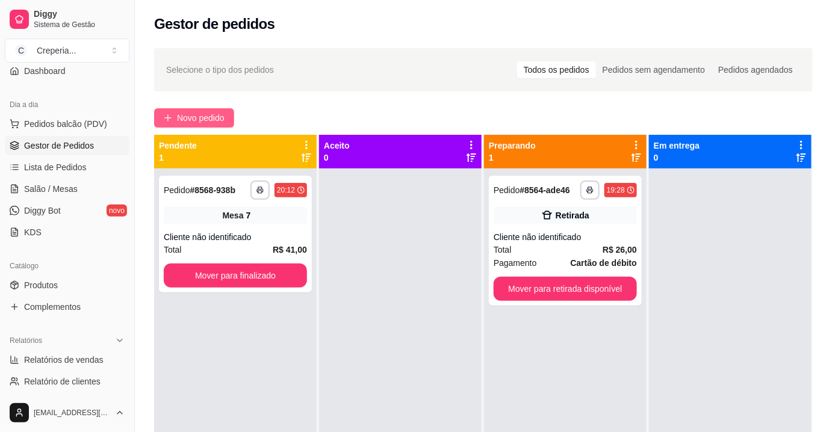
click at [198, 120] on span "Novo pedido" at bounding box center [201, 117] width 48 height 13
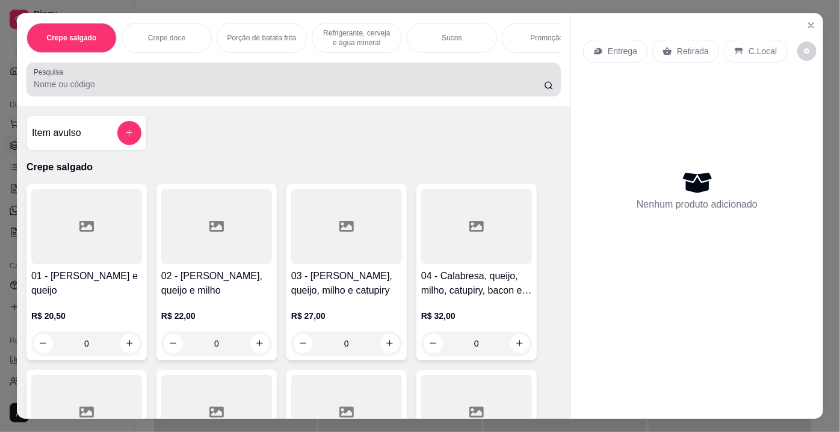
click at [345, 90] on input "Pesquisa" at bounding box center [289, 84] width 510 height 12
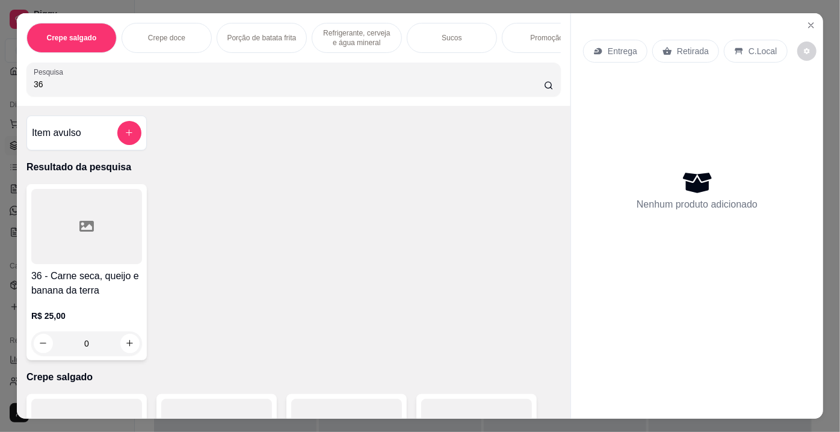
type input "36"
click at [108, 236] on div at bounding box center [86, 226] width 111 height 75
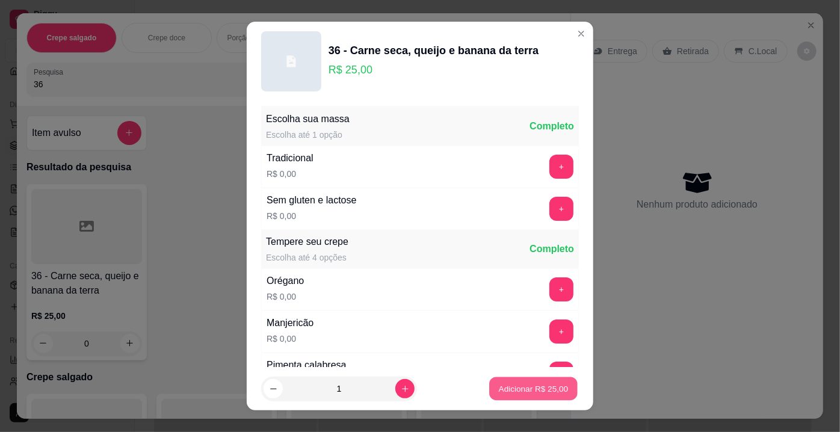
click at [527, 391] on p "Adicionar R$ 25,00" at bounding box center [534, 388] width 70 height 11
type input "1"
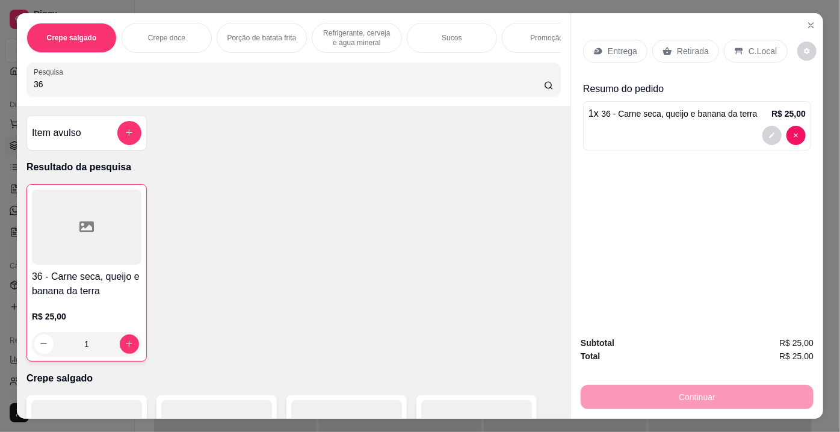
click at [119, 247] on div at bounding box center [87, 227] width 110 height 75
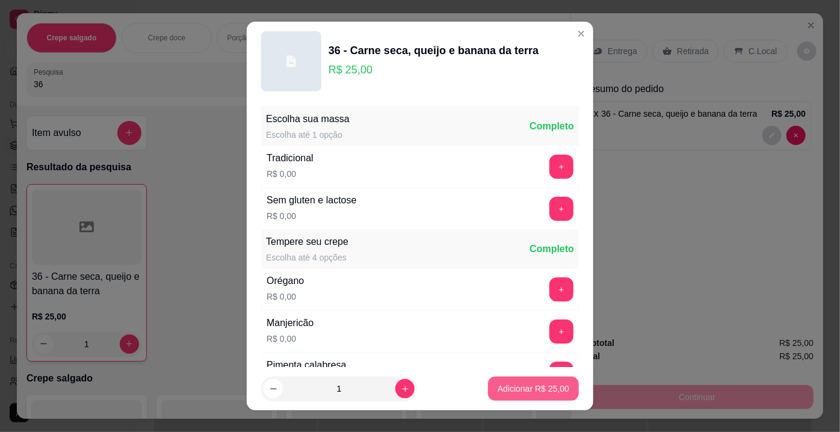
click at [517, 389] on p "Adicionar R$ 25,00" at bounding box center [534, 389] width 72 height 12
type input "2"
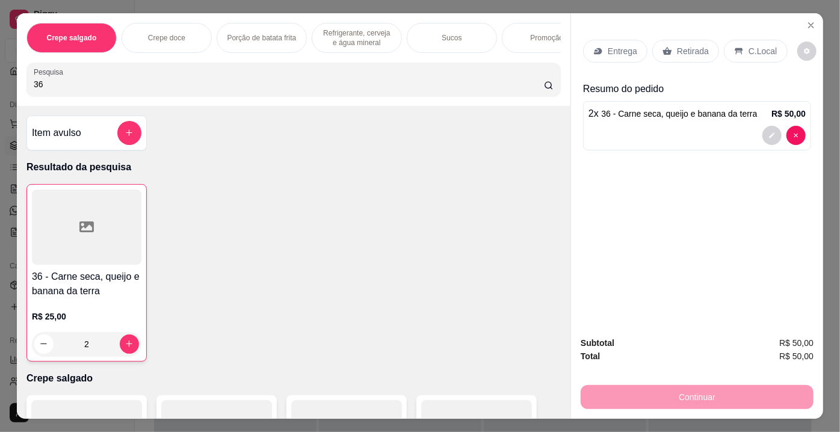
click at [687, 47] on p "Retirada" at bounding box center [693, 51] width 32 height 12
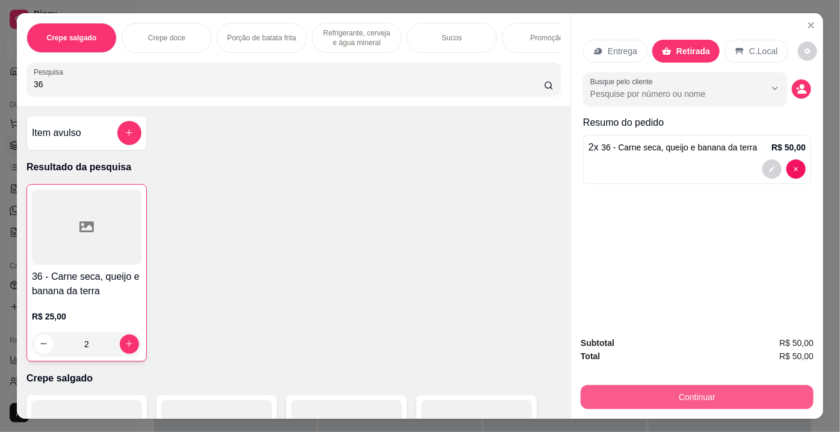
click at [634, 398] on button "Continuar" at bounding box center [697, 397] width 233 height 24
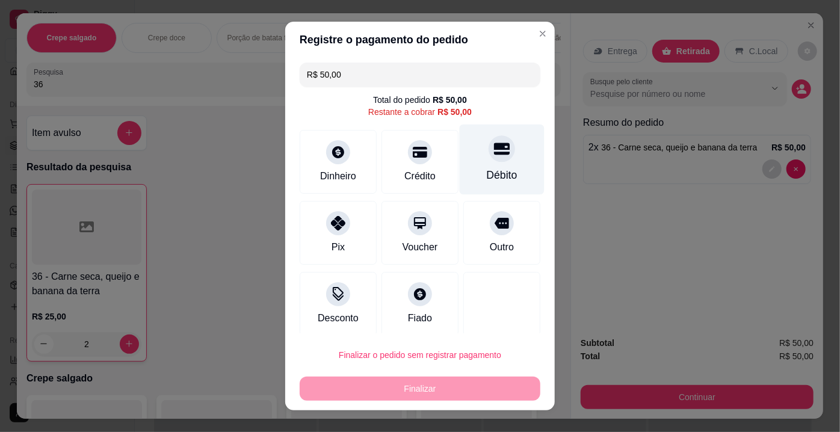
click at [495, 170] on div "Débito" at bounding box center [502, 175] width 31 height 16
type input "R$ 0,00"
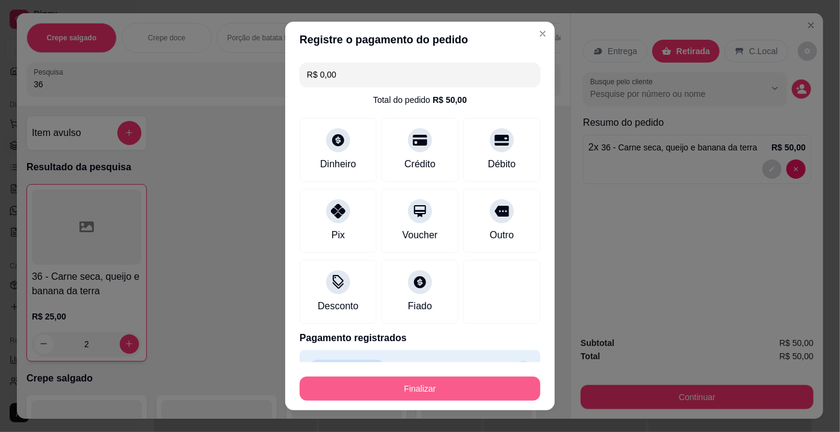
click at [445, 382] on button "Finalizar" at bounding box center [420, 389] width 241 height 24
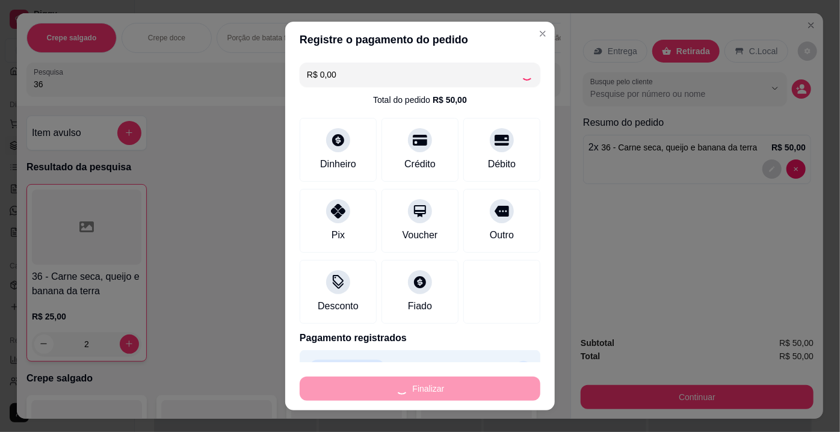
type input "0"
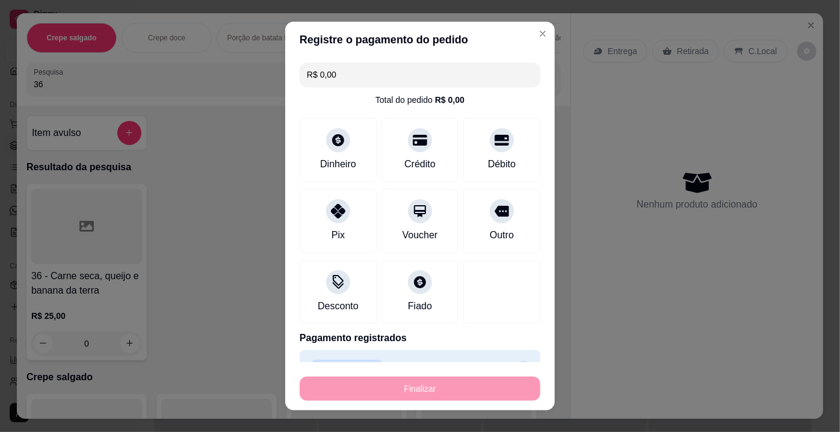
type input "-R$ 50,00"
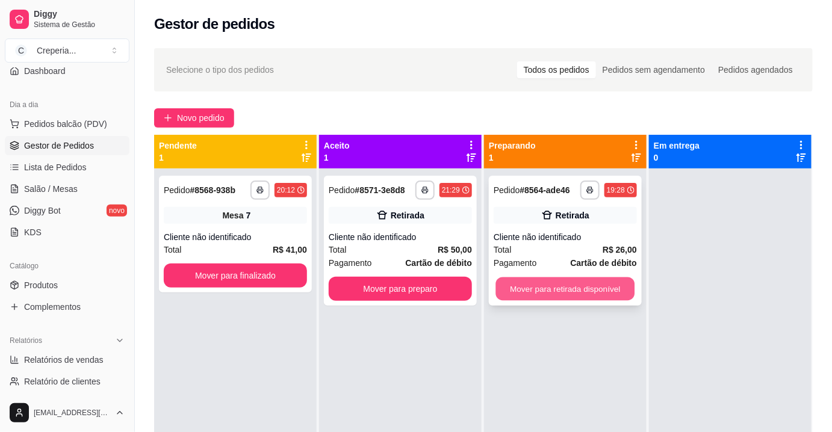
click at [551, 286] on button "Mover para retirada disponível" at bounding box center [565, 288] width 139 height 23
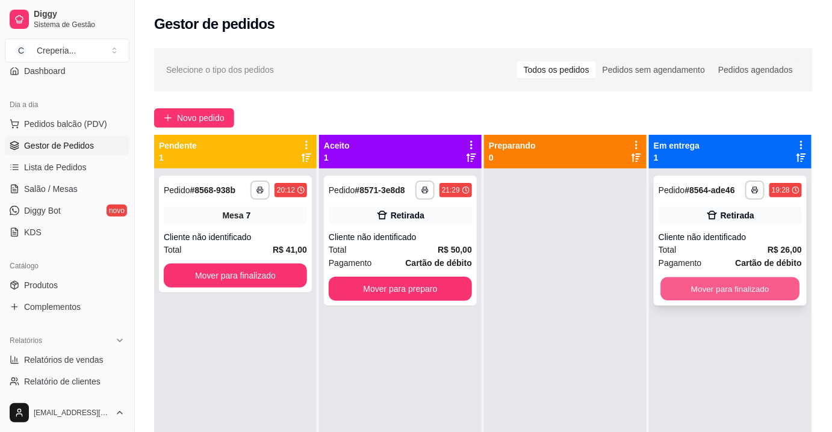
click at [686, 286] on button "Mover para finalizado" at bounding box center [730, 288] width 139 height 23
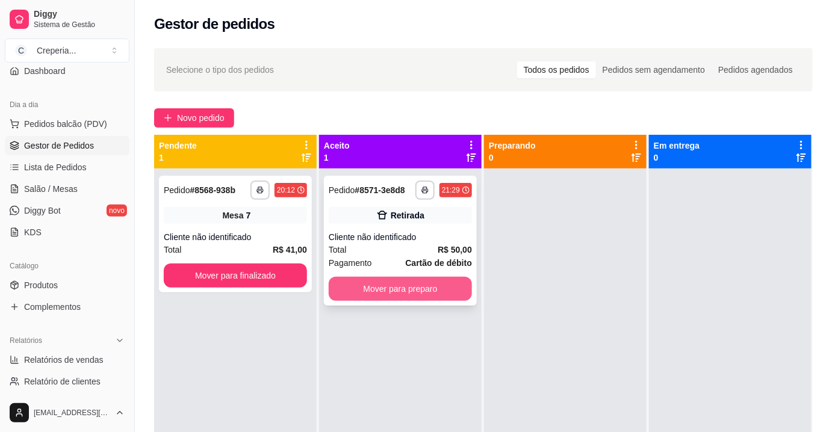
click at [433, 283] on button "Mover para preparo" at bounding box center [400, 289] width 143 height 24
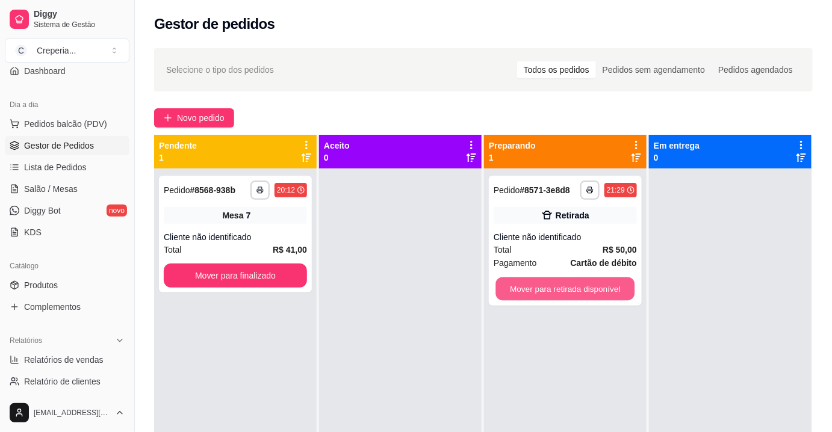
click at [532, 293] on button "Mover para retirada disponível" at bounding box center [565, 288] width 139 height 23
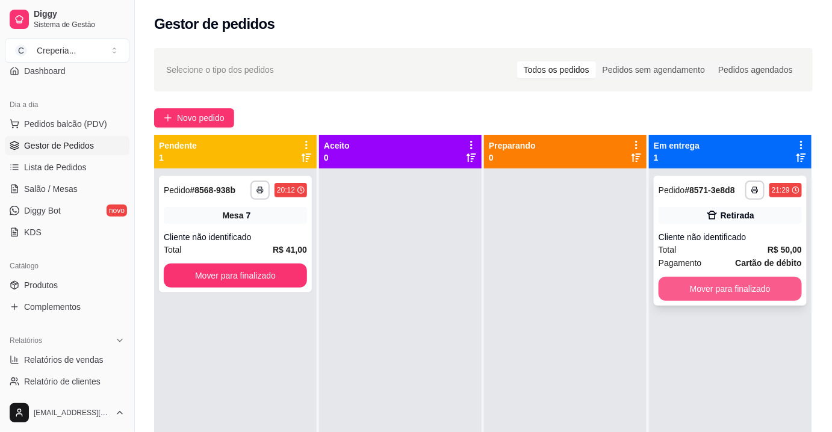
click at [679, 297] on button "Mover para finalizado" at bounding box center [729, 289] width 143 height 24
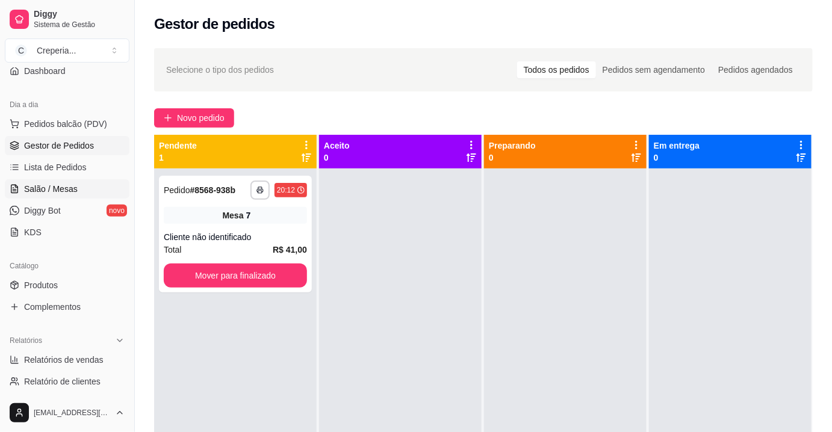
click at [67, 189] on span "Salão / Mesas" at bounding box center [51, 189] width 54 height 12
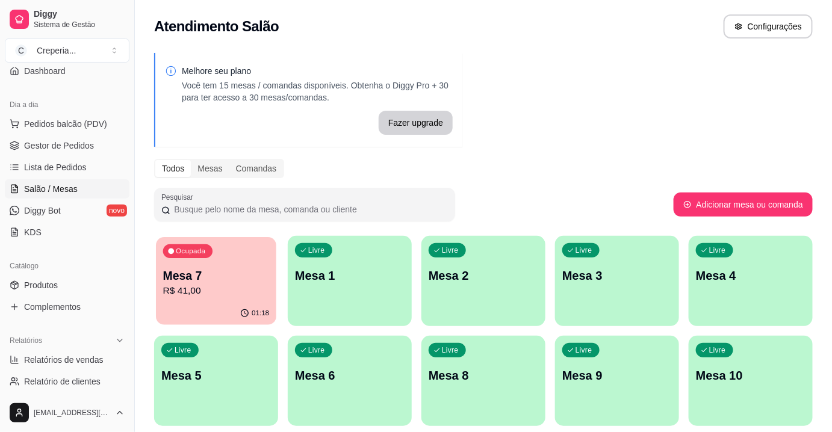
click at [238, 280] on p "Mesa 7" at bounding box center [216, 276] width 107 height 16
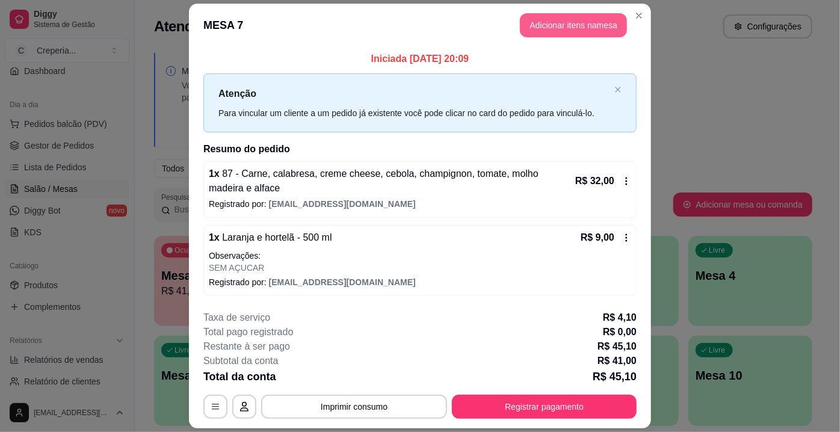
click at [555, 32] on button "Adicionar itens na mesa" at bounding box center [573, 25] width 107 height 24
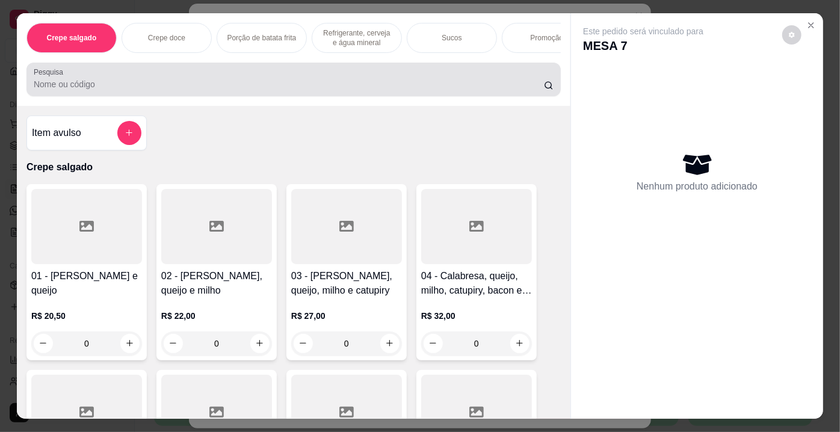
click at [213, 84] on input "Pesquisa" at bounding box center [289, 84] width 510 height 12
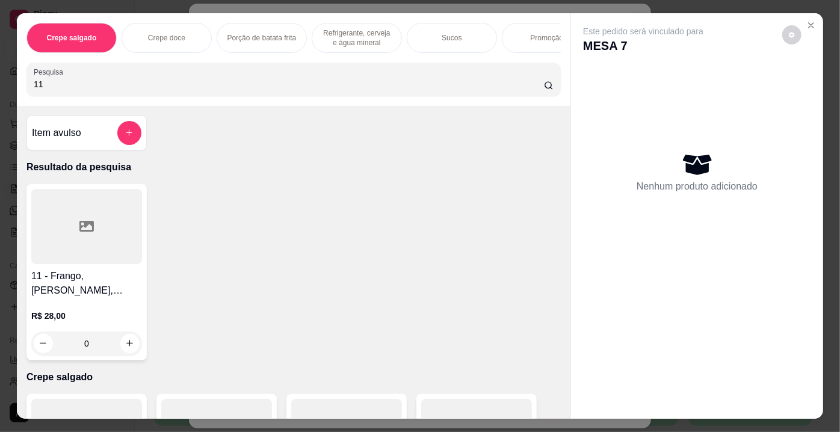
type input "11"
click at [111, 217] on div at bounding box center [86, 226] width 111 height 75
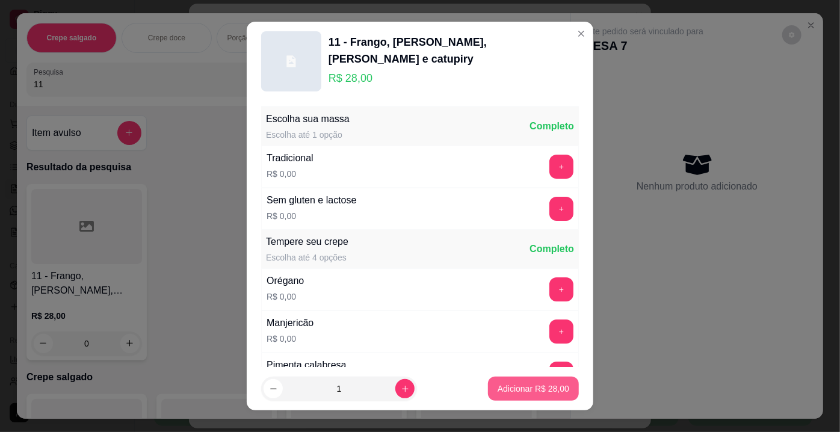
click at [544, 385] on p "Adicionar R$ 28,00" at bounding box center [534, 389] width 72 height 12
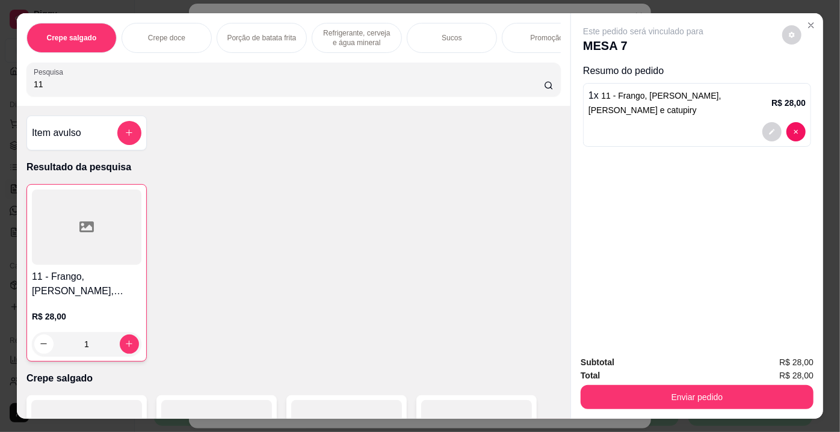
type input "1"
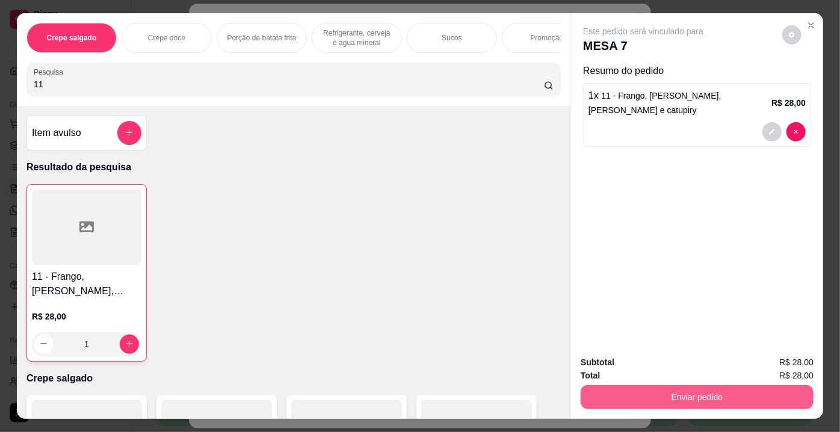
click at [661, 388] on button "Enviar pedido" at bounding box center [697, 397] width 233 height 24
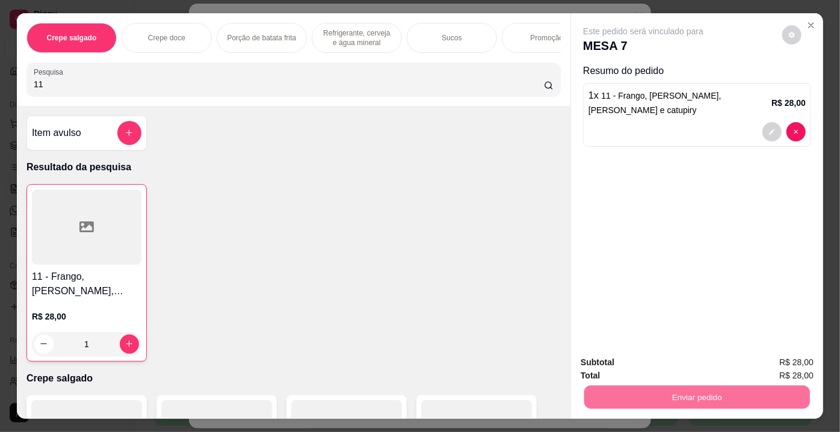
click at [681, 359] on button "Não registrar e enviar pedido" at bounding box center [658, 364] width 122 height 22
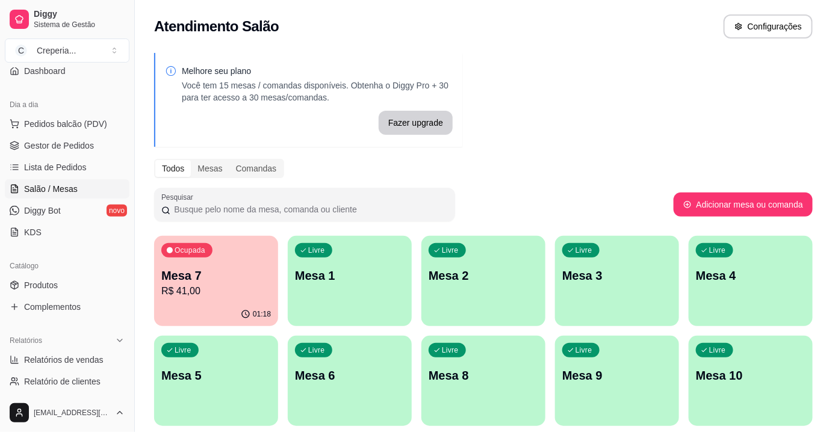
drag, startPoint x: 667, startPoint y: 147, endPoint x: 678, endPoint y: 128, distance: 21.6
click at [667, 142] on div "Melhore seu plano Você tem 15 mesas / comandas disponíveis. Obtenha o Diggy Pro…" at bounding box center [483, 293] width 697 height 495
click at [79, 163] on span "Lista de Pedidos" at bounding box center [55, 167] width 63 height 12
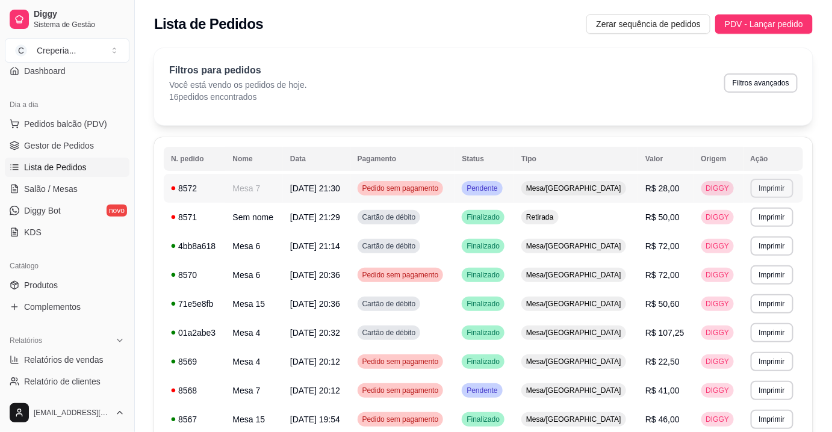
click at [775, 189] on button "Imprimir" at bounding box center [772, 188] width 43 height 19
click at [725, 228] on button "IMPRESSORA" at bounding box center [747, 230] width 87 height 19
click at [75, 187] on link "Salão / Mesas" at bounding box center [67, 188] width 125 height 19
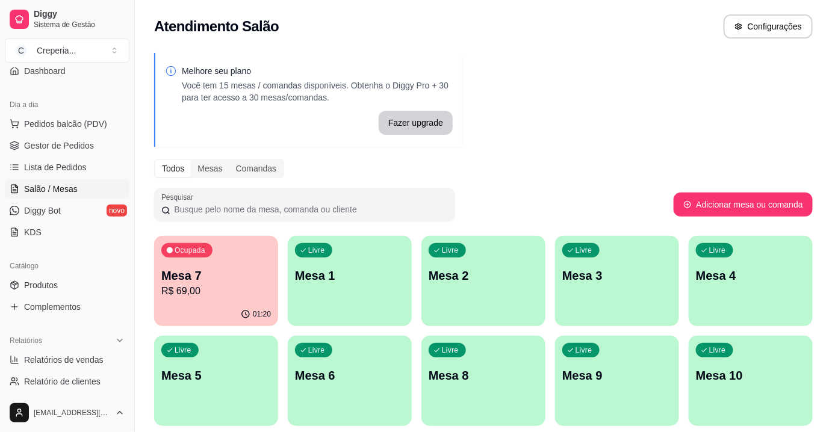
click at [480, 283] on p "Mesa 2" at bounding box center [484, 275] width 110 height 17
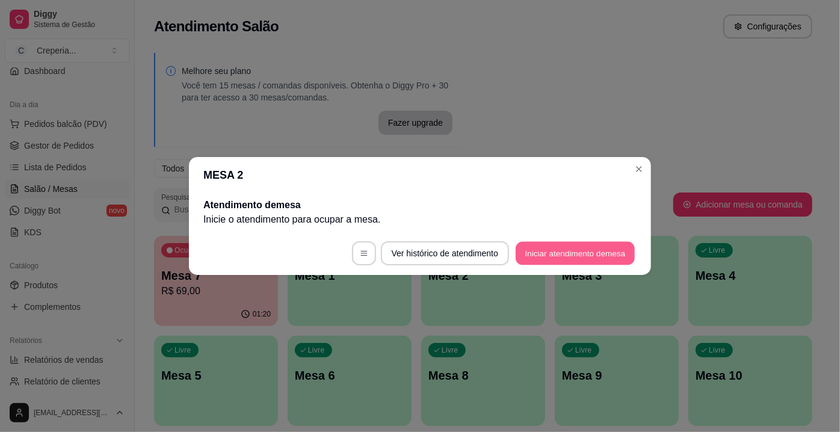
click at [558, 254] on button "Iniciar atendimento de mesa" at bounding box center [575, 253] width 119 height 23
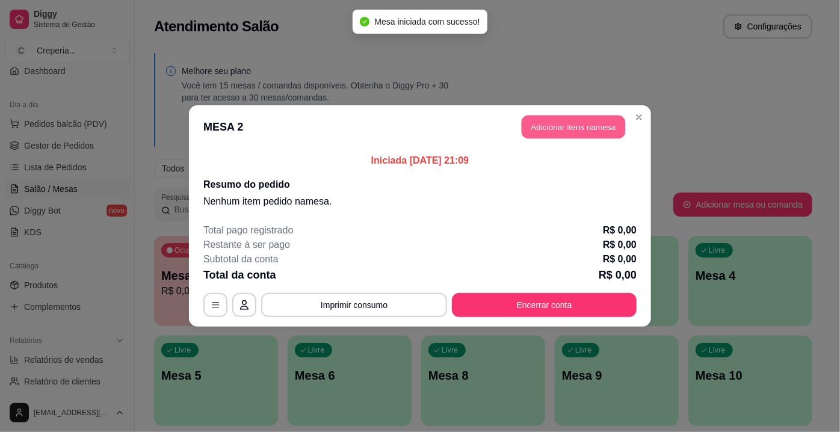
click at [560, 129] on button "Adicionar itens na mesa" at bounding box center [574, 127] width 104 height 23
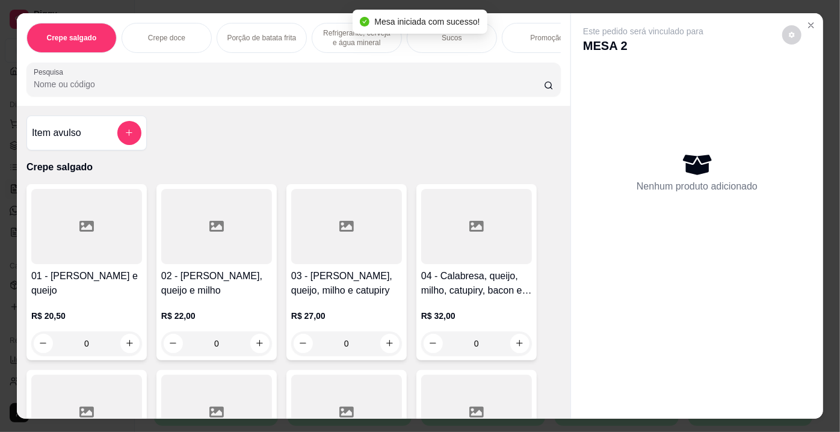
click at [483, 258] on div at bounding box center [476, 226] width 111 height 75
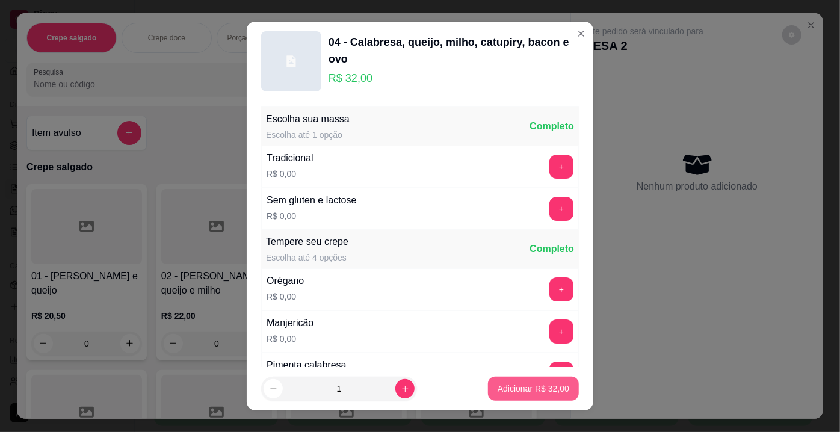
click at [539, 388] on p "Adicionar R$ 32,00" at bounding box center [534, 389] width 72 height 12
type input "1"
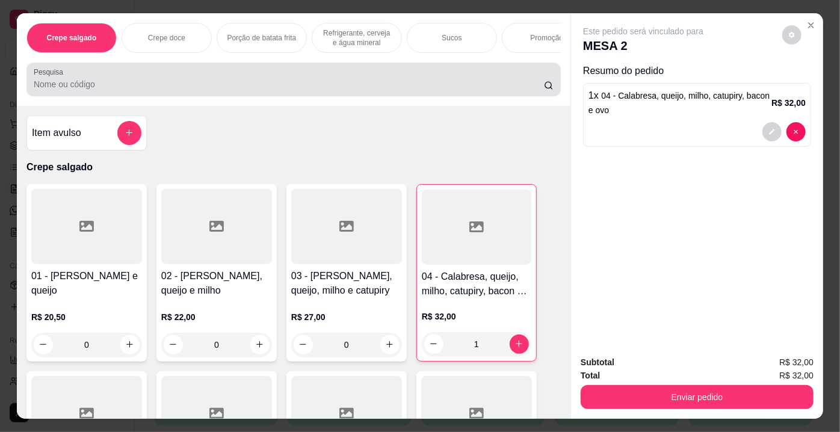
click at [70, 85] on input "Pesquisa" at bounding box center [289, 84] width 510 height 12
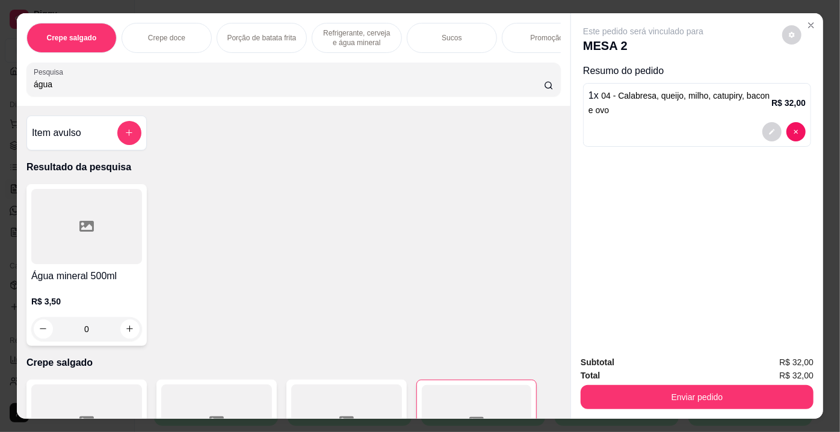
type input "água"
click at [124, 246] on div at bounding box center [86, 226] width 111 height 75
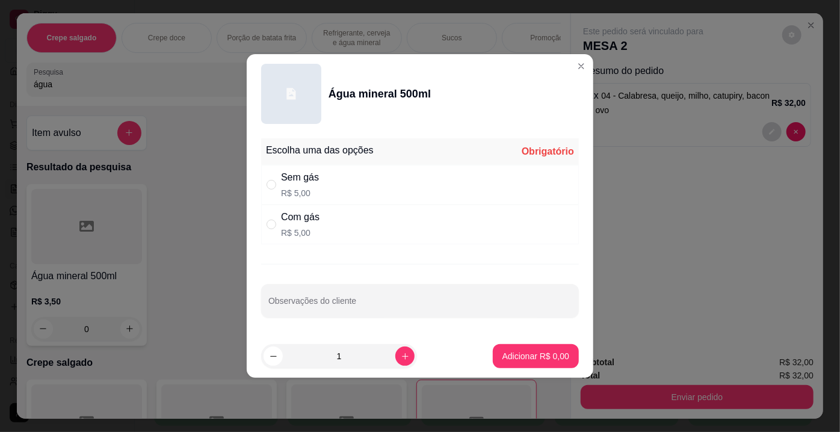
drag, startPoint x: 340, startPoint y: 220, endPoint x: 492, endPoint y: 339, distance: 193.7
click at [341, 220] on div "Com gás R$ 5,00" at bounding box center [420, 225] width 318 height 40
radio input "true"
click at [531, 353] on p "Adicionar R$ 5,00" at bounding box center [536, 356] width 67 height 12
type input "1"
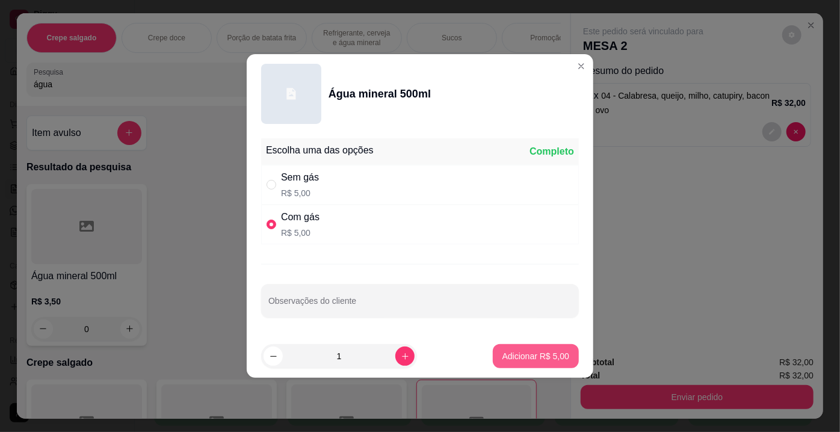
type input "1"
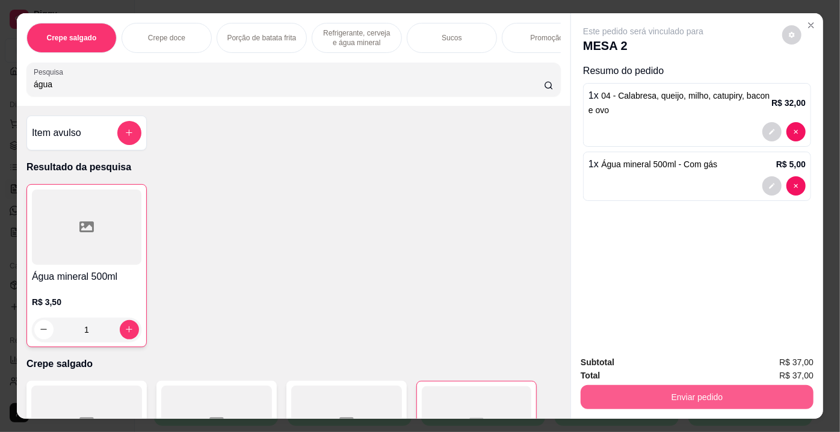
click at [642, 394] on button "Enviar pedido" at bounding box center [697, 397] width 233 height 24
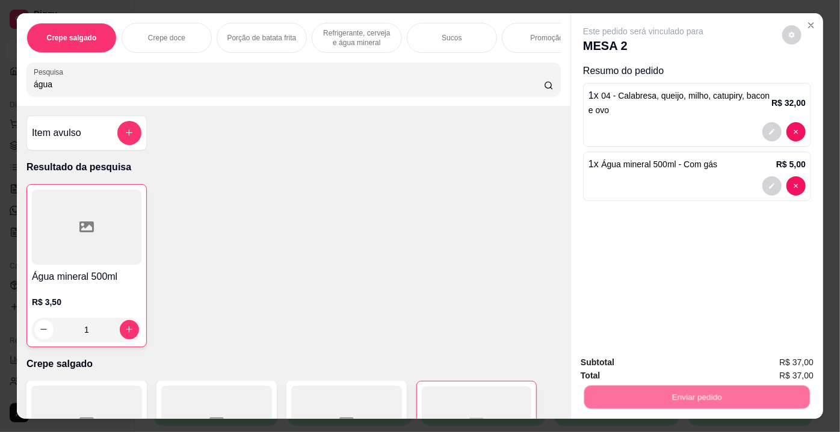
click at [642, 357] on button "Não registrar e enviar pedido" at bounding box center [658, 364] width 122 height 22
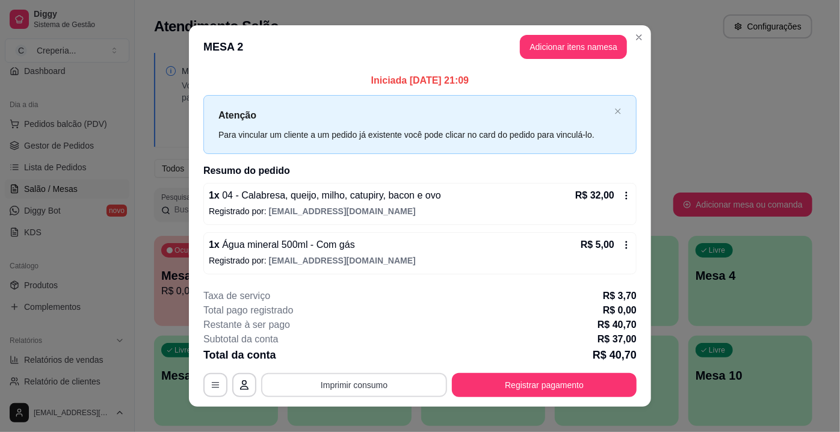
click at [378, 386] on button "Imprimir consumo" at bounding box center [354, 385] width 186 height 24
click at [371, 364] on button "IMPRESSORA" at bounding box center [354, 356] width 87 height 19
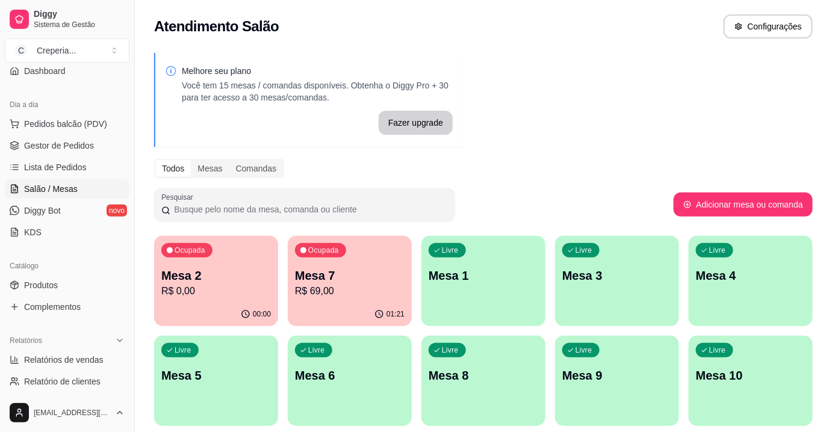
click at [743, 273] on p "Mesa 4" at bounding box center [751, 275] width 110 height 17
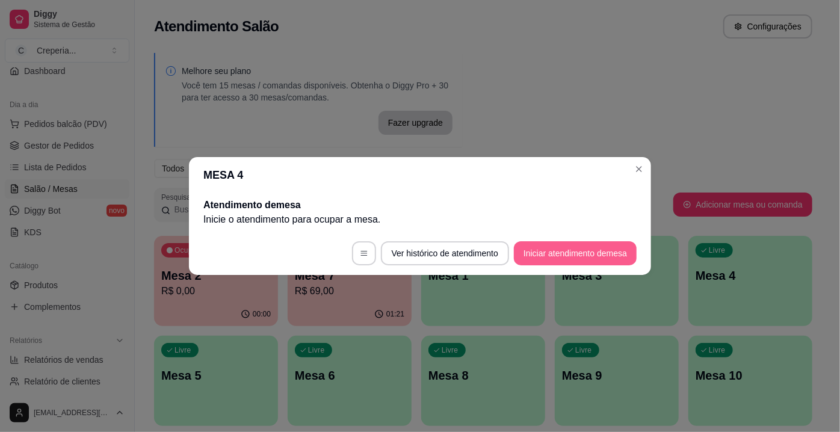
click at [551, 250] on button "Iniciar atendimento de mesa" at bounding box center [575, 253] width 123 height 24
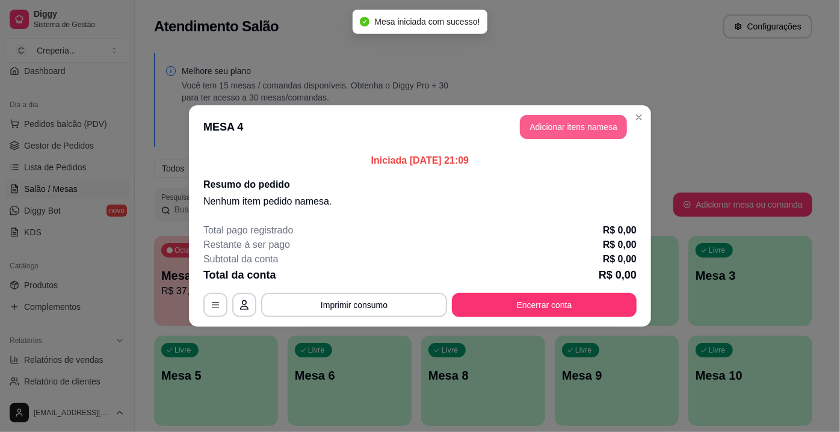
click at [549, 132] on button "Adicionar itens na mesa" at bounding box center [573, 127] width 107 height 24
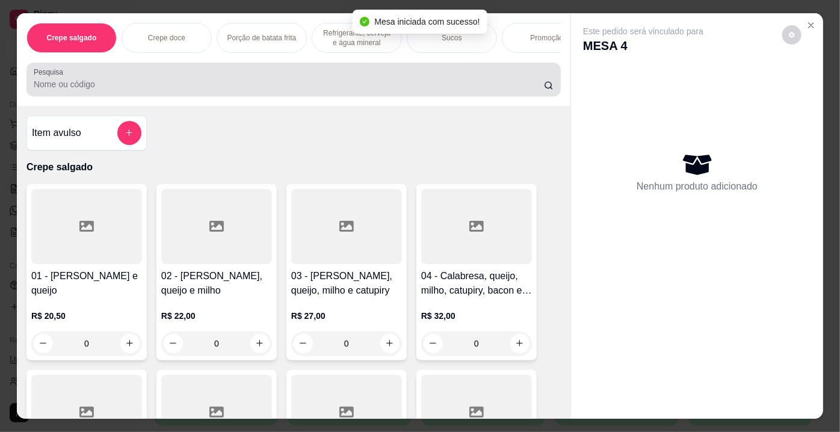
click at [184, 87] on input "Pesquisa" at bounding box center [289, 84] width 510 height 12
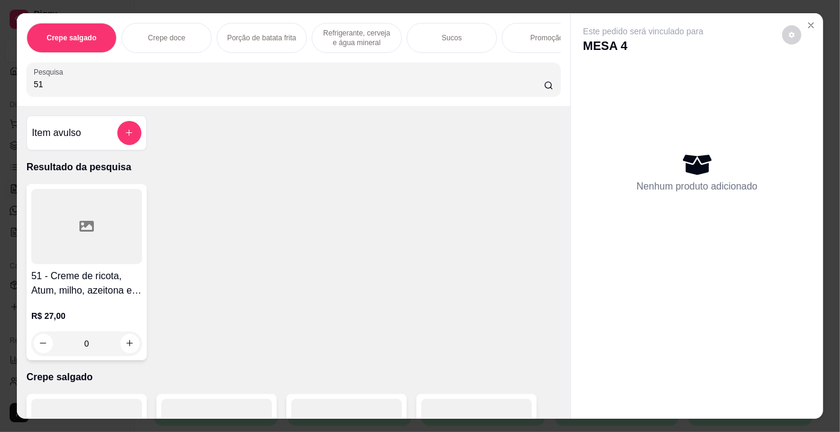
type input "51"
click at [93, 224] on div at bounding box center [86, 226] width 111 height 75
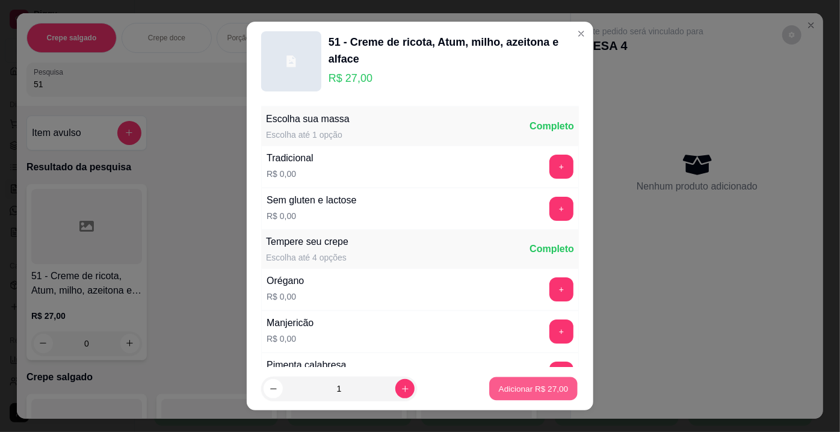
click at [507, 390] on p "Adicionar R$ 27,00" at bounding box center [534, 388] width 70 height 11
type input "1"
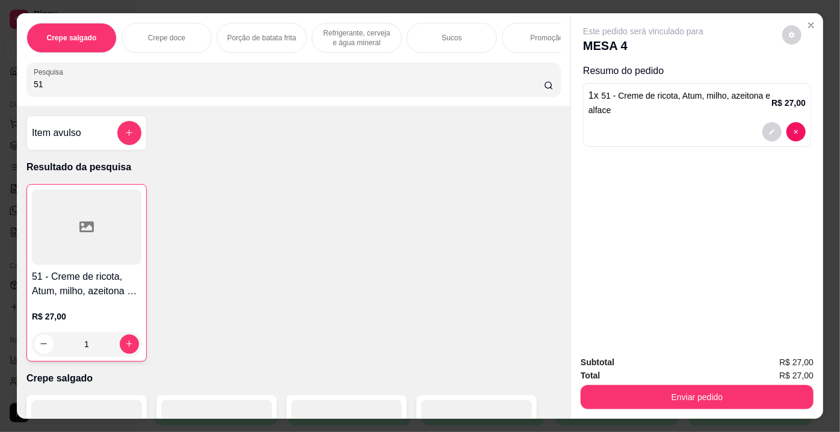
drag, startPoint x: 49, startPoint y: 85, endPoint x: 0, endPoint y: 84, distance: 49.4
click at [0, 84] on div "Crepe salgado Crepe doce Porção de batata frita Refrigerante, cerveja e água mi…" at bounding box center [420, 216] width 840 height 432
type input "23"
click at [98, 228] on div at bounding box center [86, 226] width 111 height 75
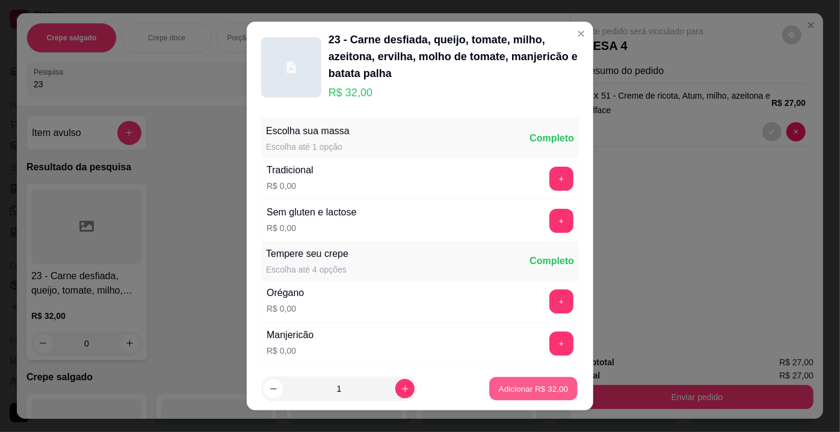
click at [503, 386] on p "Adicionar R$ 32,00" at bounding box center [534, 388] width 70 height 11
type input "1"
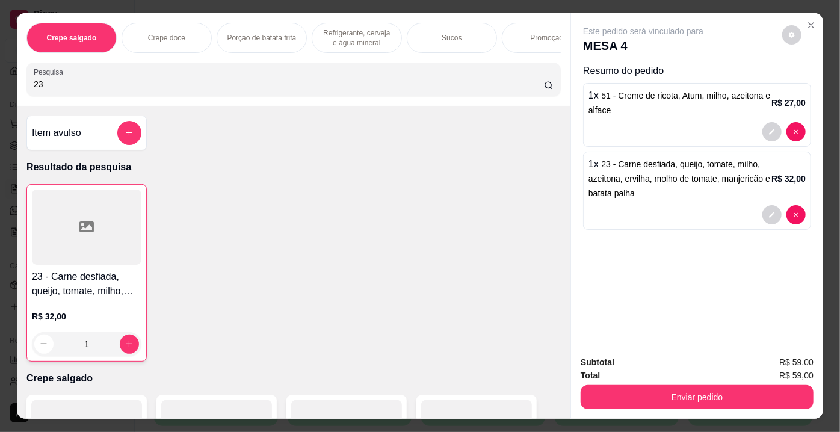
drag, startPoint x: 54, startPoint y: 84, endPoint x: 0, endPoint y: 85, distance: 54.2
click at [0, 85] on div "Crepe salgado Crepe doce Porção de batata frita Refrigerante, cerveja e água mi…" at bounding box center [420, 216] width 840 height 432
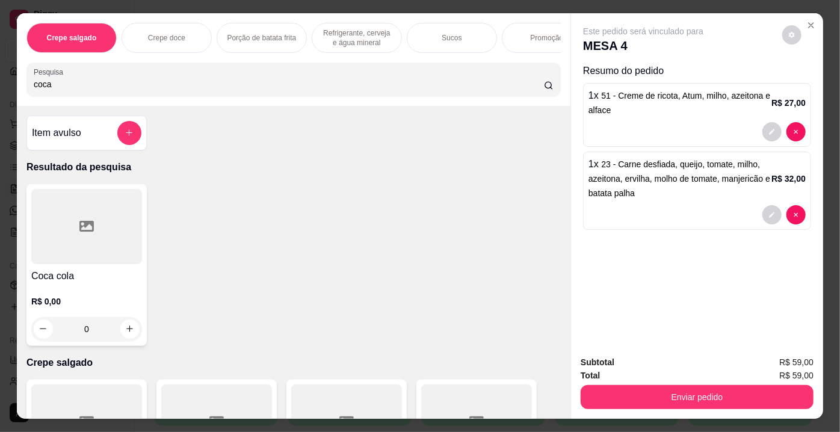
type input "coca"
click at [69, 229] on div at bounding box center [86, 226] width 111 height 75
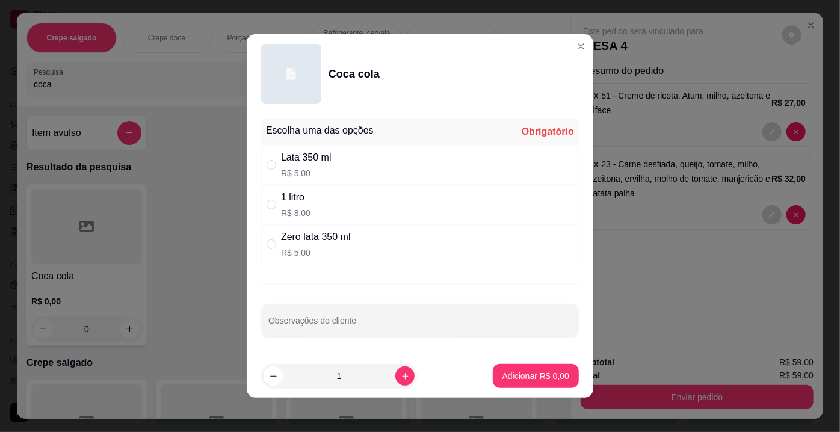
click at [333, 256] on p "R$ 5,00" at bounding box center [316, 253] width 70 height 12
radio input "true"
click at [531, 391] on footer "1 Adicionar R$ 5,00" at bounding box center [420, 376] width 347 height 43
click at [531, 378] on p "Adicionar R$ 5,00" at bounding box center [535, 375] width 65 height 11
type input "1"
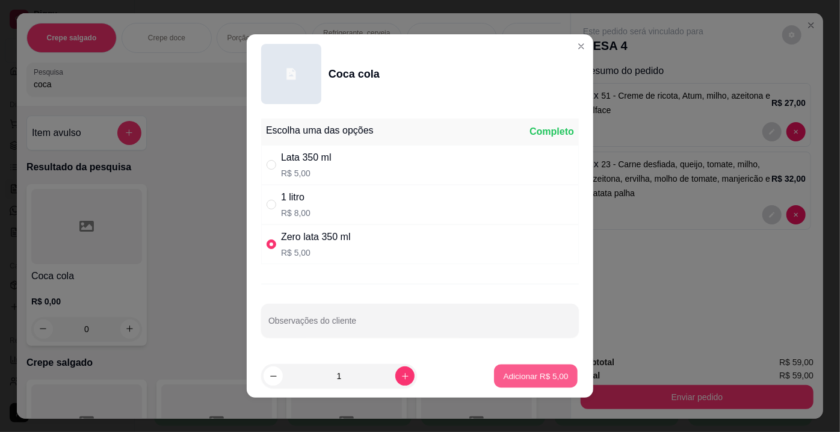
type input "1"
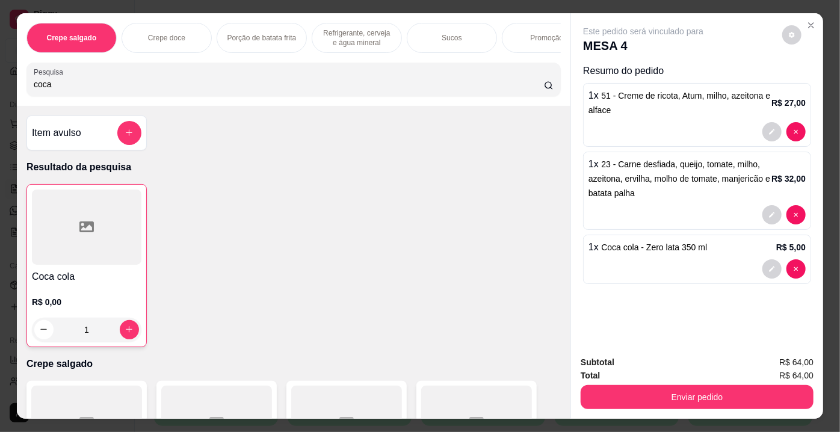
drag, startPoint x: 71, startPoint y: 87, endPoint x: 0, endPoint y: 89, distance: 71.1
click at [0, 89] on div "Crepe salgado Crepe doce Porção de batata frita Refrigerante, cerveja e água mi…" at bounding box center [420, 216] width 840 height 432
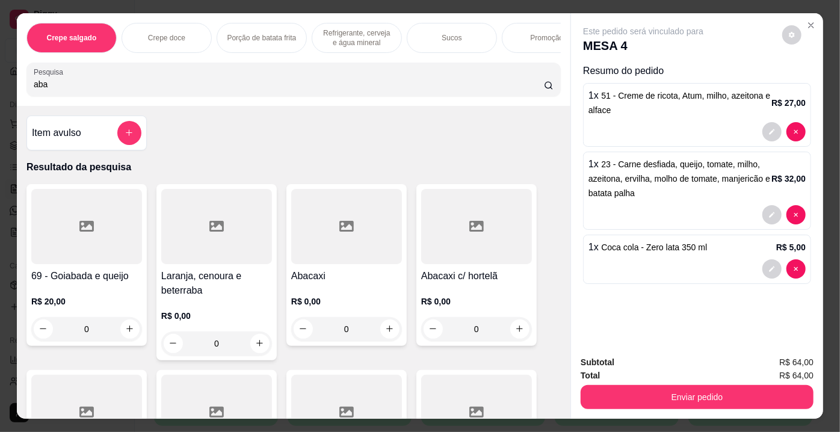
type input "aba"
click at [437, 255] on div at bounding box center [476, 226] width 111 height 75
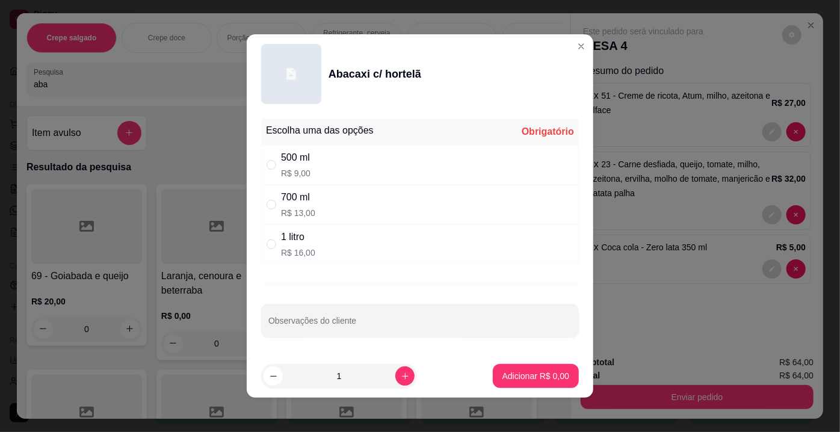
click at [303, 164] on div "500 ml" at bounding box center [295, 157] width 29 height 14
radio input "true"
click at [545, 379] on p "Adicionar R$ 9,00" at bounding box center [535, 375] width 65 height 11
type input "1"
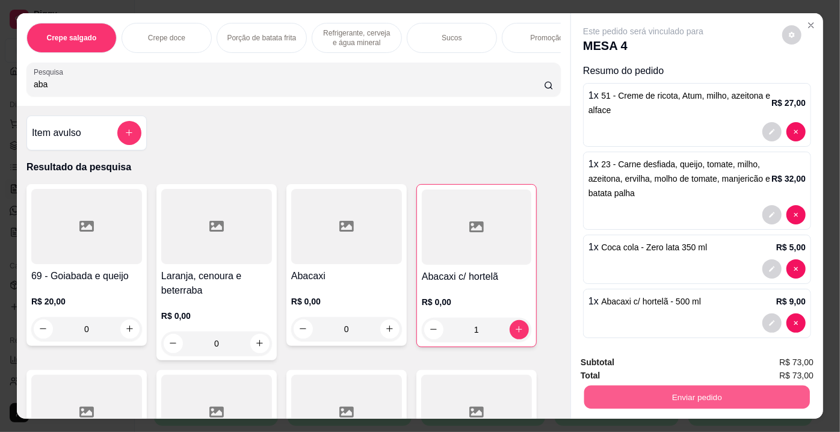
click at [652, 397] on button "Enviar pedido" at bounding box center [697, 397] width 226 height 23
click at [632, 359] on button "Não registrar e enviar pedido" at bounding box center [657, 364] width 125 height 23
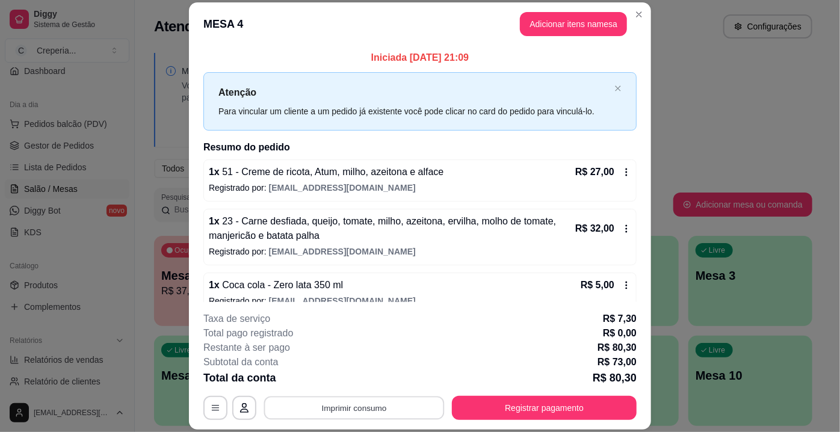
click at [327, 398] on button "Imprimir consumo" at bounding box center [354, 408] width 181 height 23
click at [342, 380] on button "IMPRESSORA" at bounding box center [354, 380] width 87 height 19
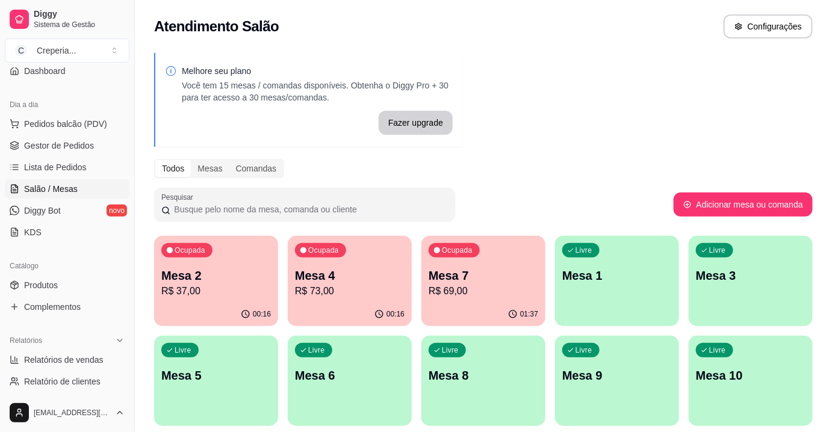
click at [459, 283] on p "Mesa 7" at bounding box center [484, 275] width 110 height 17
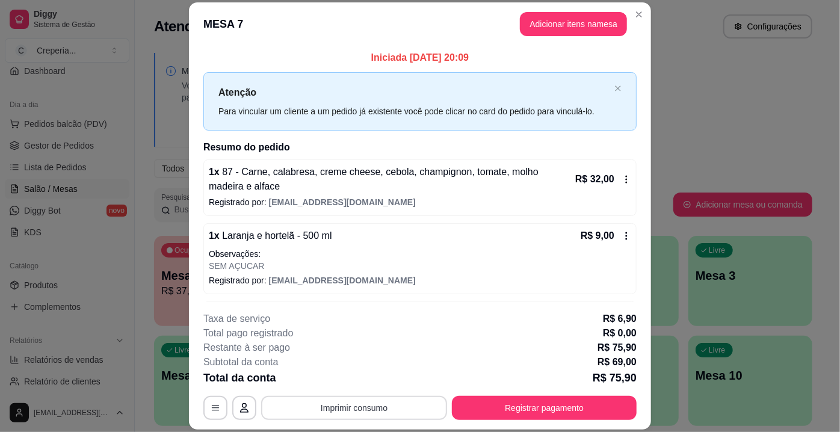
click at [377, 410] on button "Imprimir consumo" at bounding box center [354, 408] width 186 height 24
click at [371, 380] on button "IMPRESSORA" at bounding box center [354, 380] width 87 height 19
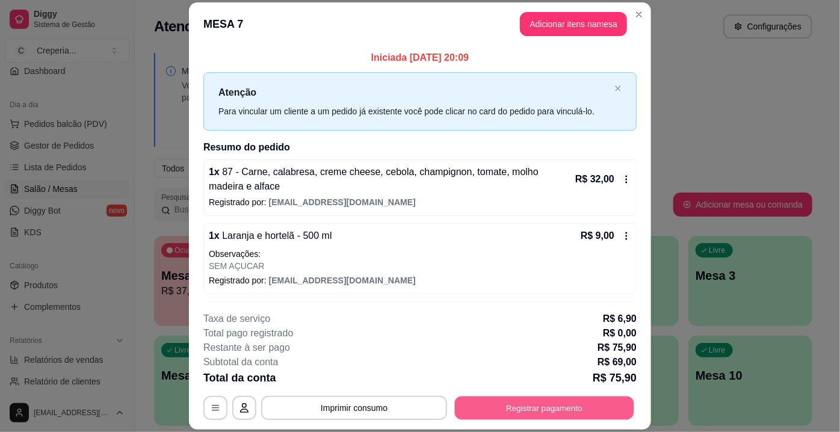
click at [487, 412] on button "Registrar pagamento" at bounding box center [544, 408] width 179 height 23
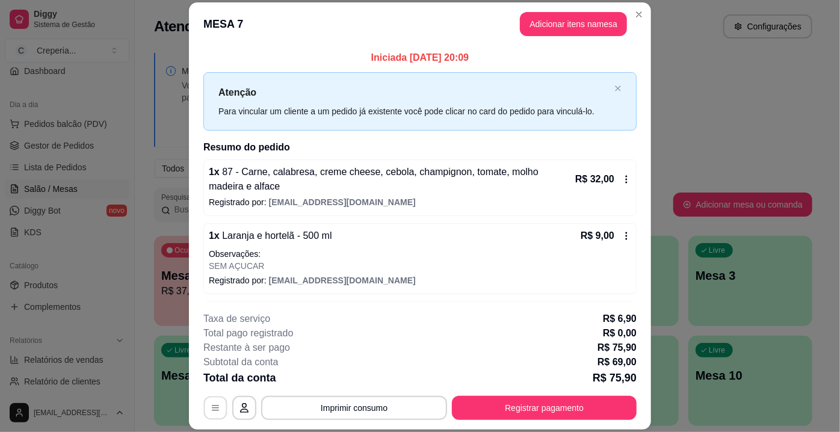
click at [217, 410] on button "button" at bounding box center [215, 408] width 23 height 23
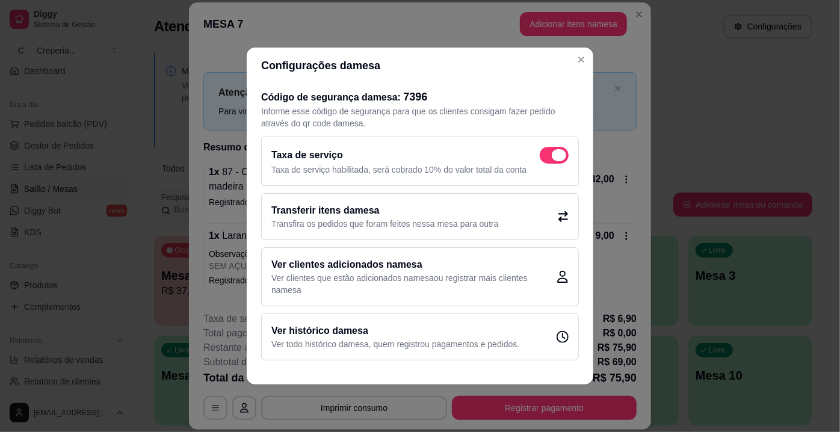
click at [542, 159] on span at bounding box center [554, 155] width 29 height 17
click at [542, 159] on input "checkbox" at bounding box center [543, 162] width 8 height 8
checkbox input "false"
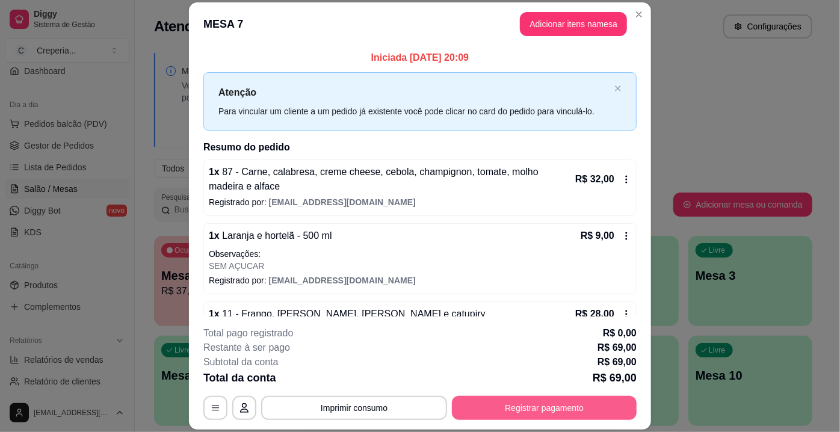
click at [556, 400] on button "Registrar pagamento" at bounding box center [544, 408] width 185 height 24
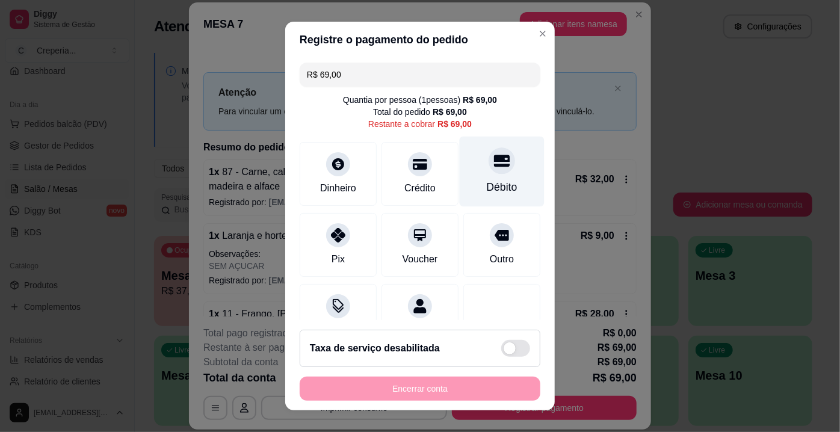
click at [494, 161] on icon at bounding box center [502, 161] width 16 height 16
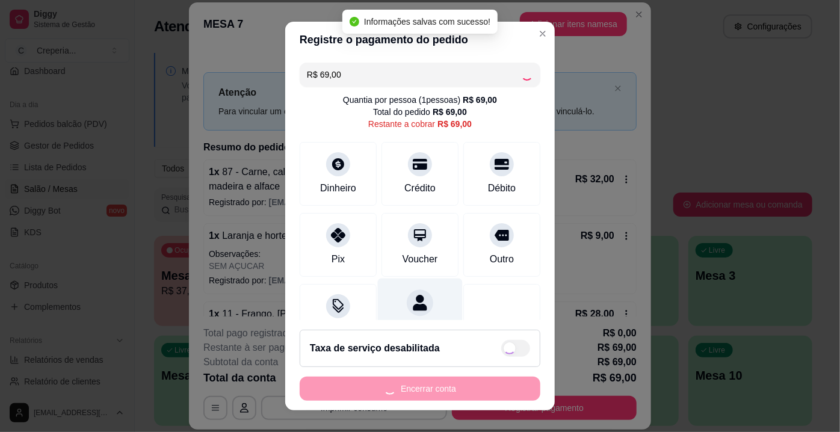
type input "R$ 0,00"
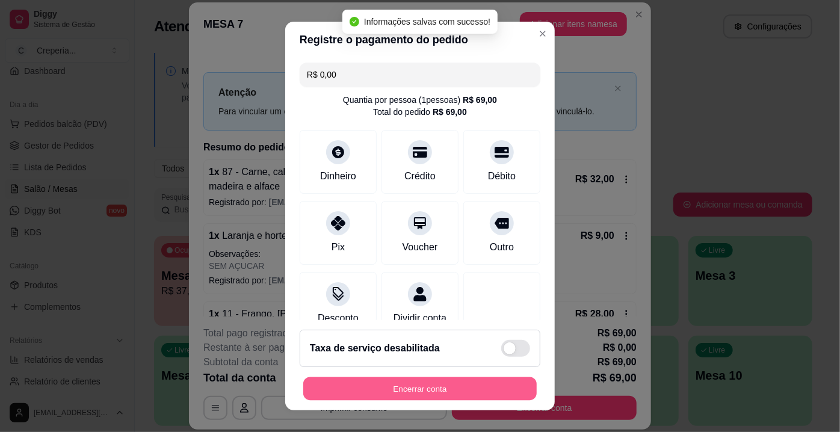
click at [415, 381] on button "Encerrar conta" at bounding box center [420, 388] width 234 height 23
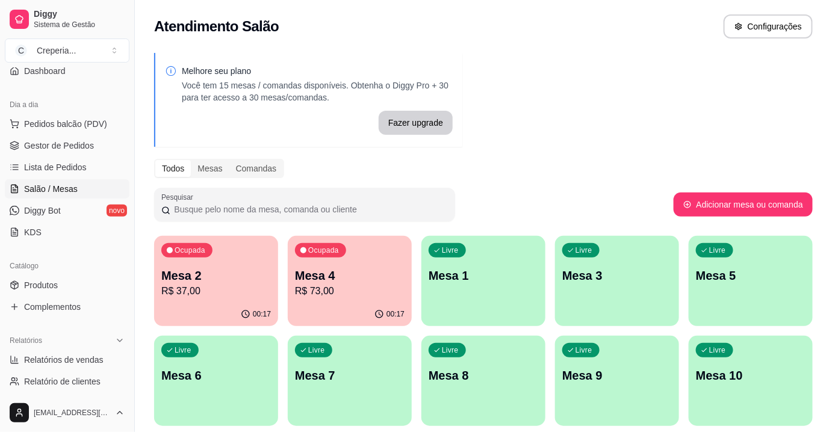
click at [454, 239] on div "Livre Mesa 1" at bounding box center [483, 274] width 124 height 76
click at [388, 376] on p "Mesa 7" at bounding box center [350, 376] width 107 height 16
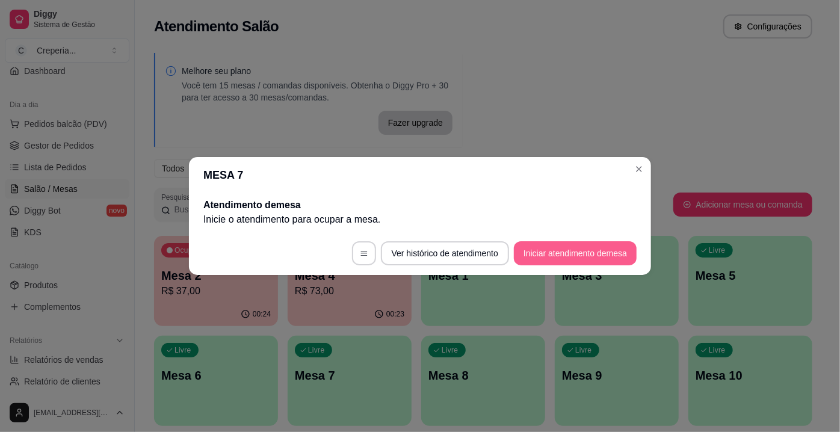
click at [550, 256] on button "Iniciar atendimento de mesa" at bounding box center [575, 253] width 123 height 24
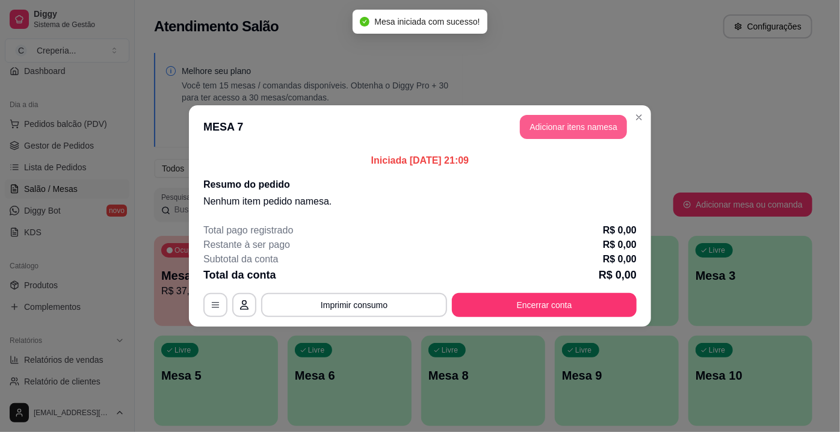
click at [562, 125] on button "Adicionar itens na mesa" at bounding box center [573, 127] width 107 height 24
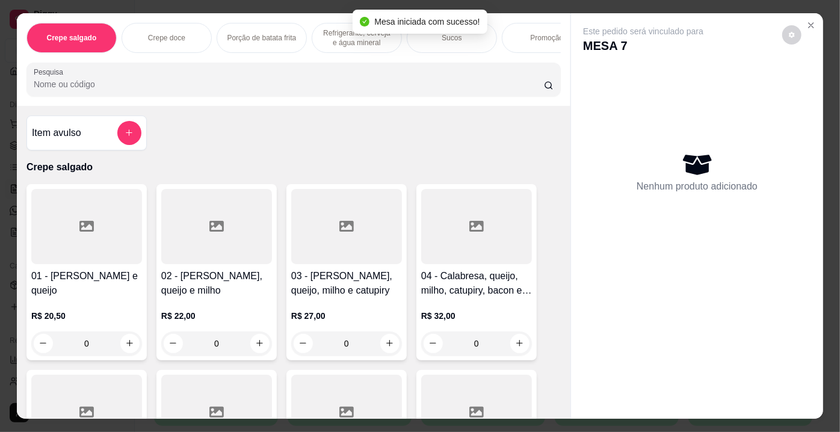
click at [130, 238] on div at bounding box center [86, 226] width 111 height 75
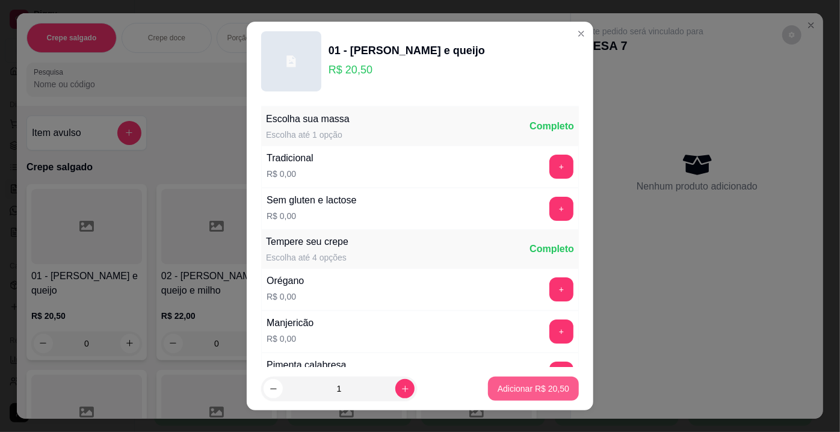
click at [506, 386] on p "Adicionar R$ 20,50" at bounding box center [534, 389] width 72 height 12
type input "1"
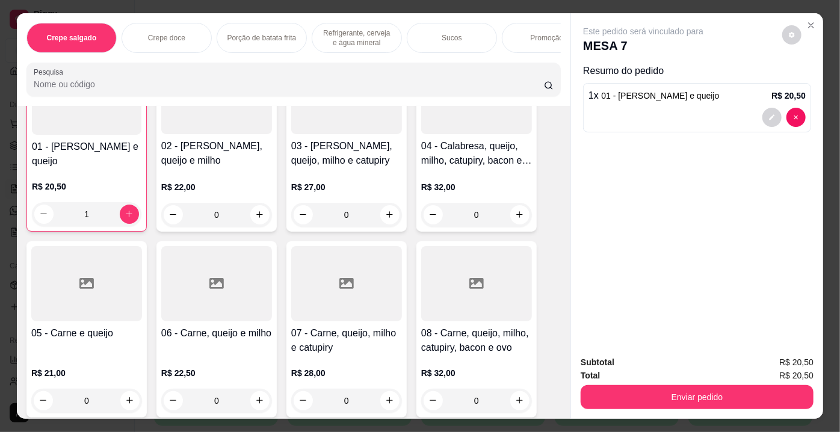
scroll to position [164, 0]
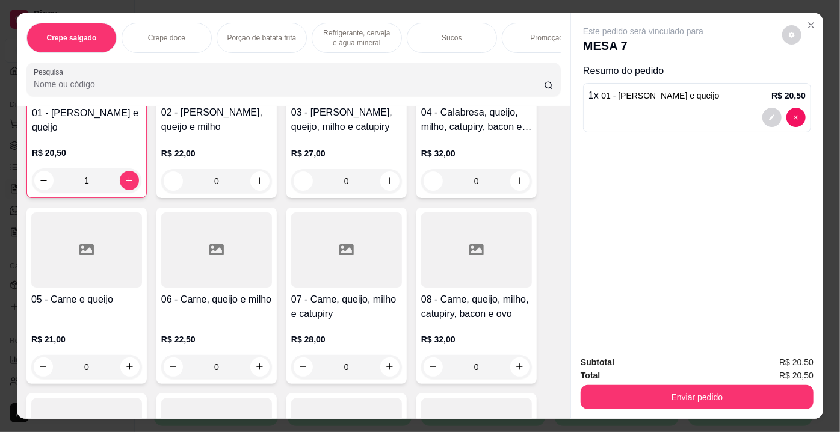
click at [461, 265] on div at bounding box center [476, 249] width 111 height 75
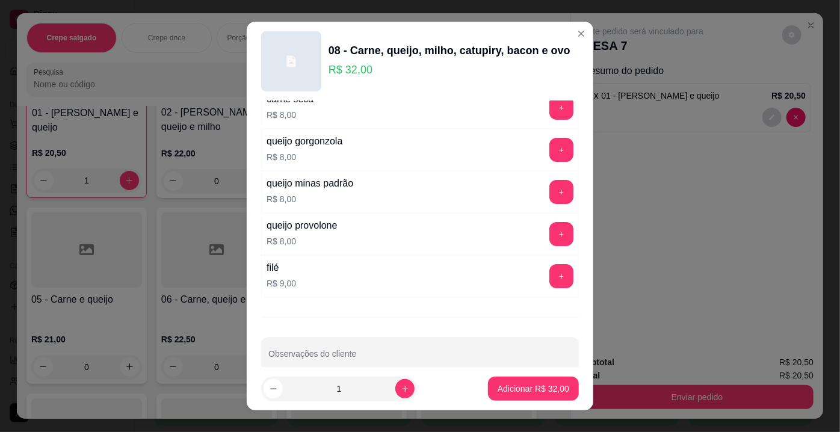
scroll to position [2160, 0]
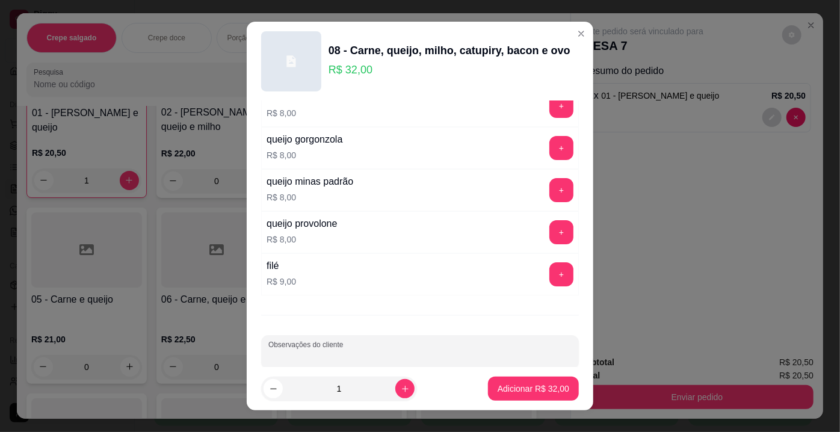
click at [395, 351] on input "Observações do cliente" at bounding box center [419, 357] width 303 height 12
click at [401, 385] on icon "increase-product-quantity" at bounding box center [405, 389] width 9 height 9
type input "3"
click at [531, 388] on p "Adicionar R$ 96,00" at bounding box center [534, 389] width 72 height 12
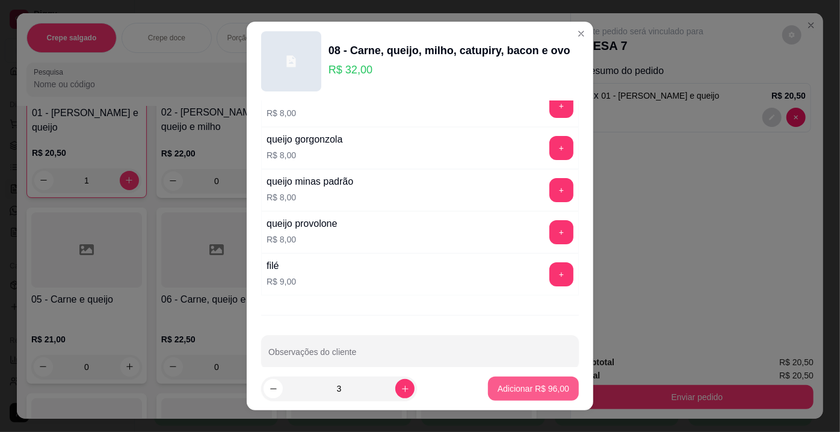
type input "3"
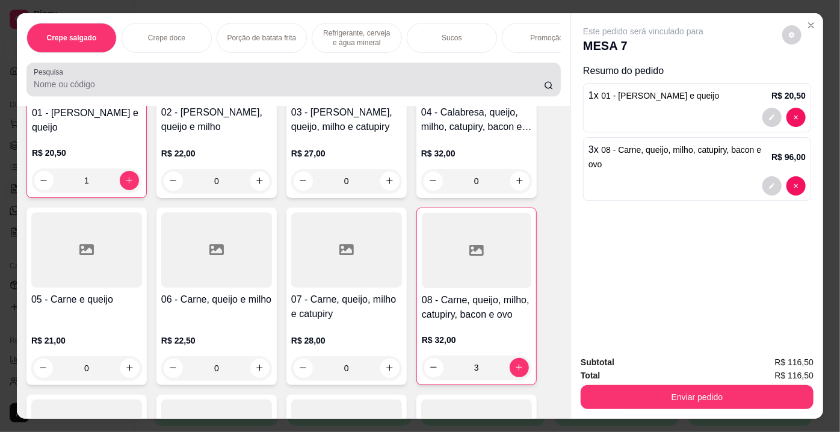
click at [181, 89] on input "Pesquisa" at bounding box center [289, 84] width 510 height 12
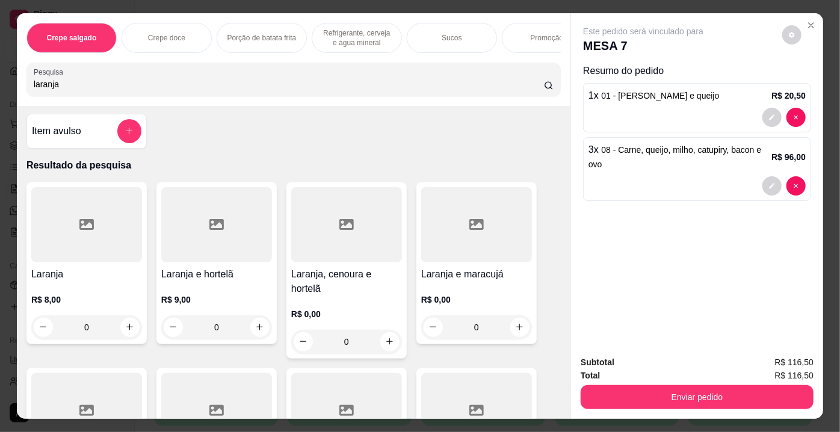
scroll to position [0, 0]
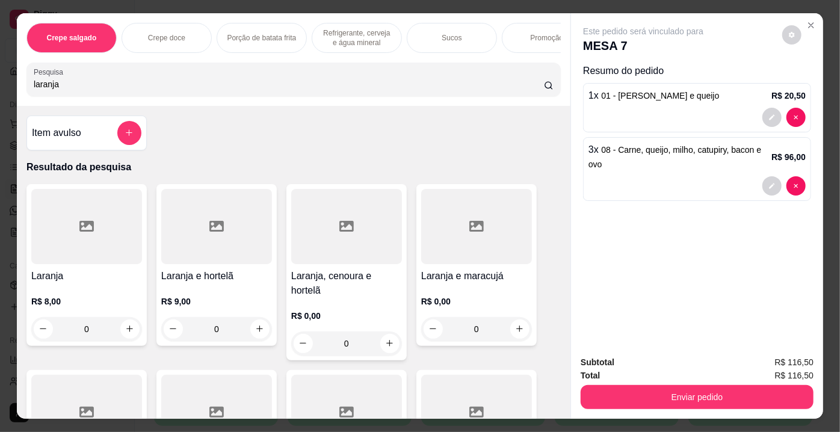
type input "laranja"
click at [108, 249] on div at bounding box center [86, 226] width 111 height 75
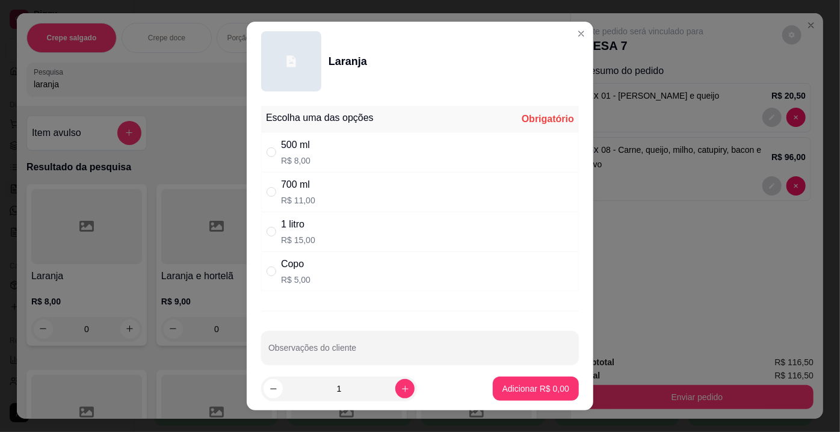
drag, startPoint x: 311, startPoint y: 153, endPoint x: 339, endPoint y: 179, distance: 38.3
click at [313, 155] on div "500 ml R$ 8,00" at bounding box center [420, 152] width 318 height 40
radio input "true"
click at [520, 386] on p "Adicionar R$ 8,00" at bounding box center [535, 388] width 65 height 11
type input "1"
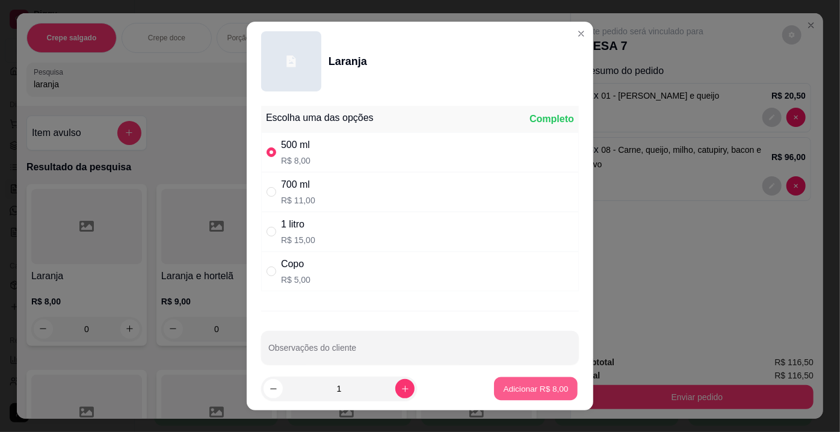
type input "1"
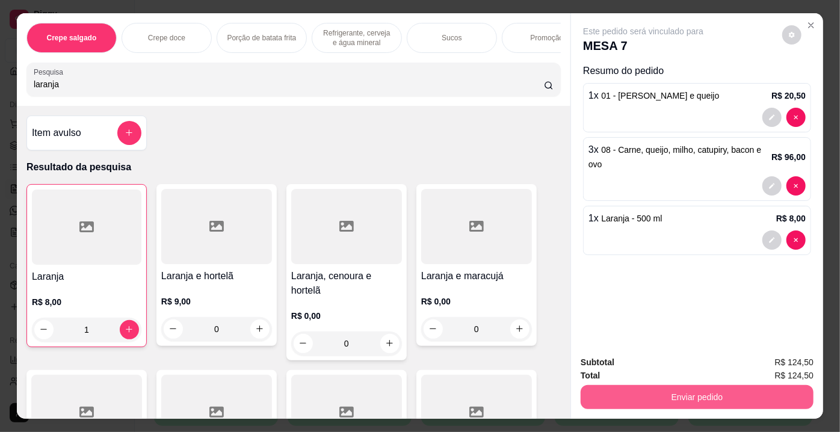
click at [627, 388] on button "Enviar pedido" at bounding box center [697, 397] width 233 height 24
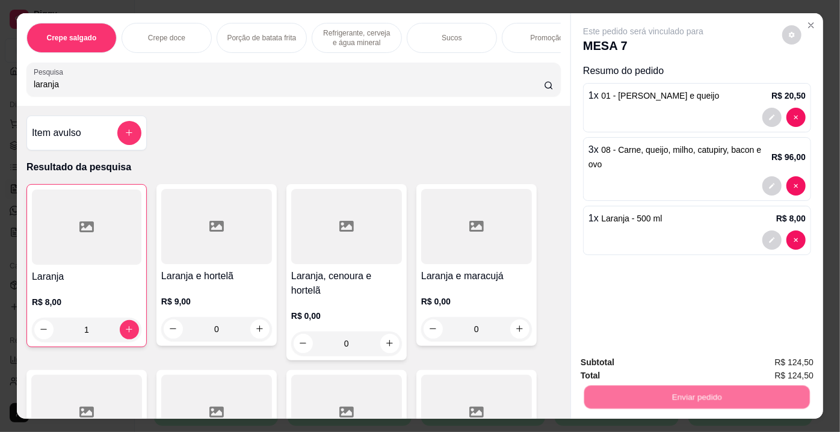
click at [626, 371] on button "Não registrar e enviar pedido" at bounding box center [658, 364] width 122 height 22
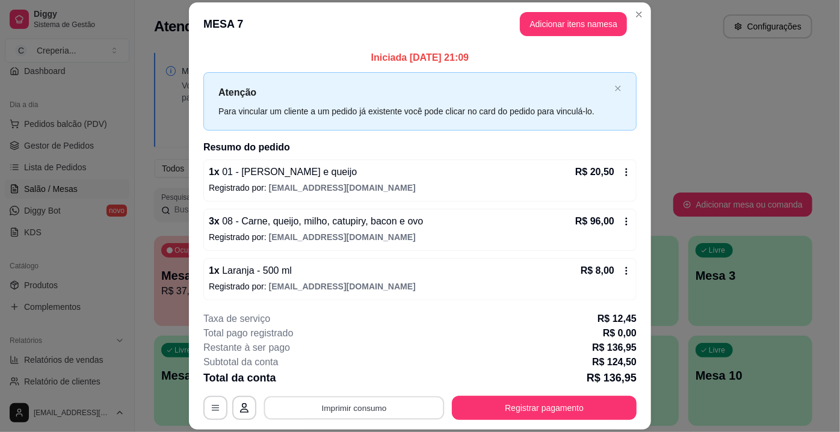
click at [393, 408] on button "Imprimir consumo" at bounding box center [354, 408] width 181 height 23
click at [365, 383] on button "IMPRESSORA" at bounding box center [354, 380] width 87 height 19
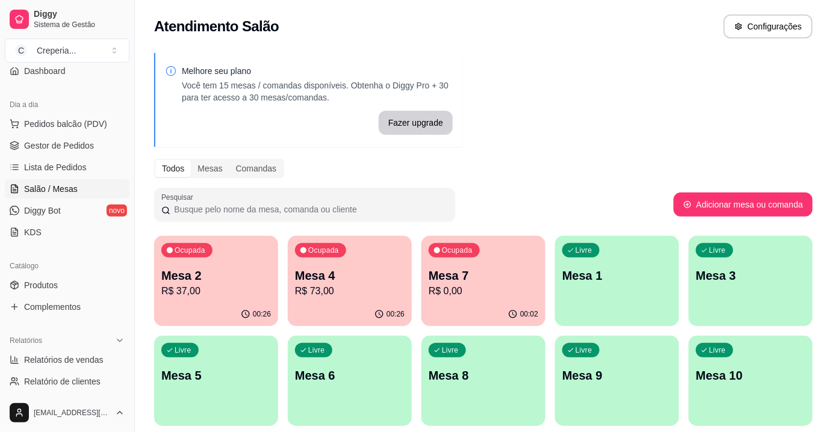
click at [236, 281] on p "Mesa 2" at bounding box center [216, 275] width 110 height 17
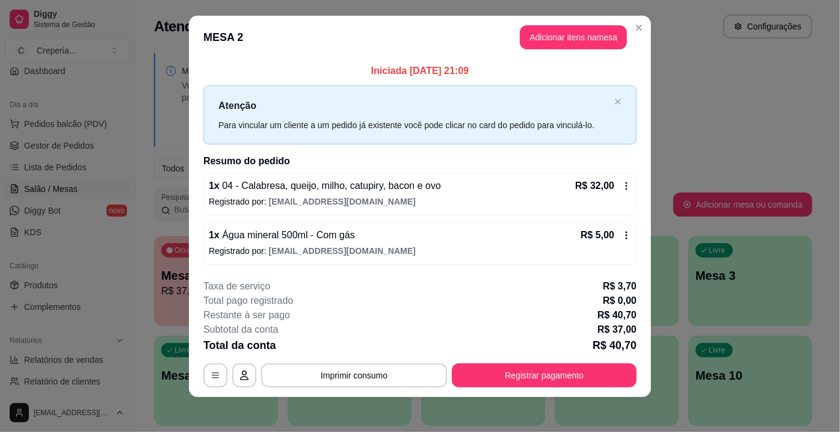
scroll to position [12, 0]
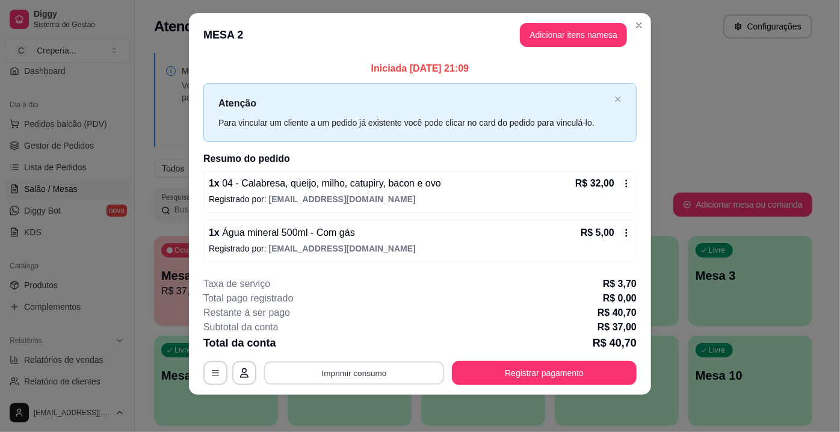
click at [365, 373] on button "Imprimir consumo" at bounding box center [354, 372] width 181 height 23
click at [367, 350] on button "IMPRESSORA" at bounding box center [354, 344] width 84 height 19
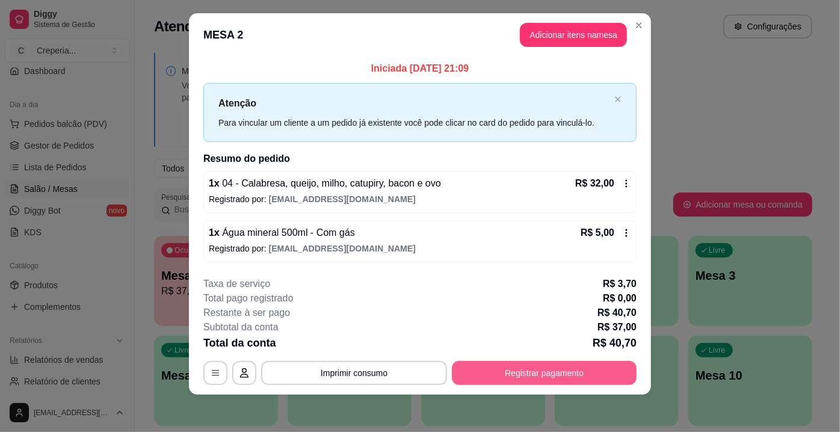
click at [528, 374] on button "Registrar pagamento" at bounding box center [544, 373] width 185 height 24
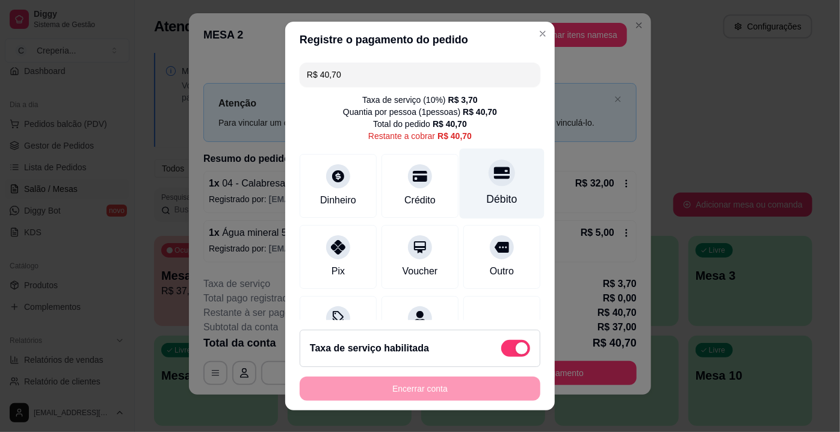
click at [494, 185] on div "Débito" at bounding box center [502, 184] width 85 height 70
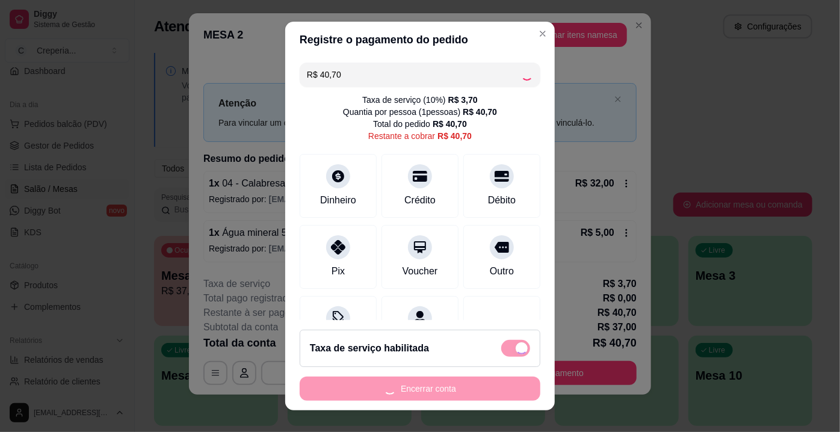
type input "R$ 0,00"
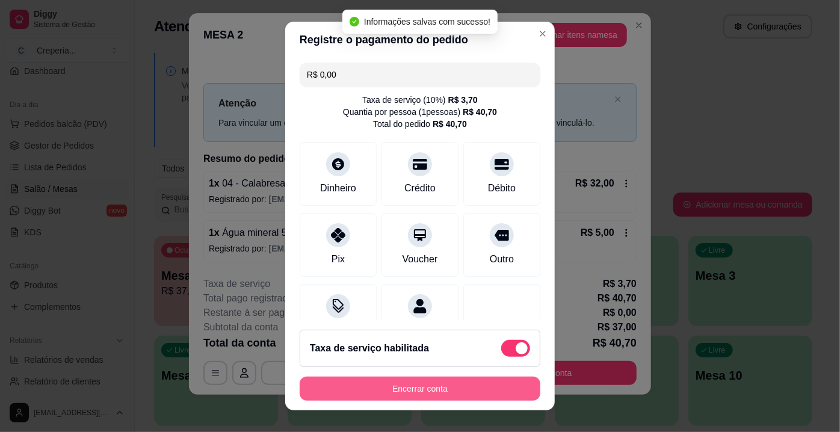
click at [473, 390] on button "Encerrar conta" at bounding box center [420, 389] width 241 height 24
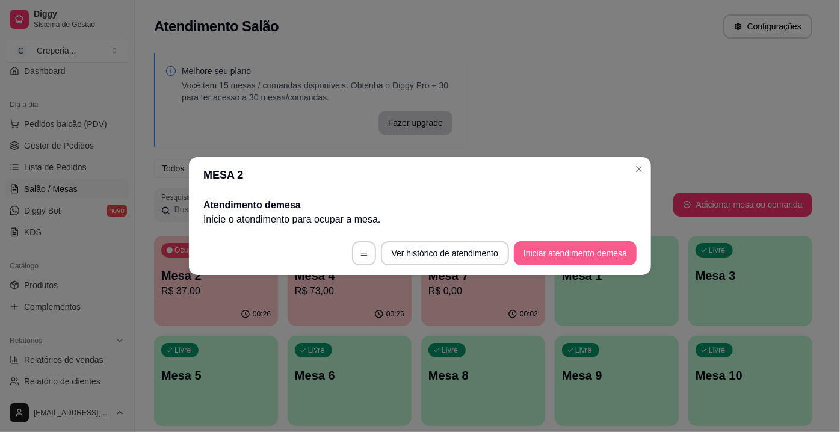
scroll to position [0, 0]
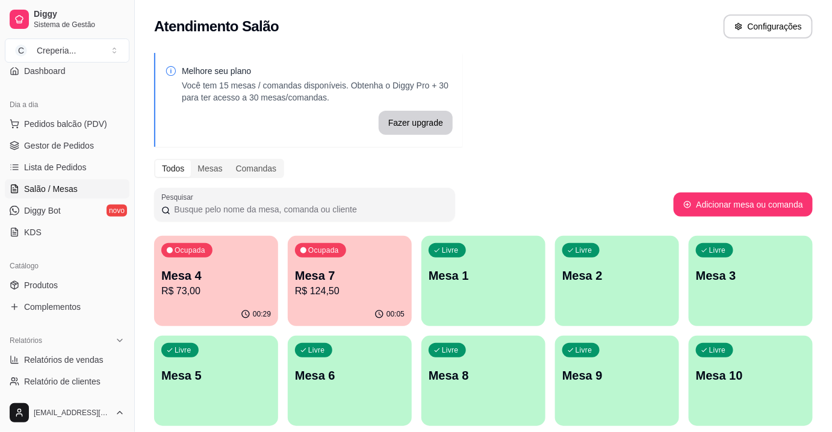
click at [728, 283] on p "Mesa 3" at bounding box center [751, 275] width 110 height 17
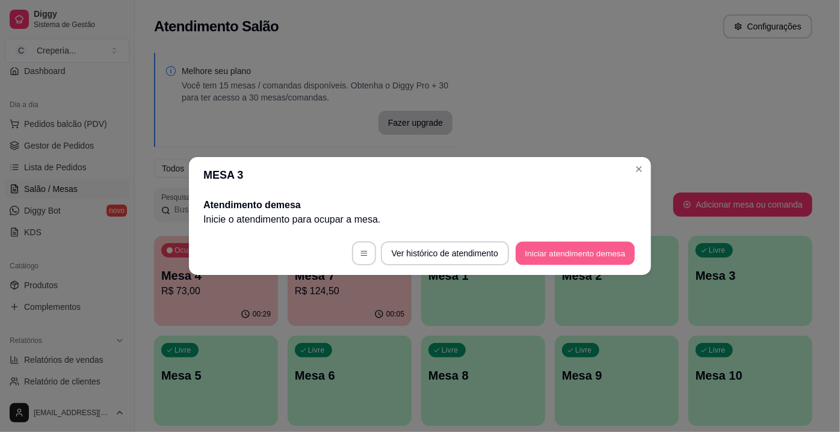
click at [552, 256] on button "Iniciar atendimento de mesa" at bounding box center [575, 253] width 119 height 23
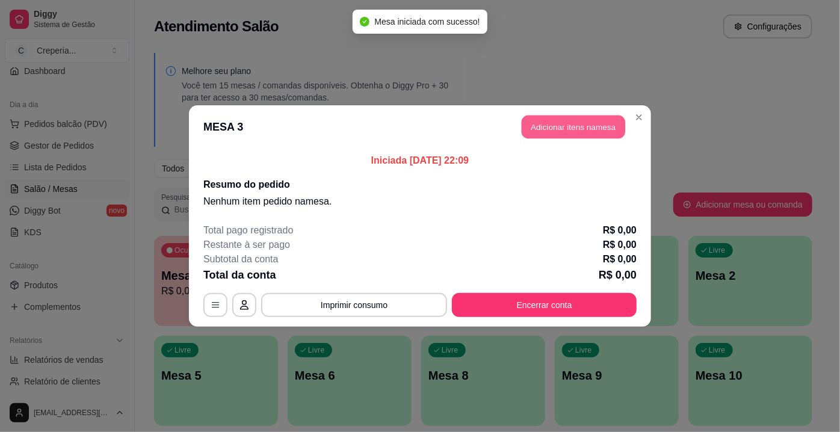
click at [540, 134] on button "Adicionar itens na mesa" at bounding box center [574, 127] width 104 height 23
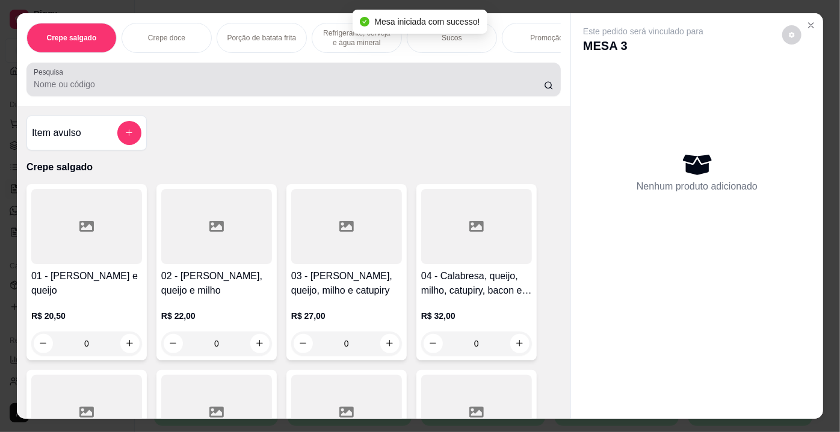
click at [216, 89] on input "Pesquisa" at bounding box center [289, 84] width 510 height 12
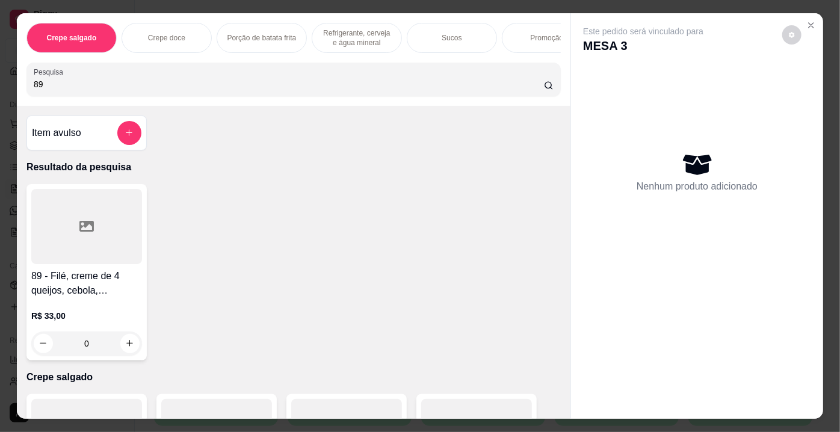
type input "89"
click at [110, 237] on div at bounding box center [86, 226] width 111 height 75
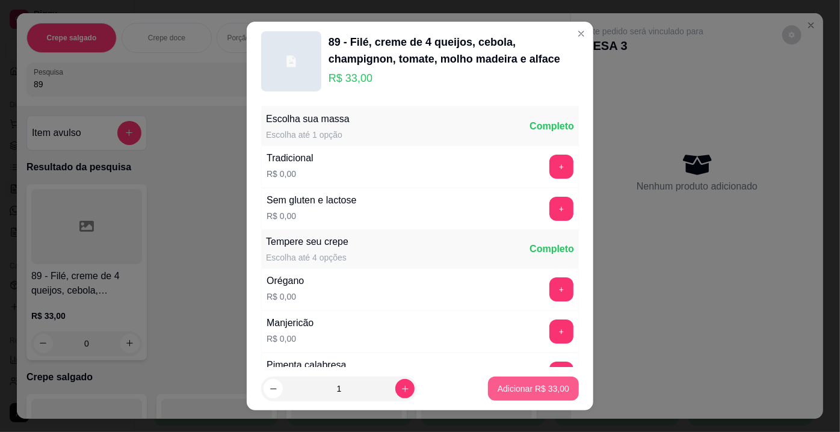
click at [512, 391] on p "Adicionar R$ 33,00" at bounding box center [534, 389] width 72 height 12
type input "1"
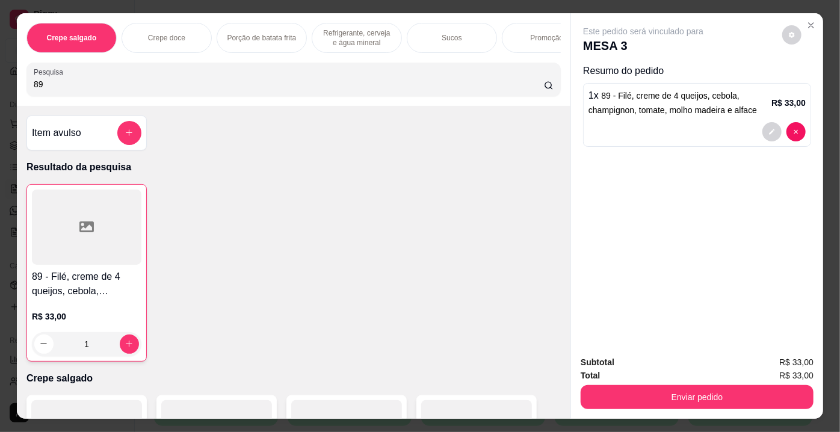
drag, startPoint x: 43, startPoint y: 89, endPoint x: 17, endPoint y: 85, distance: 25.6
click at [17, 85] on div "Crepe salgado Crepe doce Porção de batata frita Refrigerante, cerveja e água mi…" at bounding box center [294, 59] width 554 height 93
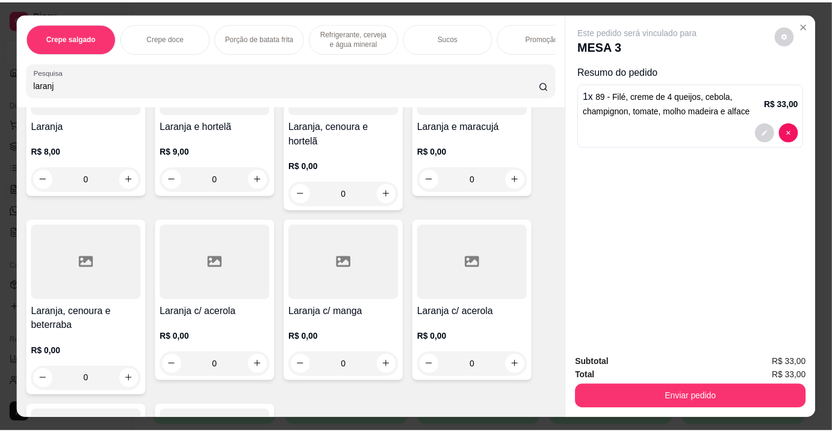
scroll to position [164, 0]
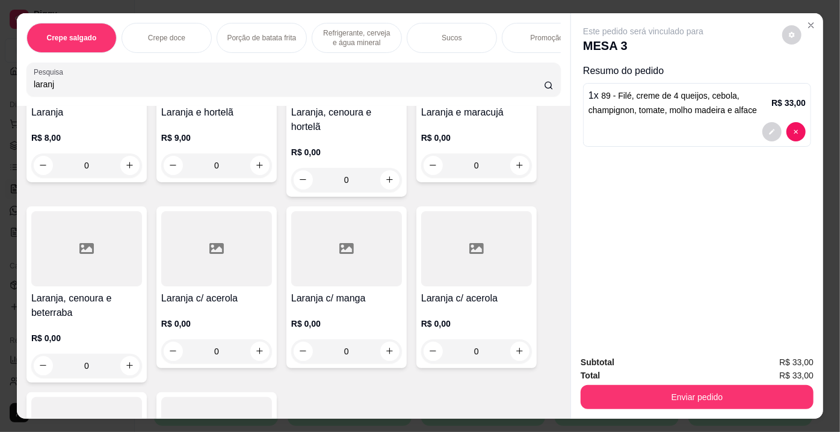
type input "laranj"
click at [99, 254] on div at bounding box center [86, 248] width 111 height 75
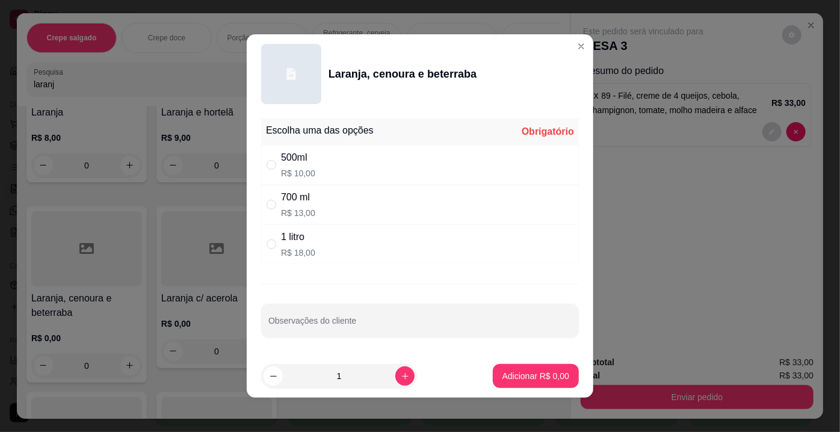
click at [305, 177] on p "R$ 10,00" at bounding box center [298, 173] width 34 height 12
radio input "true"
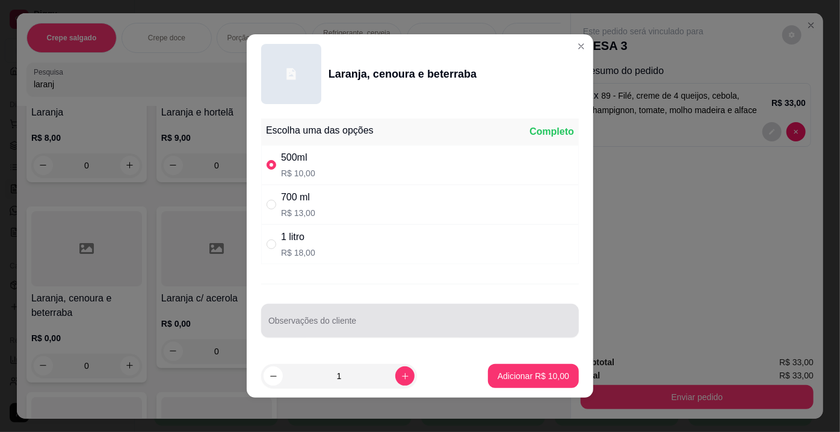
click at [329, 321] on input "Observações do cliente" at bounding box center [419, 326] width 303 height 12
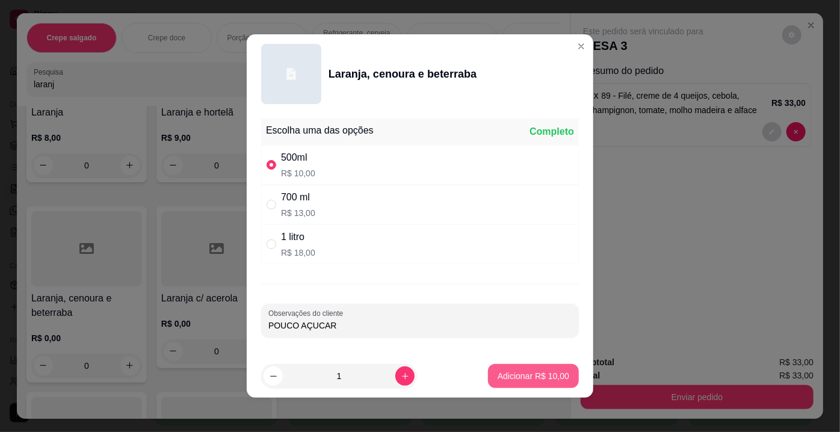
type input "POUCO AÇUCAR"
click at [501, 377] on p "Adicionar R$ 10,00" at bounding box center [534, 376] width 72 height 12
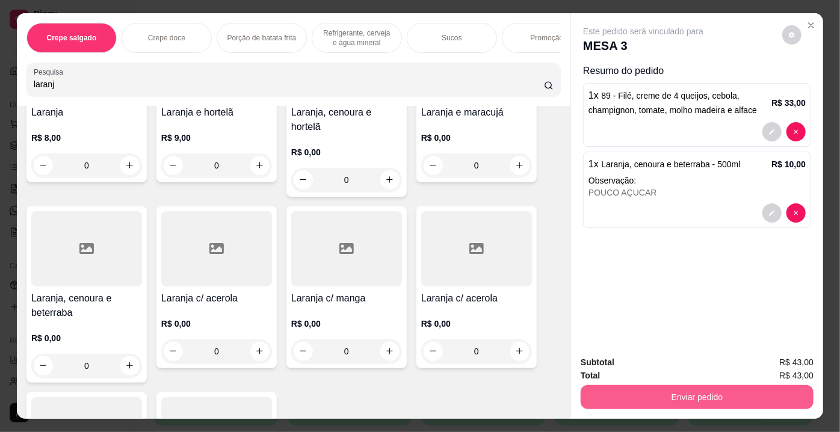
click at [646, 392] on button "Enviar pedido" at bounding box center [697, 397] width 233 height 24
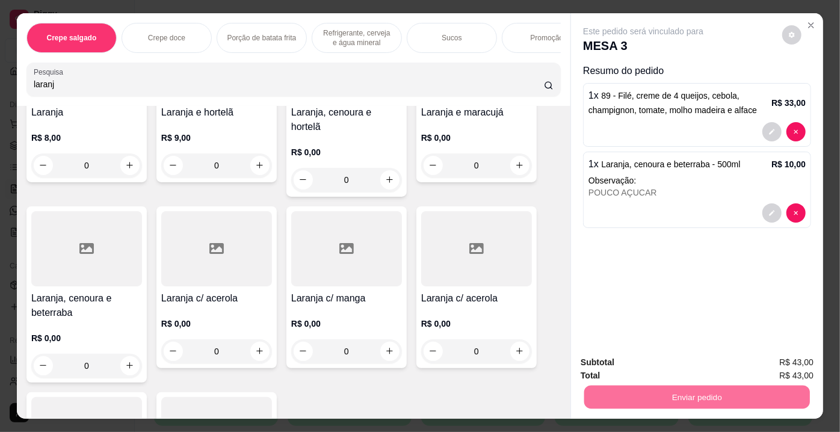
click at [619, 364] on button "Não registrar e enviar pedido" at bounding box center [657, 364] width 125 height 23
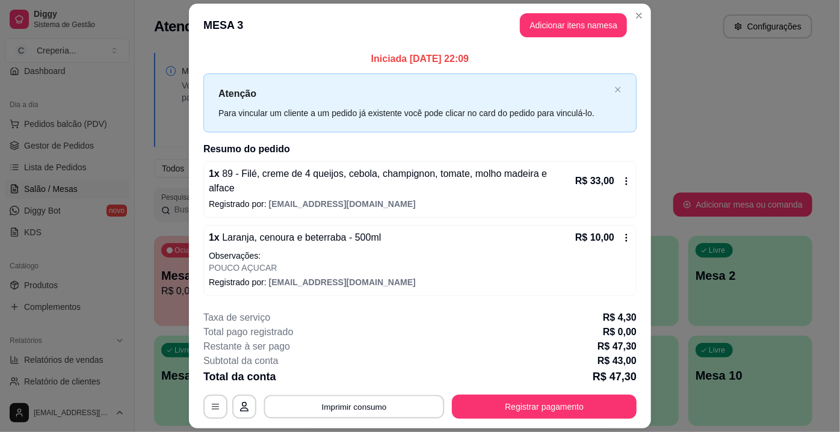
click at [412, 397] on button "Imprimir consumo" at bounding box center [354, 406] width 181 height 23
click at [377, 370] on button "IMPRESSORA" at bounding box center [354, 371] width 87 height 19
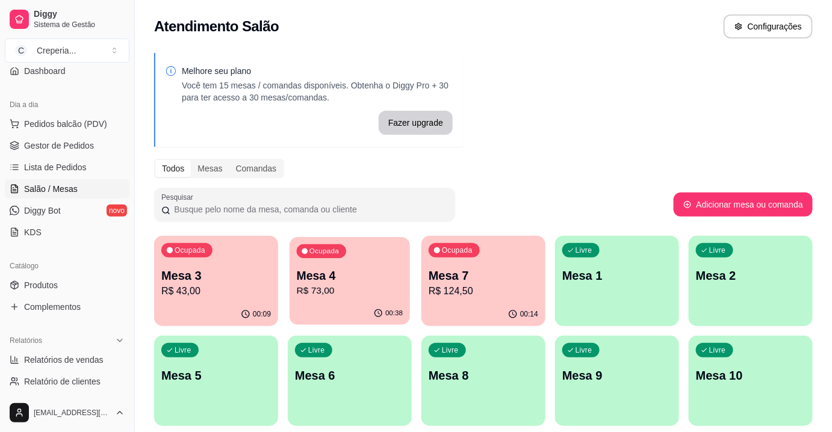
click at [362, 276] on p "Mesa 4" at bounding box center [350, 276] width 107 height 16
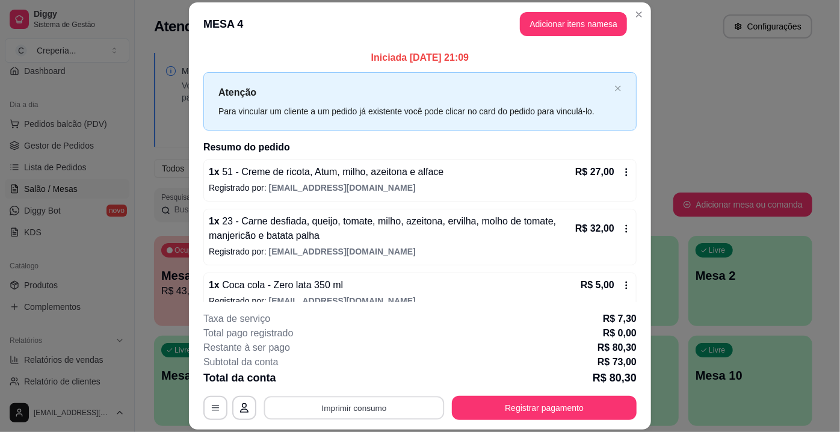
click at [341, 406] on button "Imprimir consumo" at bounding box center [354, 408] width 181 height 23
click at [344, 374] on button "IMPRESSORA" at bounding box center [354, 380] width 87 height 19
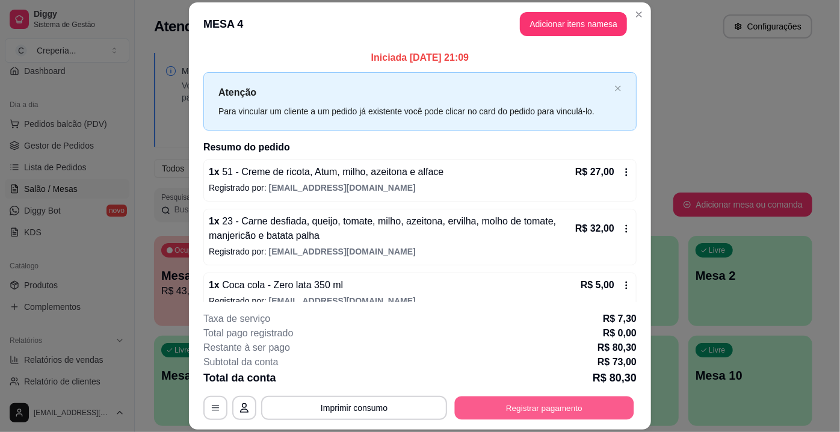
click at [492, 409] on button "Registrar pagamento" at bounding box center [544, 408] width 179 height 23
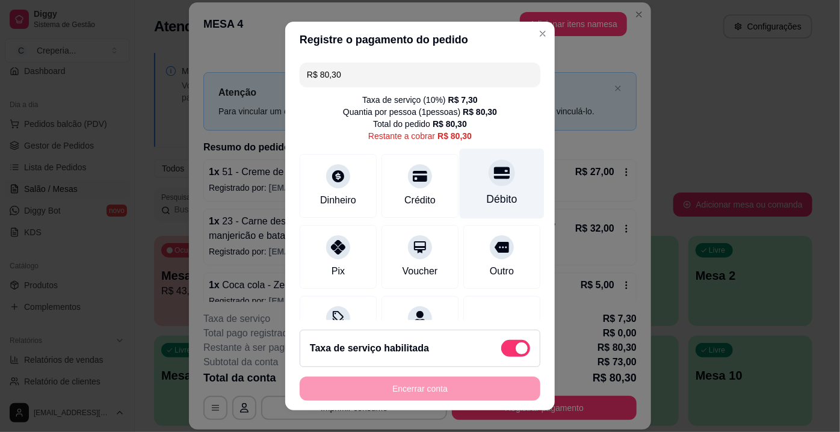
click at [489, 184] on div at bounding box center [502, 172] width 26 height 26
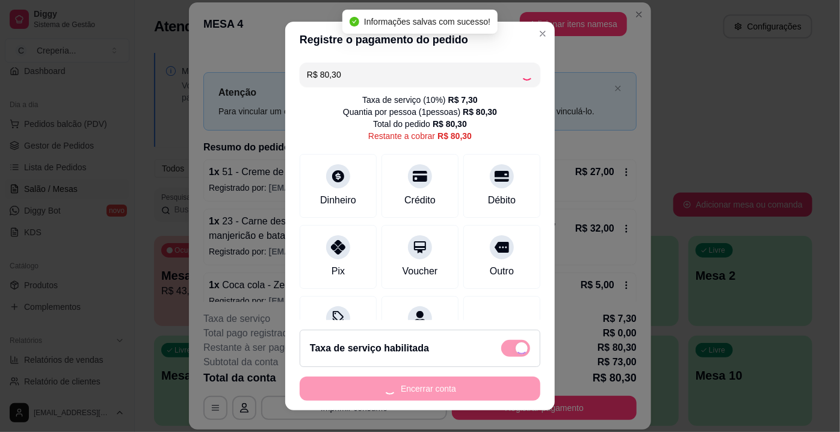
type input "R$ 0,00"
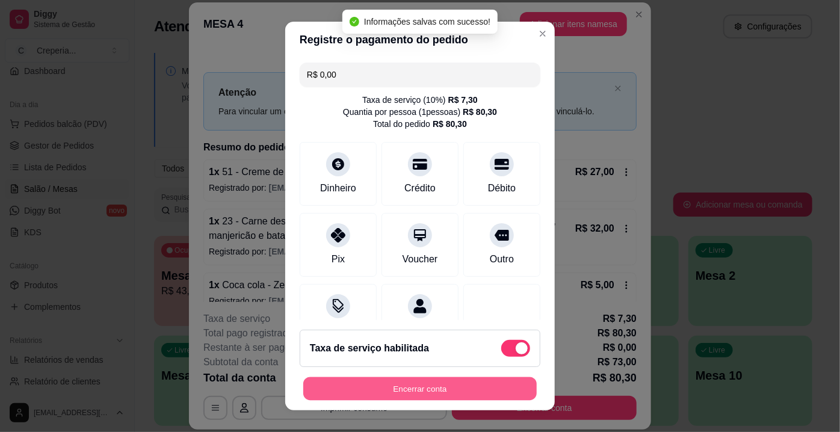
click at [419, 391] on button "Encerrar conta" at bounding box center [420, 388] width 234 height 23
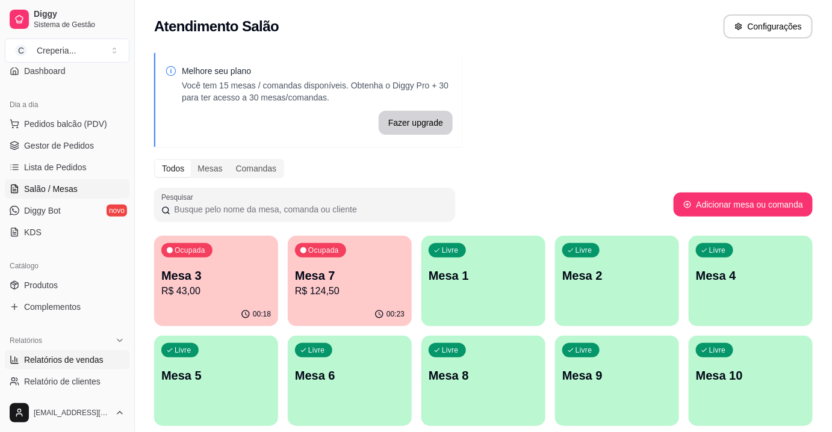
click at [50, 354] on span "Relatórios de vendas" at bounding box center [63, 360] width 79 height 12
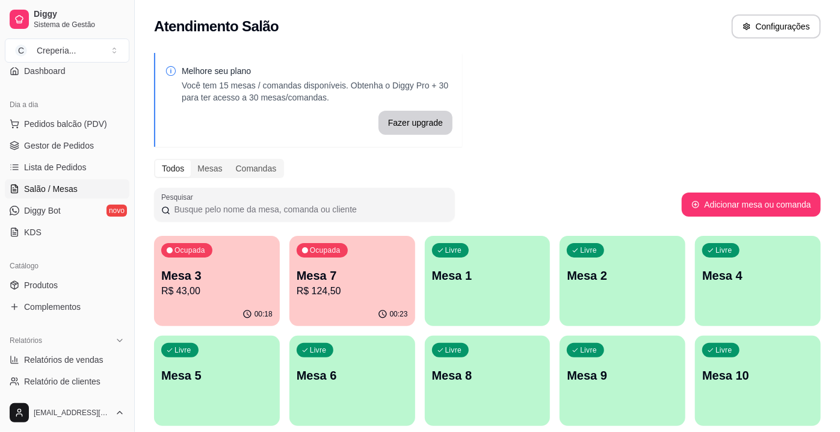
select select "ALL"
select select "0"
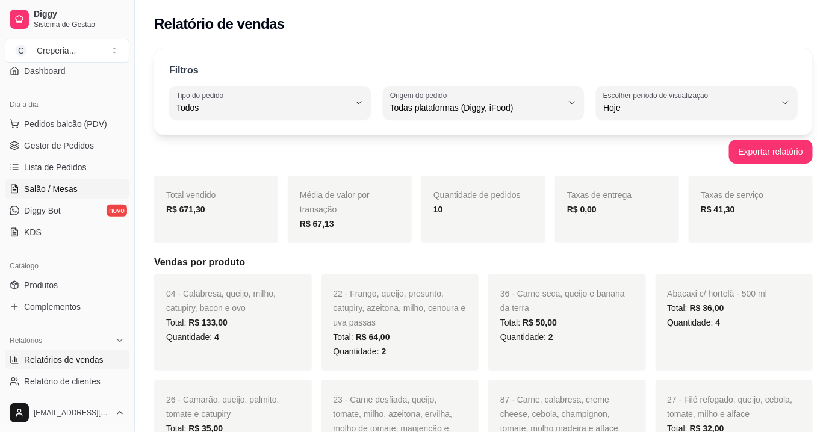
click at [69, 186] on span "Salão / Mesas" at bounding box center [51, 189] width 54 height 12
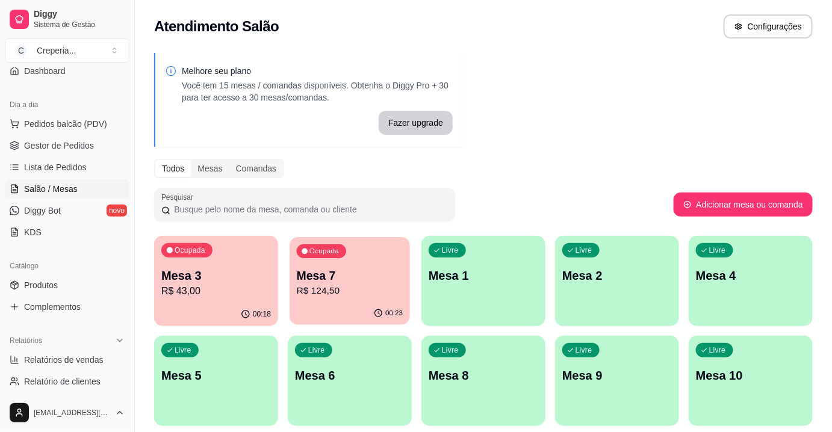
click at [343, 294] on p "R$ 124,50" at bounding box center [350, 291] width 107 height 14
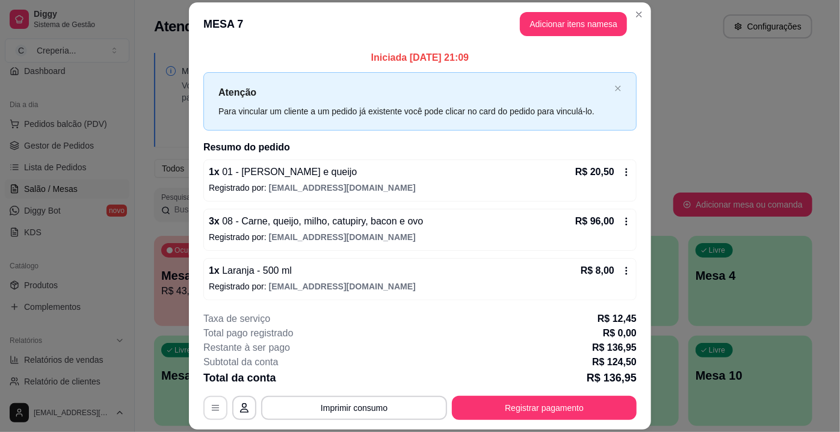
click at [203, 415] on button "button" at bounding box center [215, 408] width 24 height 24
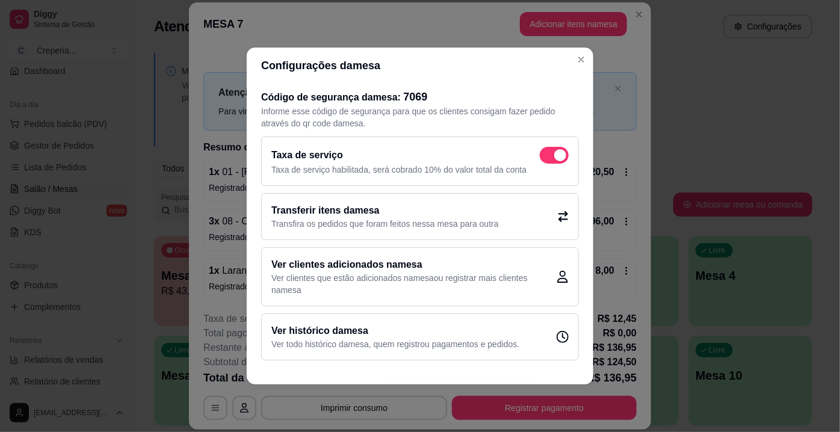
click at [557, 155] on span at bounding box center [560, 155] width 12 height 12
click at [547, 158] on input "checkbox" at bounding box center [543, 162] width 8 height 8
checkbox input "false"
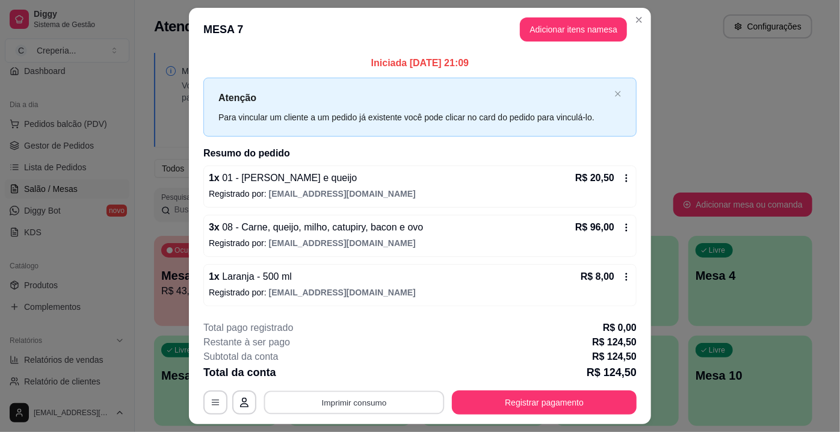
click at [373, 402] on button "Imprimir consumo" at bounding box center [354, 402] width 181 height 23
click at [362, 374] on button "IMPRESSORA" at bounding box center [354, 374] width 87 height 19
click at [482, 394] on button "Registrar pagamento" at bounding box center [544, 403] width 185 height 24
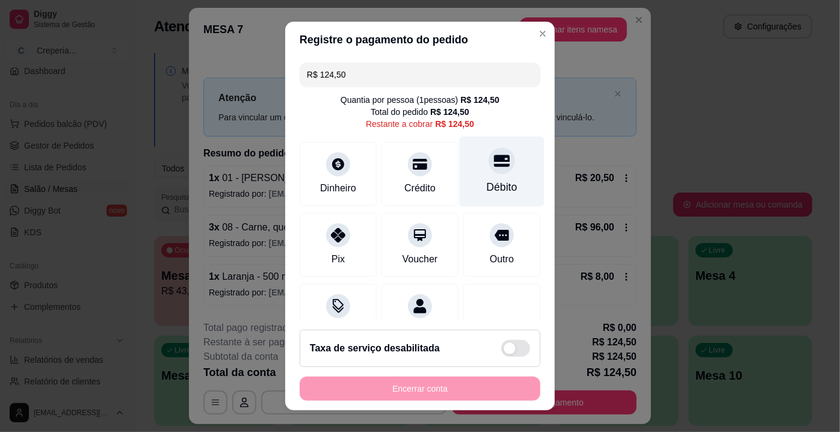
click at [494, 166] on icon at bounding box center [502, 161] width 16 height 12
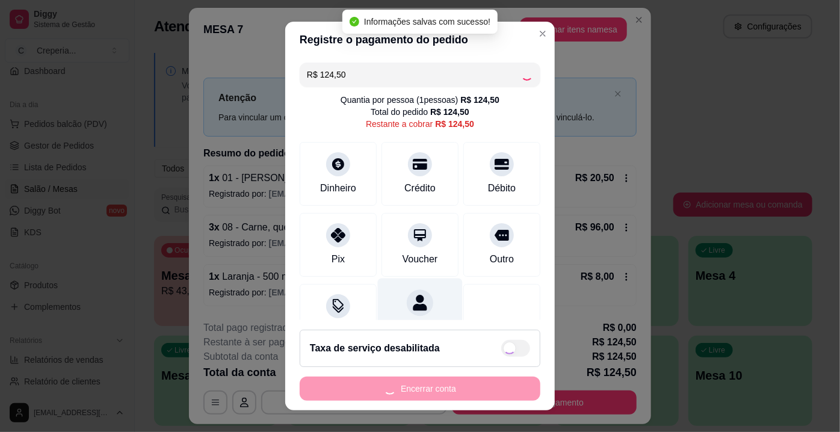
type input "R$ 0,00"
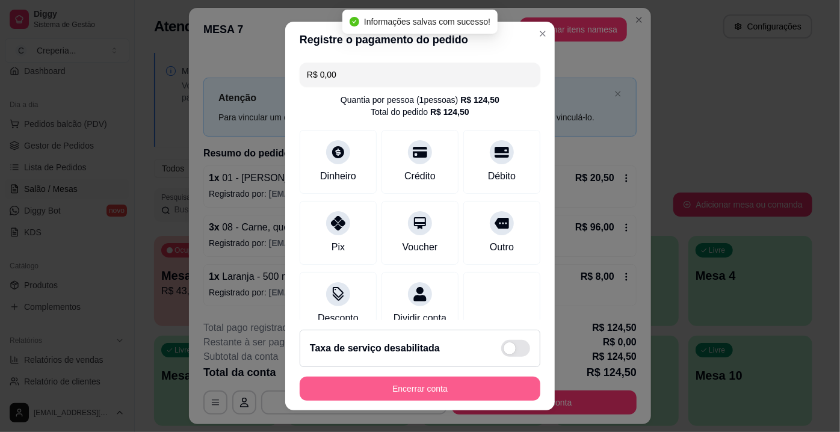
click at [430, 386] on button "Encerrar conta" at bounding box center [420, 389] width 241 height 24
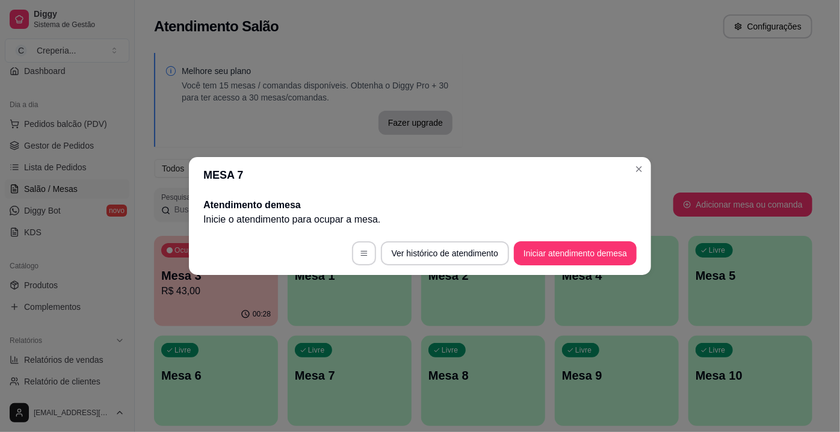
click at [650, 176] on header "MESA 7" at bounding box center [420, 175] width 462 height 36
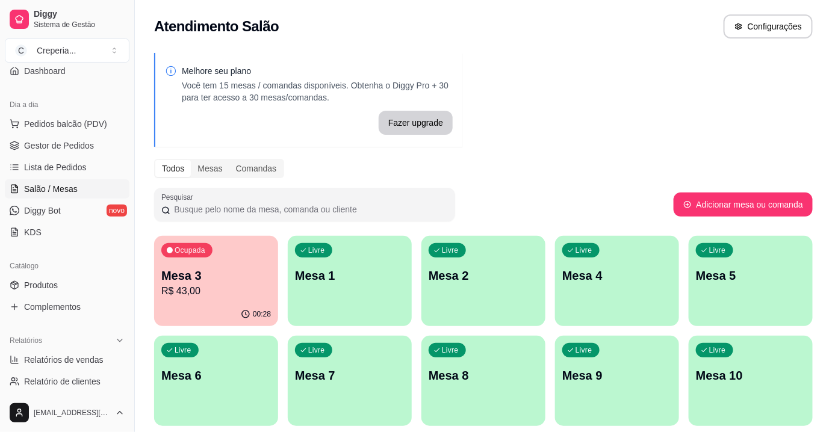
click at [215, 277] on p "Mesa 3" at bounding box center [216, 275] width 110 height 17
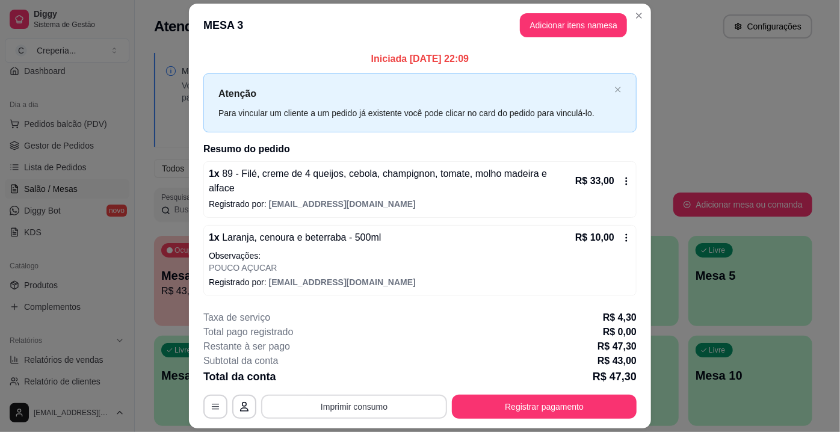
click at [372, 410] on button "Imprimir consumo" at bounding box center [354, 407] width 186 height 24
click at [372, 374] on button "IMPRESSORA" at bounding box center [354, 371] width 87 height 19
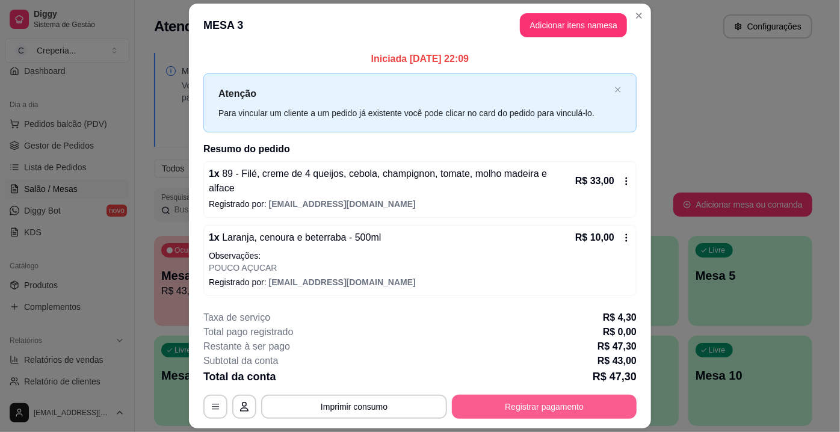
click at [504, 407] on button "Registrar pagamento" at bounding box center [544, 407] width 185 height 24
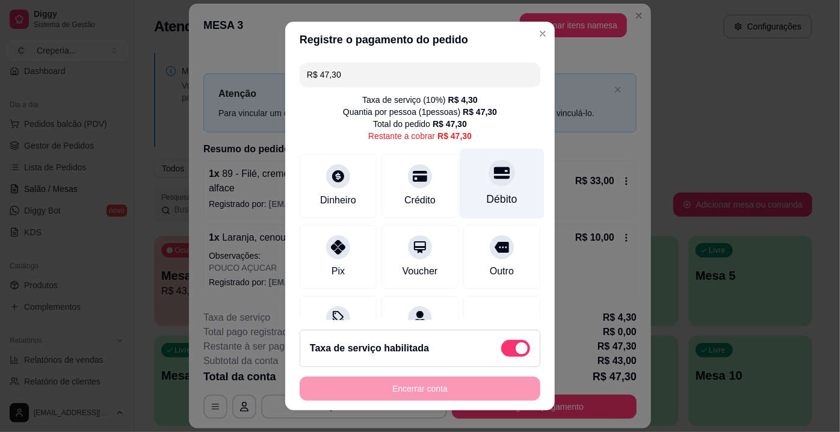
click at [490, 191] on div "Débito" at bounding box center [502, 199] width 31 height 16
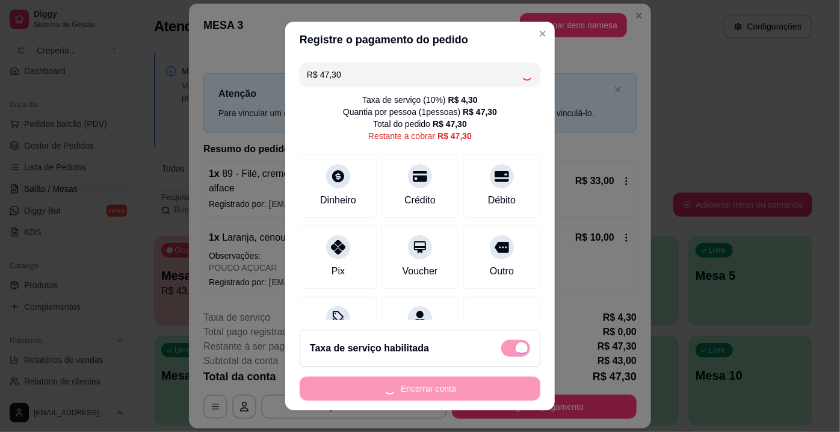
type input "R$ 0,00"
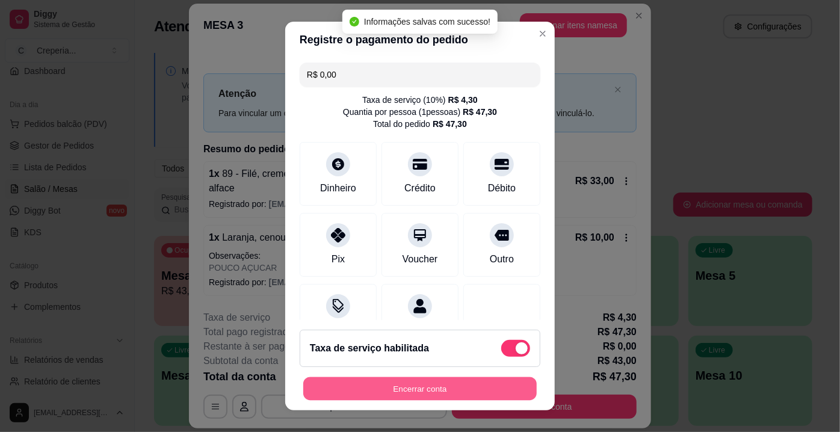
click at [459, 391] on button "Encerrar conta" at bounding box center [420, 388] width 234 height 23
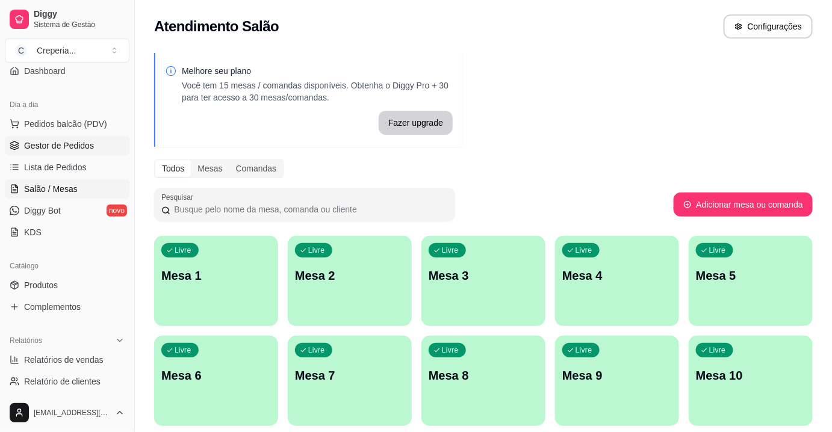
click at [91, 150] on span "Gestor de Pedidos" at bounding box center [59, 146] width 70 height 12
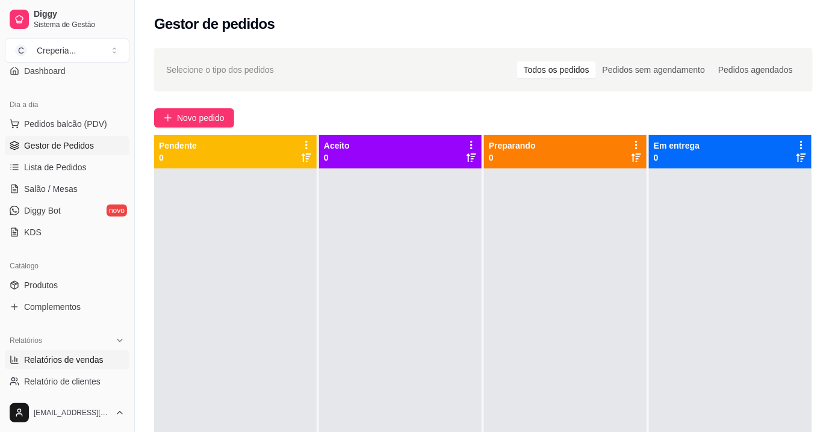
click at [78, 361] on span "Relatórios de vendas" at bounding box center [63, 360] width 79 height 12
select select "ALL"
select select "0"
